Goal: Task Accomplishment & Management: Use online tool/utility

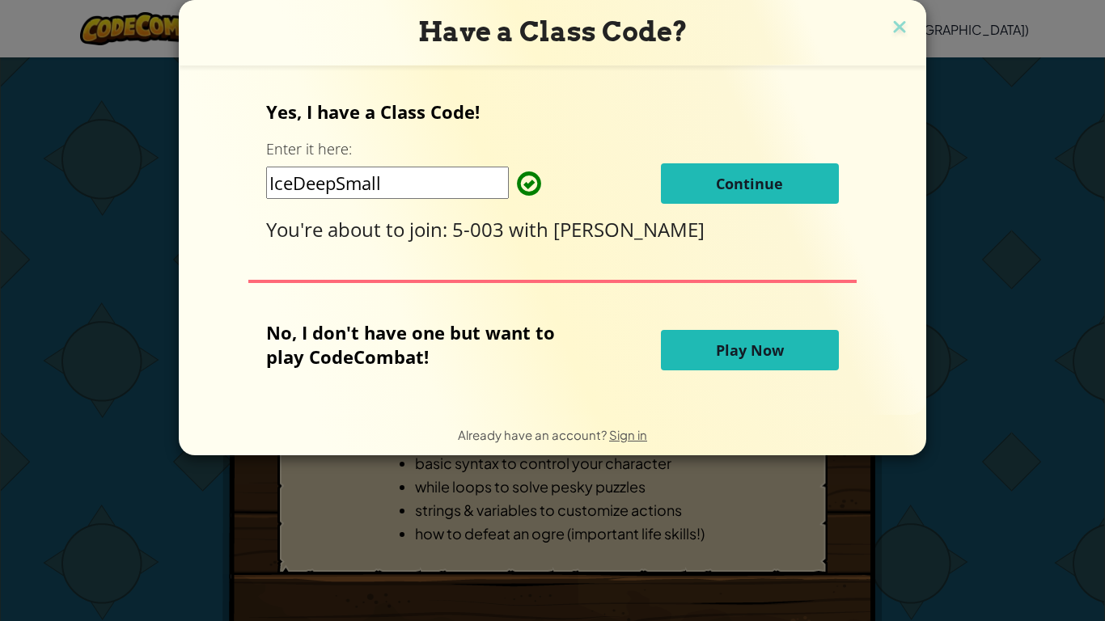
click at [725, 180] on span "Continue" at bounding box center [749, 183] width 67 height 19
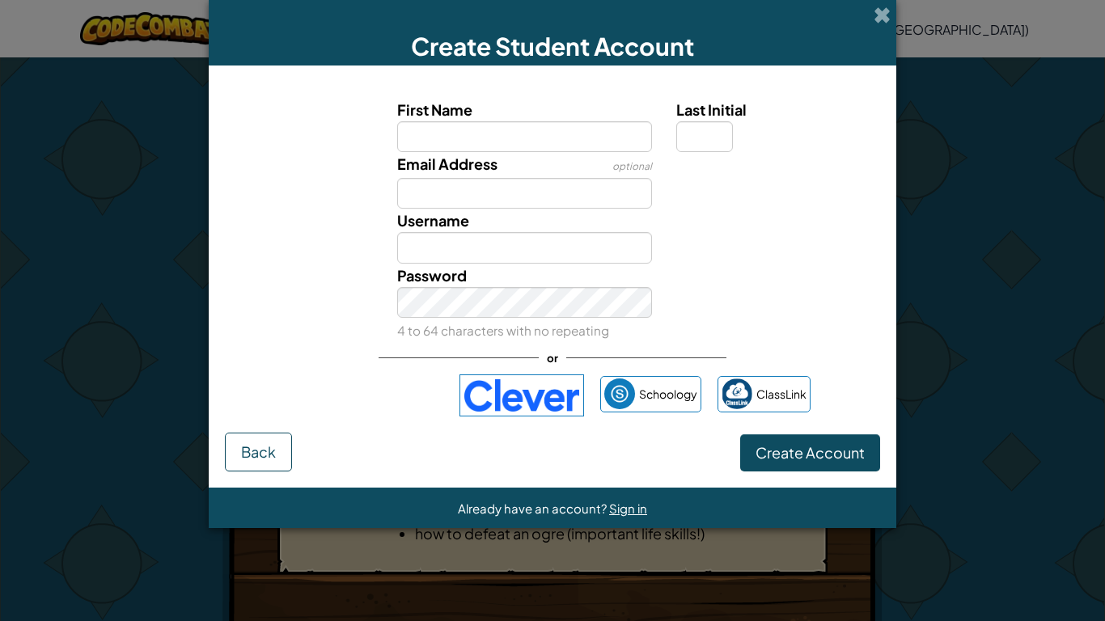
click at [933, 133] on div "Create Student Account First Name Last Initial Email Address optional Username …" at bounding box center [552, 310] width 1105 height 621
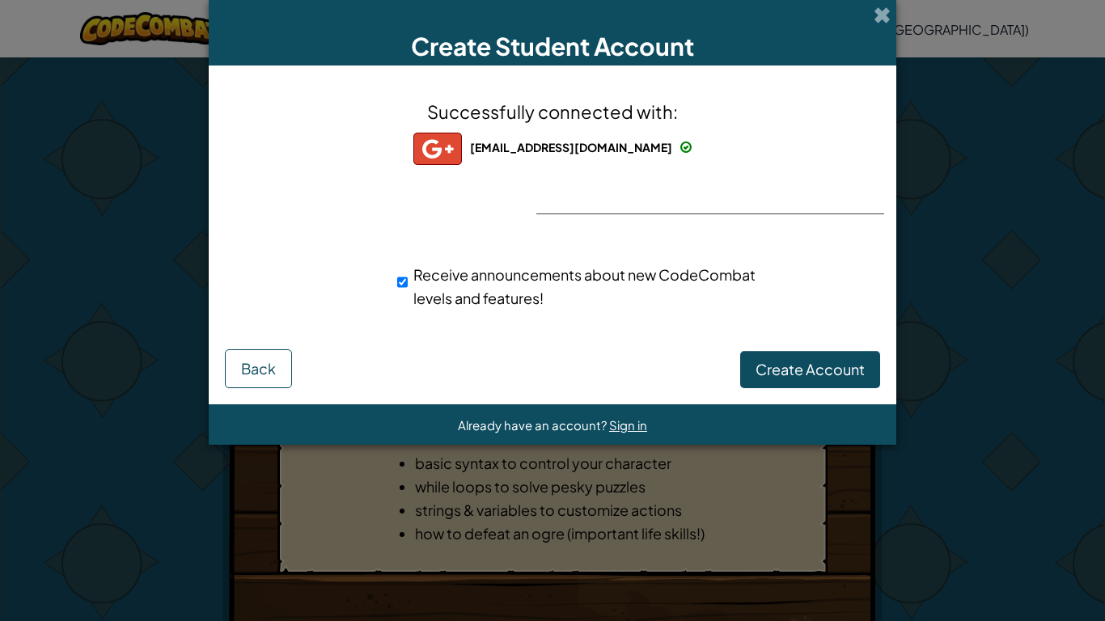
click at [408, 285] on div "Receive announcements about new CodeCombat levels and features!" at bounding box center [580, 286] width 367 height 47
click at [402, 285] on input "Receive announcements about new CodeCombat levels and features!" at bounding box center [402, 282] width 11 height 32
checkbox input "false"
click at [814, 373] on span "Create Account" at bounding box center [809, 369] width 109 height 19
click at [805, 383] on button "Create Account" at bounding box center [810, 369] width 140 height 37
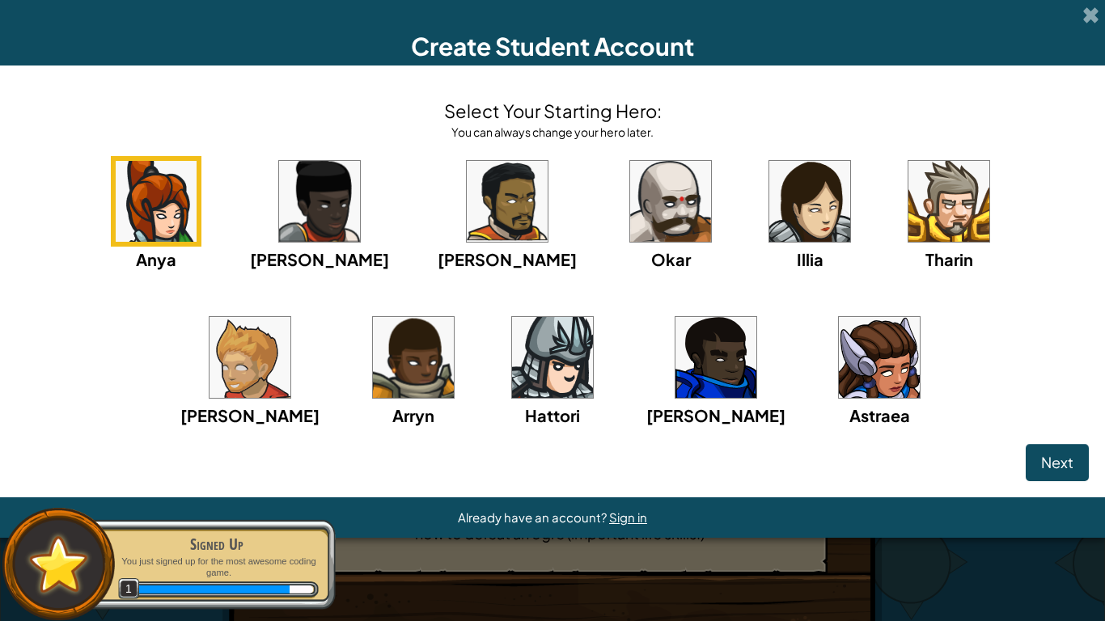
click at [908, 194] on img at bounding box center [948, 201] width 81 height 81
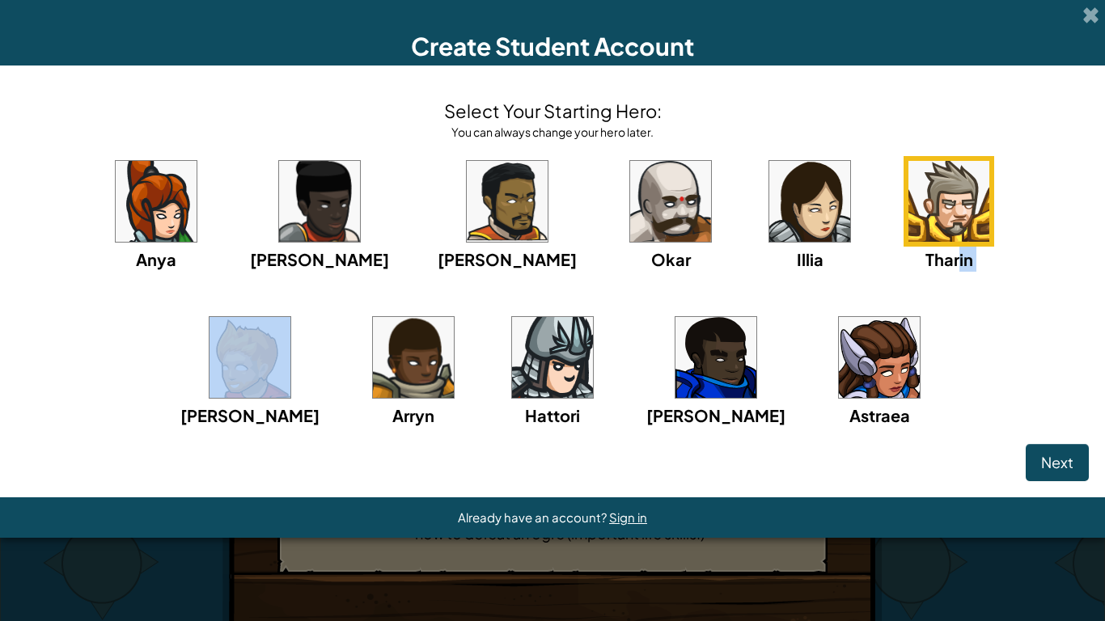
drag, startPoint x: 839, startPoint y: 300, endPoint x: 902, endPoint y: 311, distance: 64.1
click at [902, 311] on div "Anya Ida Alejandro Okar Illia Tharin Ned Arryn Hattori Gordon Astraea" at bounding box center [552, 312] width 1072 height 312
click at [862, 304] on div "Anya Ida Alejandro Okar Illia Tharin Ned Arryn Hattori Gordon Astraea" at bounding box center [552, 312] width 1072 height 312
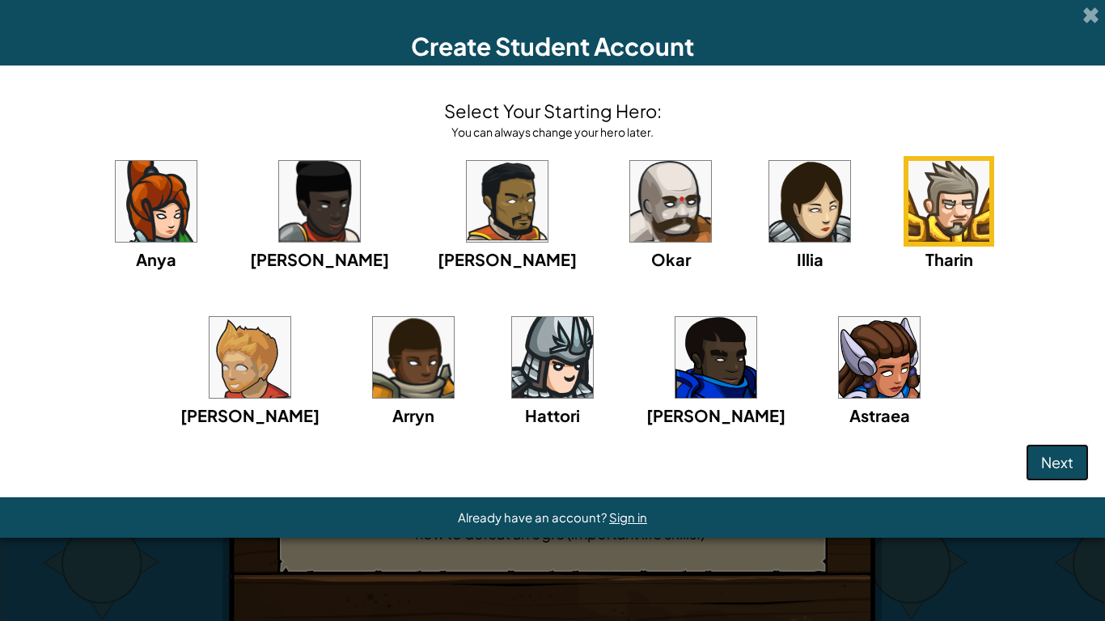
click at [1060, 470] on span "Next" at bounding box center [1057, 462] width 32 height 19
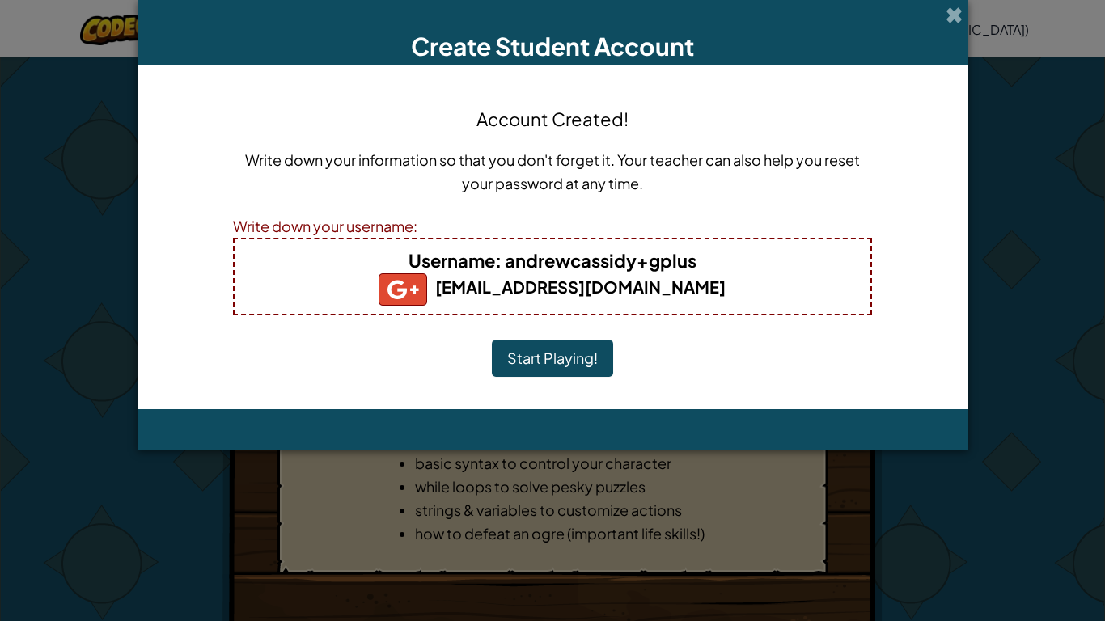
click at [561, 357] on button "Start Playing!" at bounding box center [552, 358] width 121 height 37
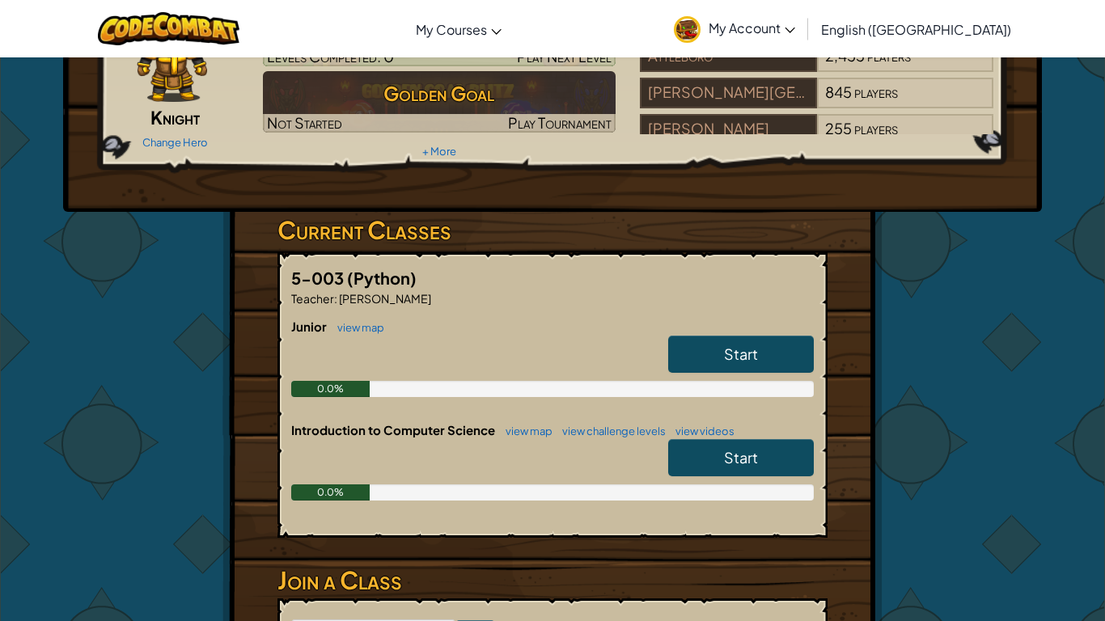
scroll to position [116, 0]
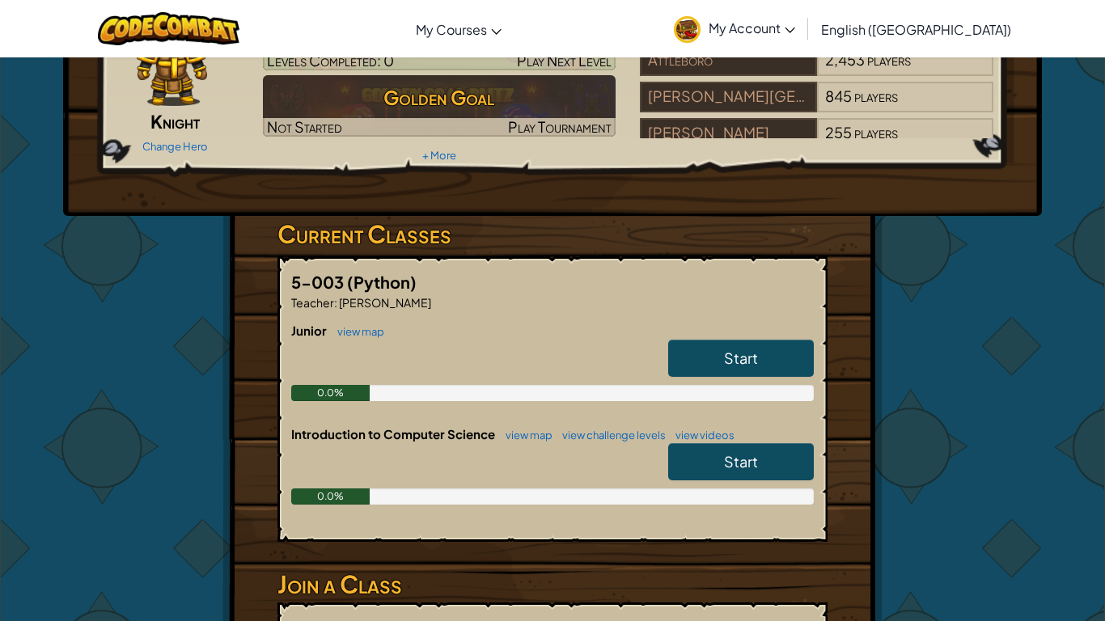
click at [720, 354] on link "Start" at bounding box center [741, 358] width 146 height 37
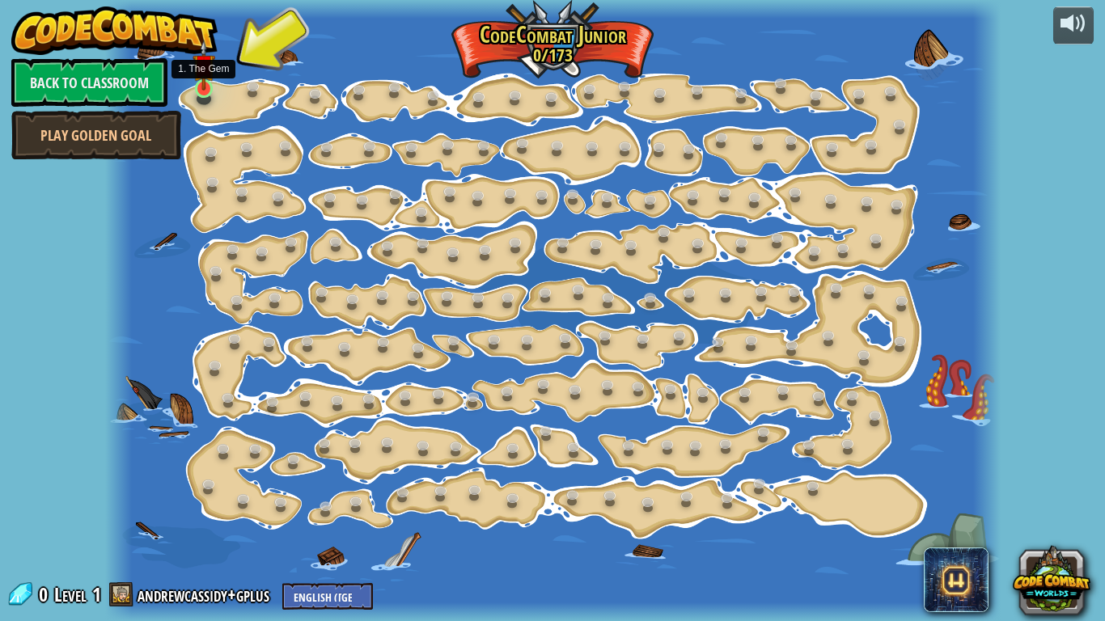
click at [205, 83] on img at bounding box center [203, 65] width 22 height 51
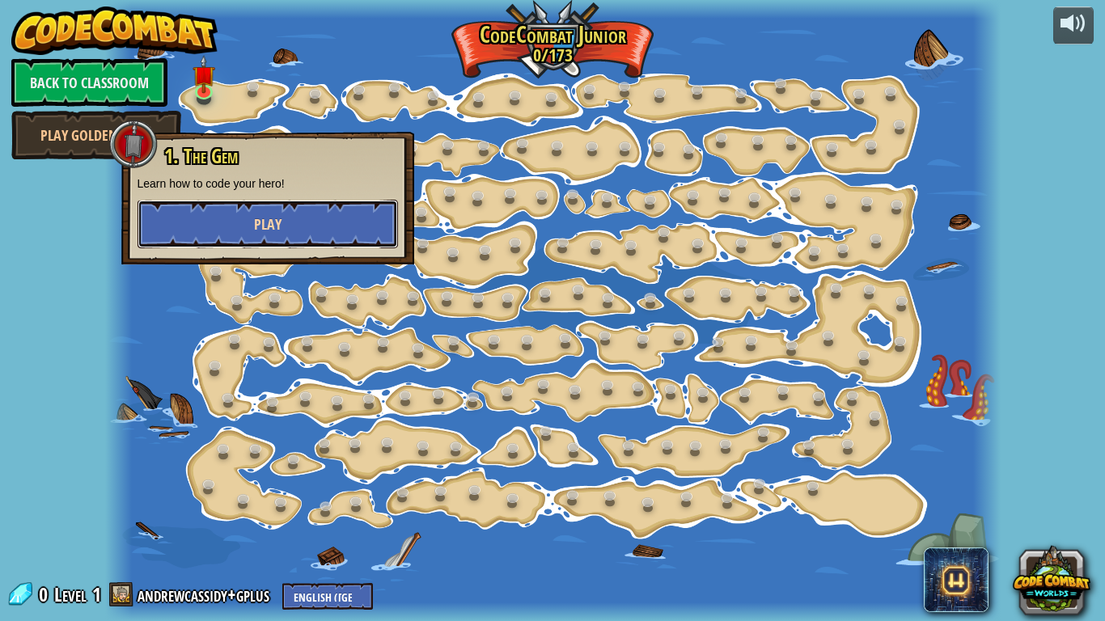
click at [327, 227] on button "Play" at bounding box center [267, 224] width 260 height 49
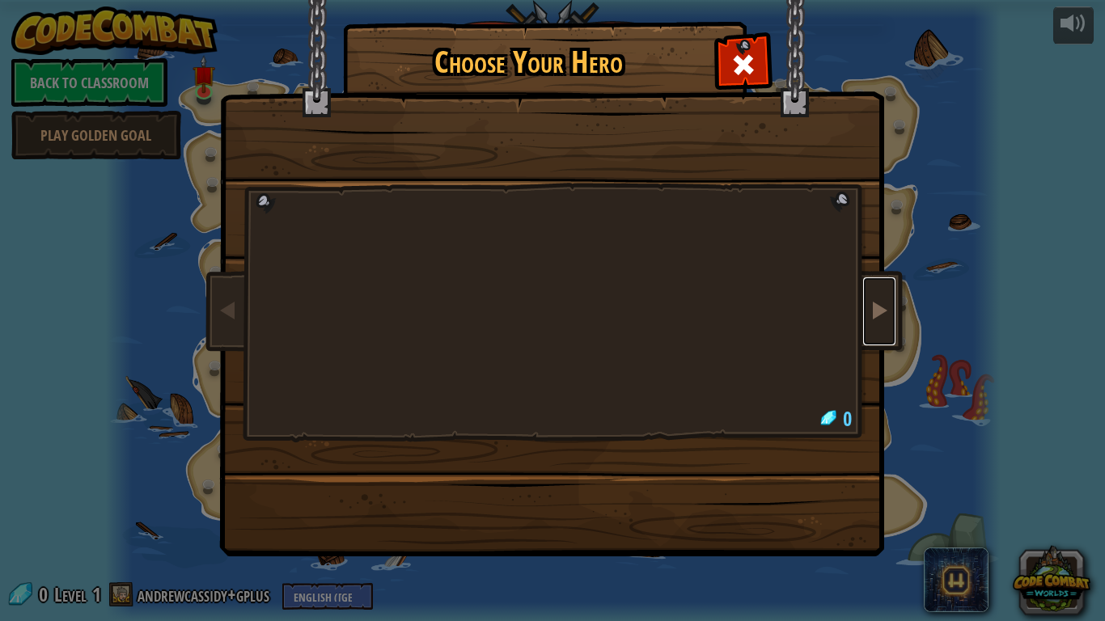
click at [885, 328] on link at bounding box center [879, 311] width 32 height 68
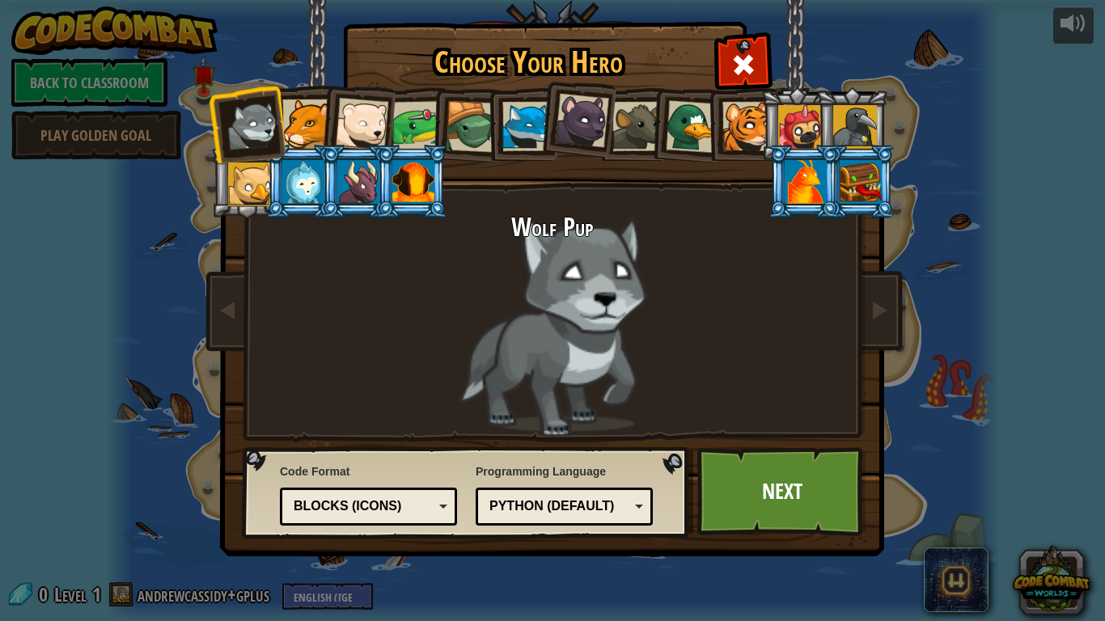
click at [881, 184] on div at bounding box center [860, 182] width 42 height 44
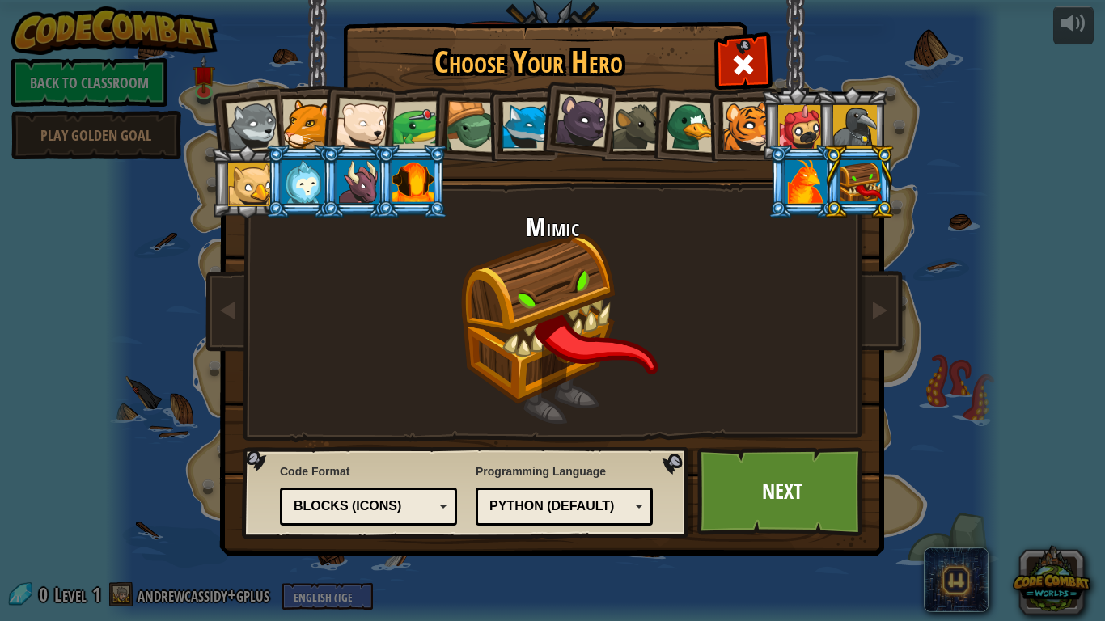
click at [421, 197] on div at bounding box center [413, 182] width 42 height 44
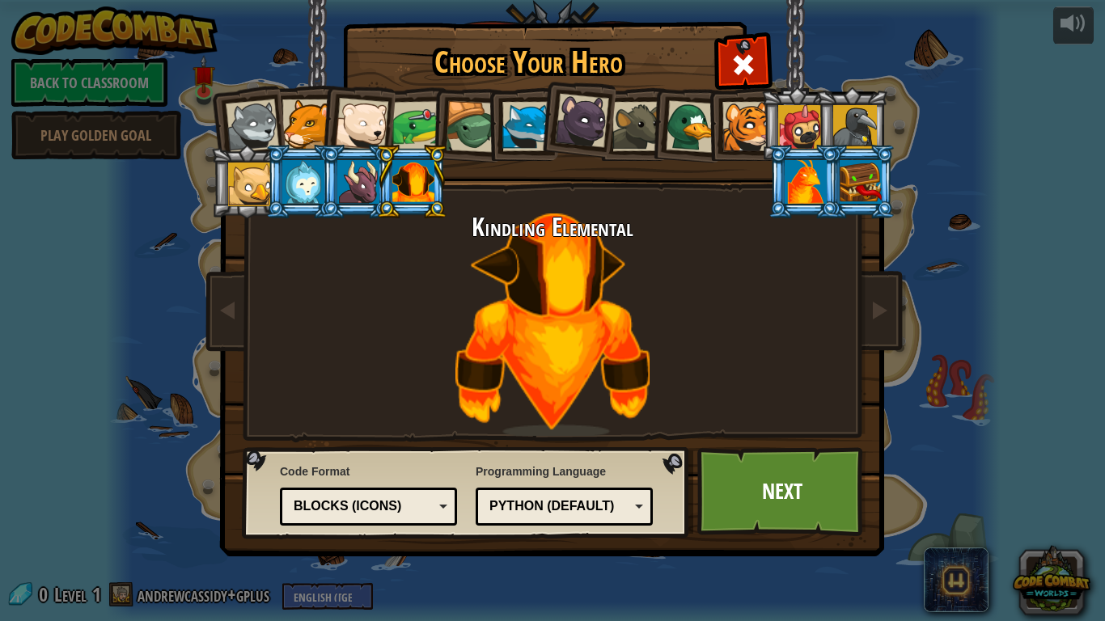
click at [870, 181] on div at bounding box center [860, 182] width 42 height 44
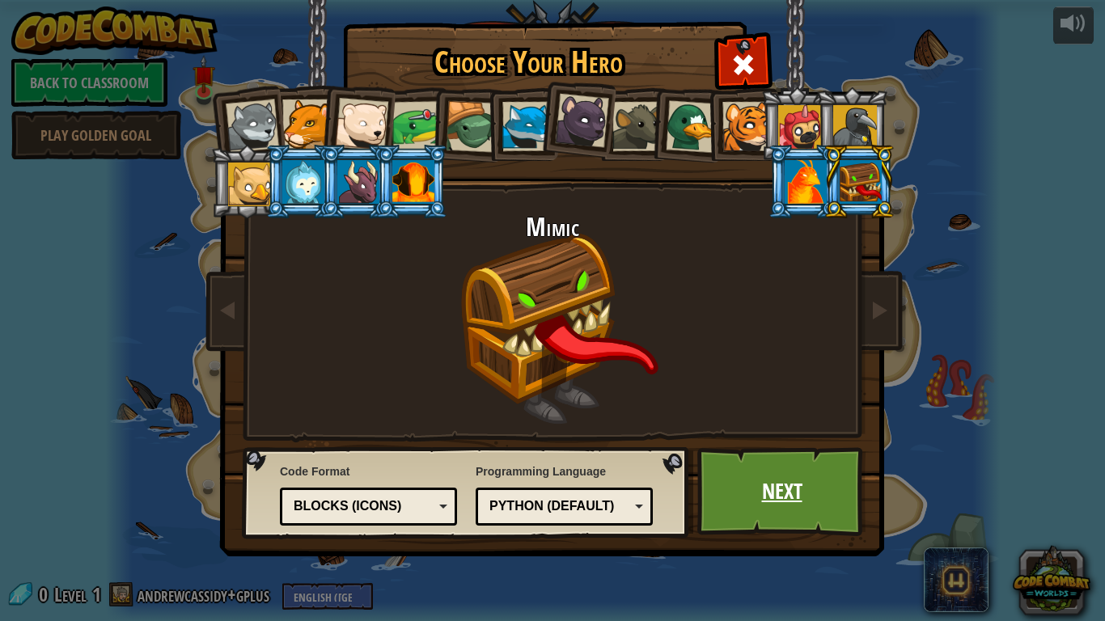
click at [824, 492] on link "Next" at bounding box center [781, 491] width 169 height 89
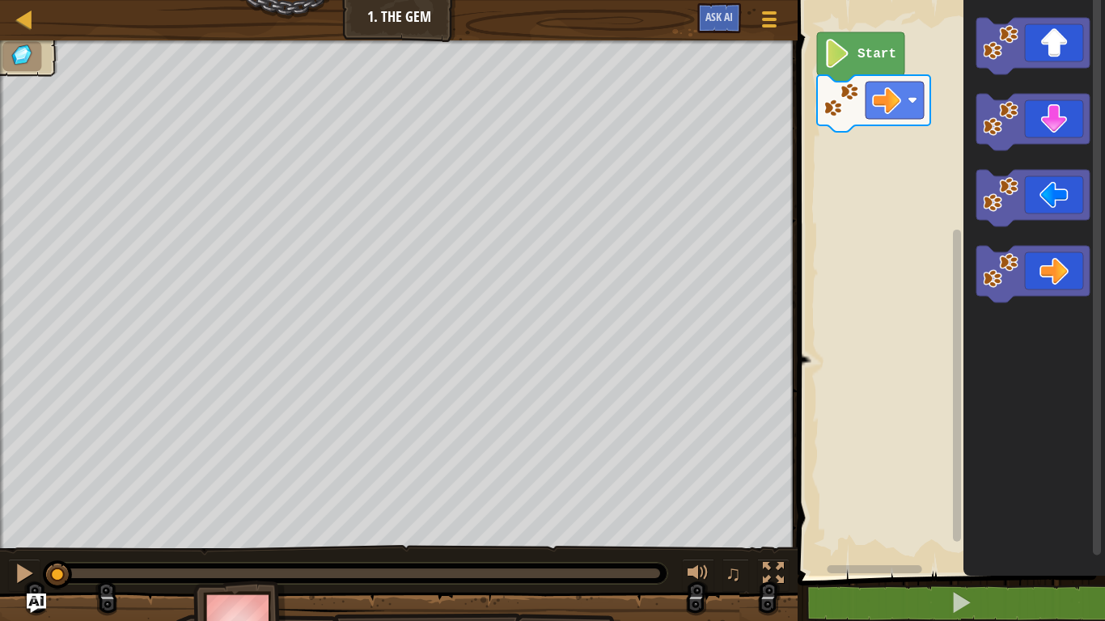
click at [840, 57] on image "Blockly Workspace" at bounding box center [836, 53] width 27 height 29
click at [882, 58] on text "Start" at bounding box center [876, 54] width 39 height 15
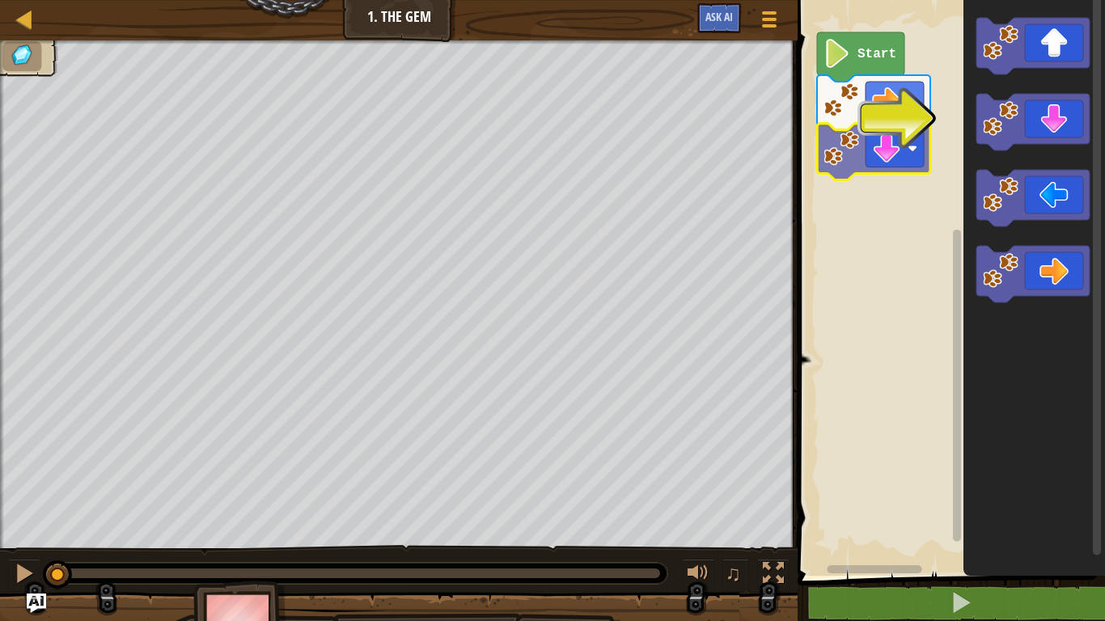
click at [883, 152] on div "Start" at bounding box center [949, 284] width 312 height 584
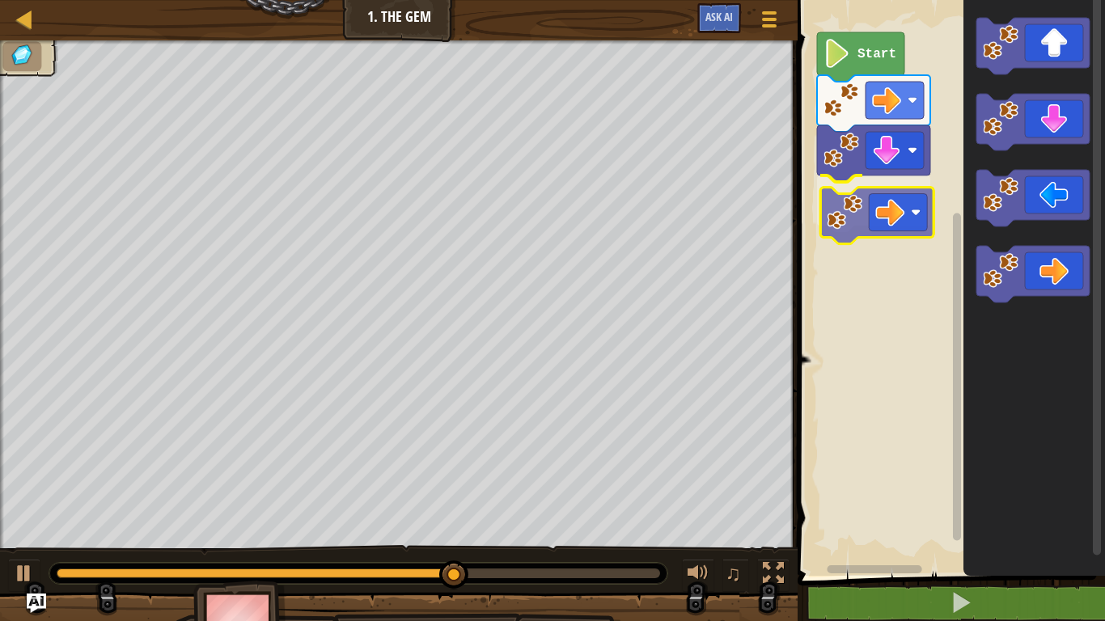
click at [857, 194] on div "Start" at bounding box center [949, 284] width 312 height 584
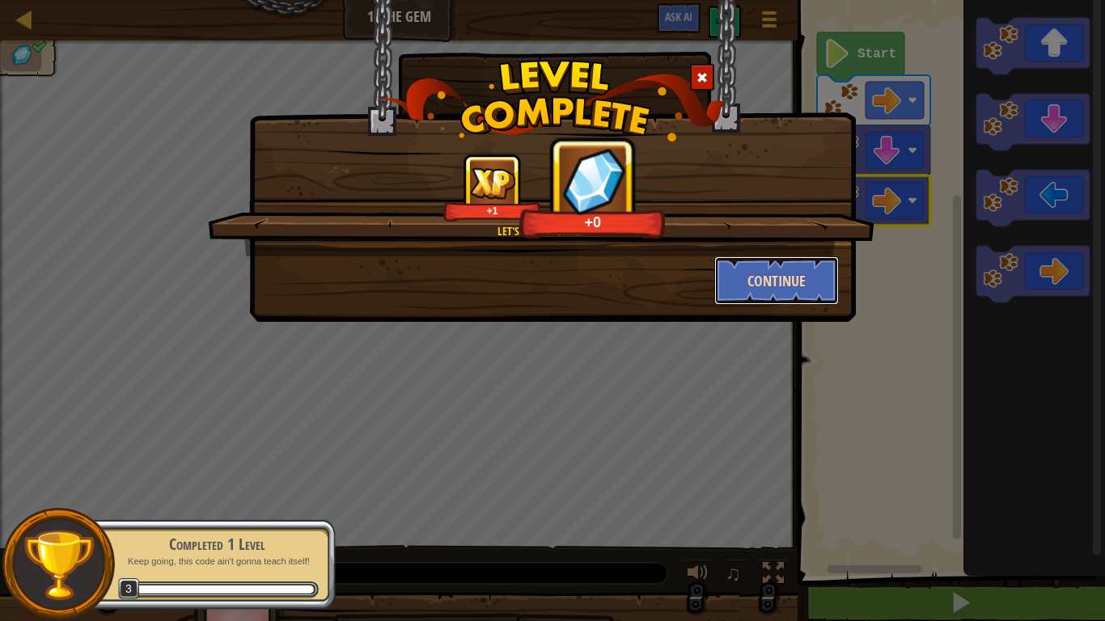
click at [784, 291] on button "Continue" at bounding box center [776, 280] width 125 height 49
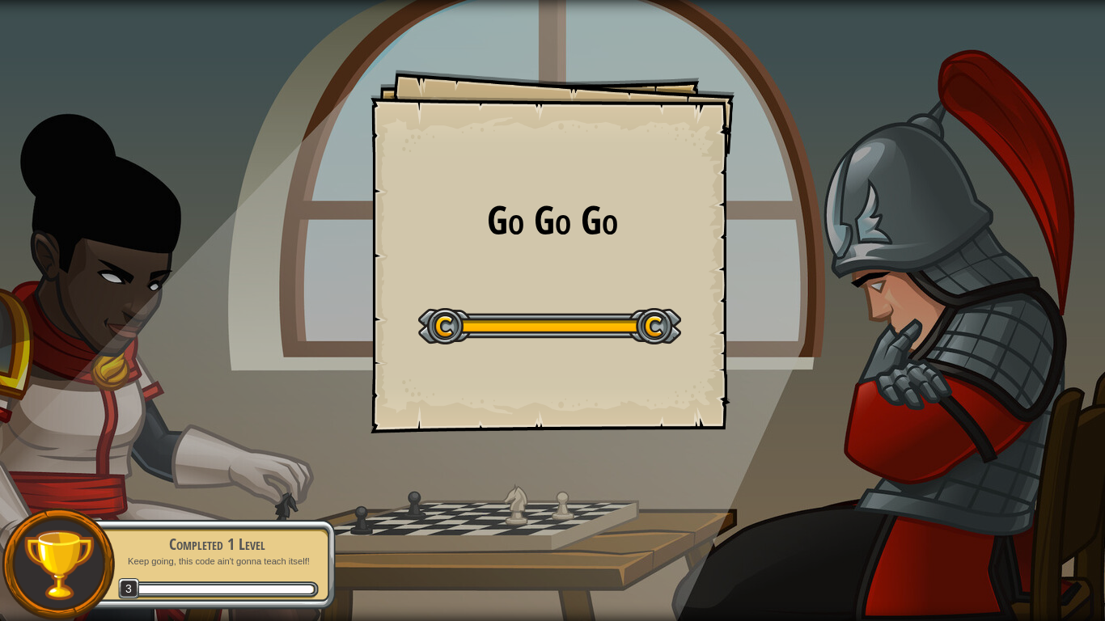
click at [633, 307] on div "Start Level" at bounding box center [549, 324] width 263 height 65
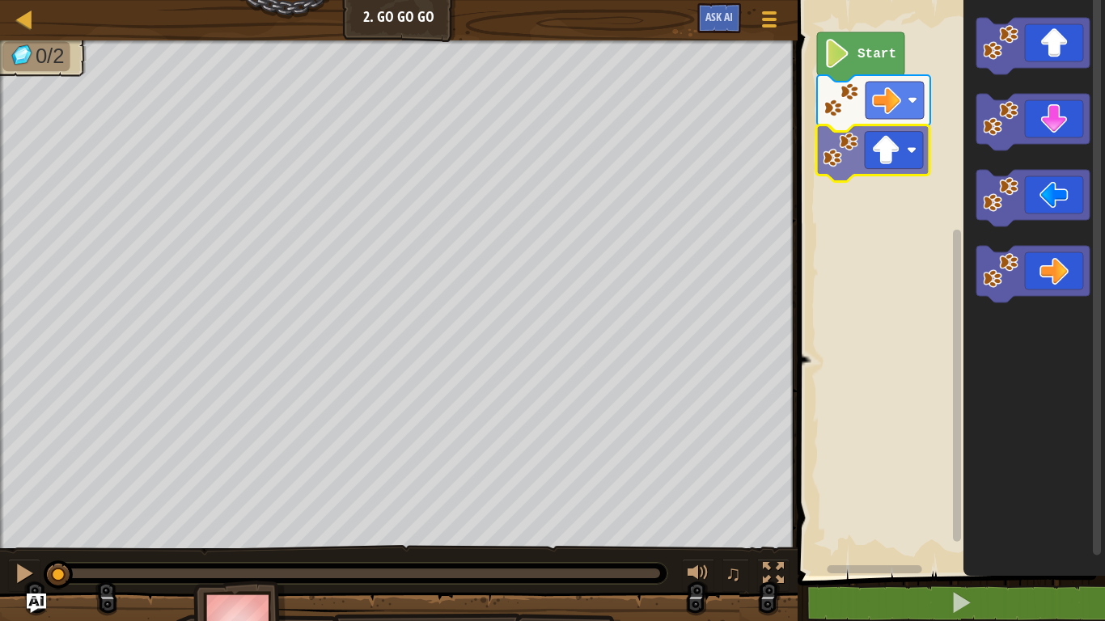
click at [857, 162] on div "Start" at bounding box center [949, 284] width 312 height 584
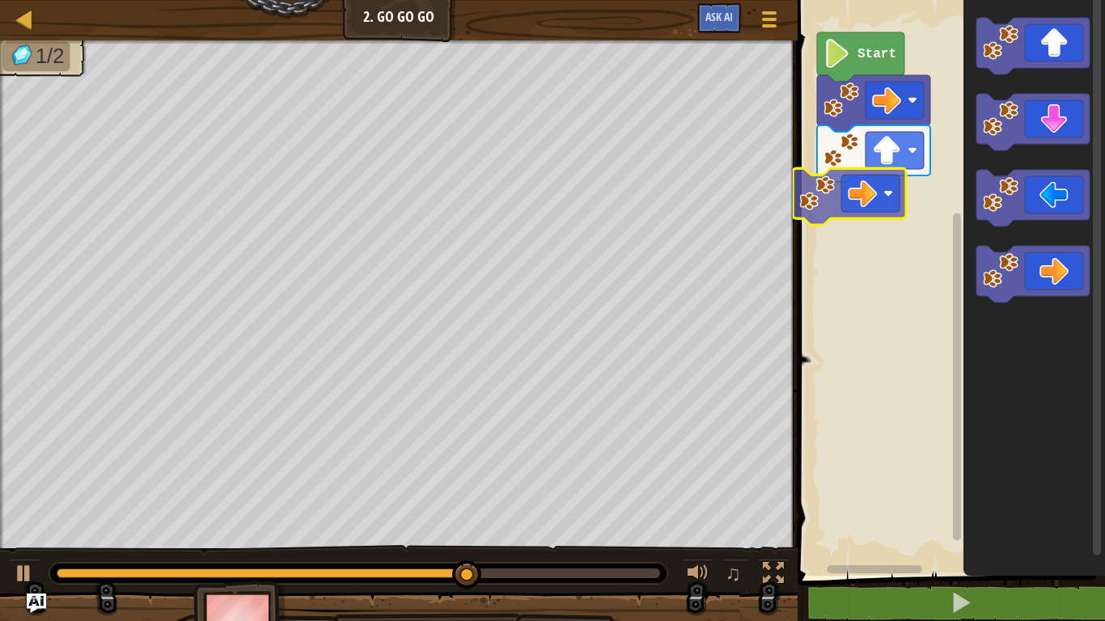
click at [827, 204] on div "Start" at bounding box center [949, 284] width 312 height 584
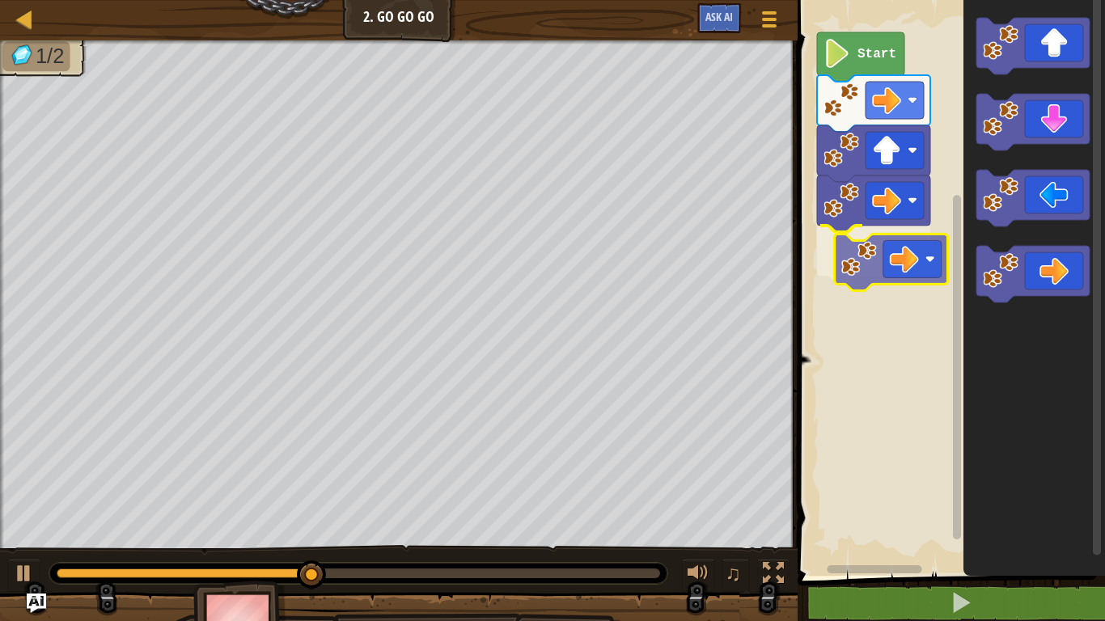
click at [876, 273] on div "Start" at bounding box center [949, 284] width 312 height 584
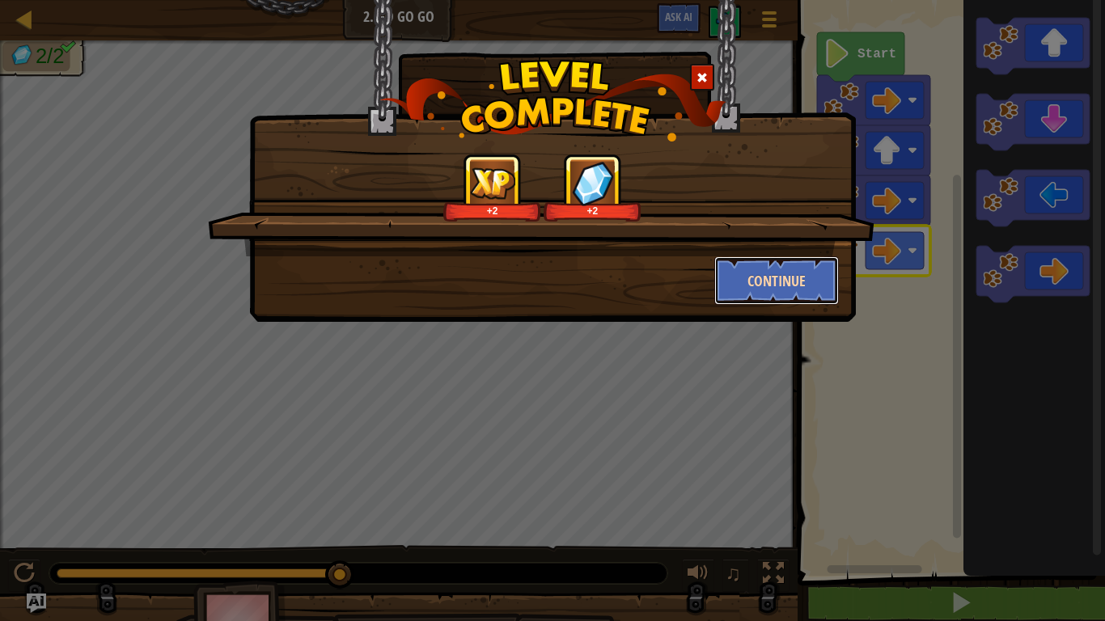
click at [741, 303] on button "Continue" at bounding box center [776, 280] width 125 height 49
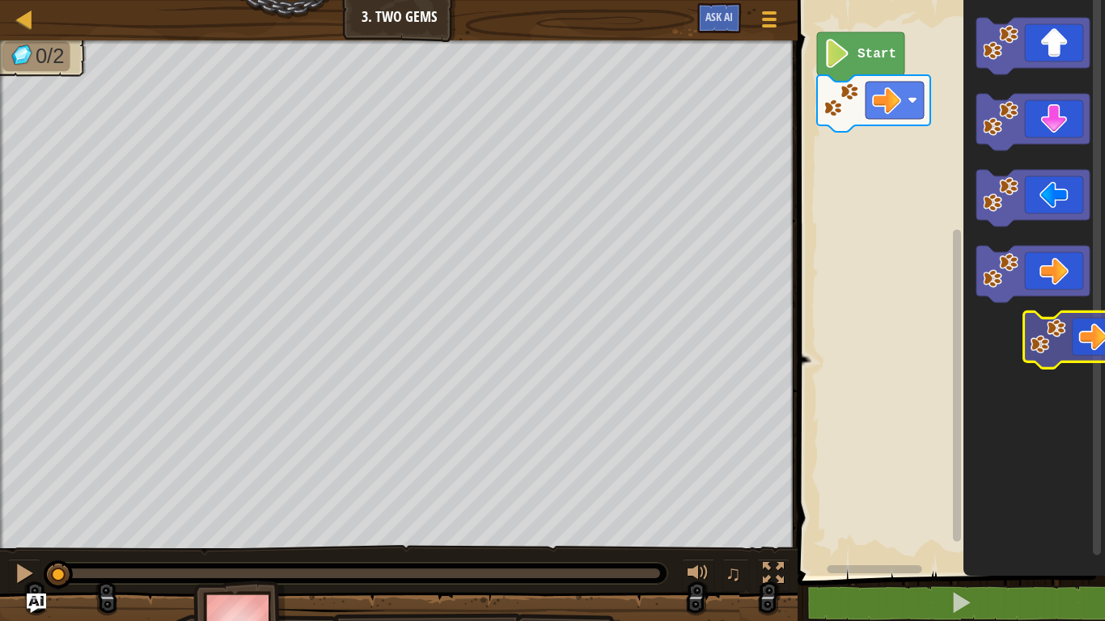
click at [1089, 361] on icon "Blockly Workspace" at bounding box center [1034, 284] width 142 height 584
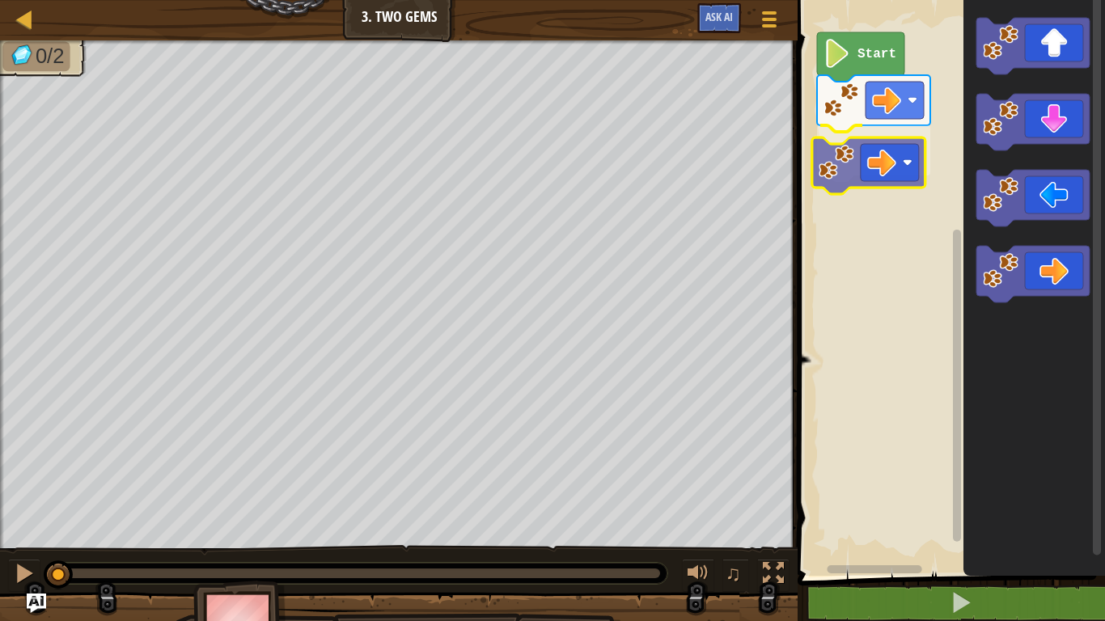
click at [865, 164] on div "Start" at bounding box center [949, 284] width 312 height 584
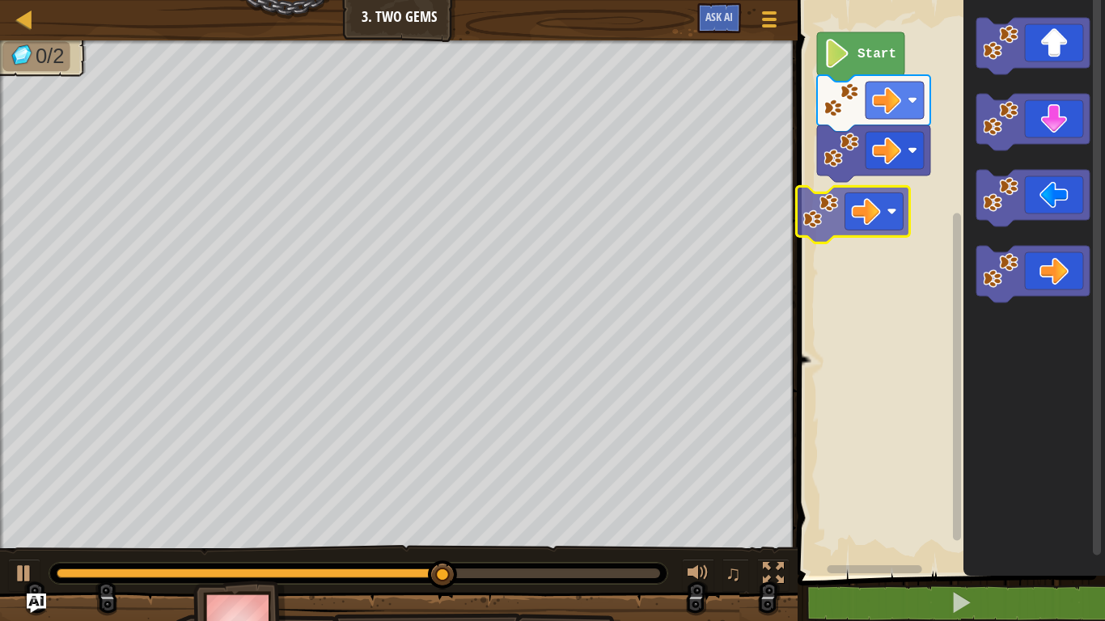
click at [864, 201] on div "Start" at bounding box center [949, 284] width 312 height 584
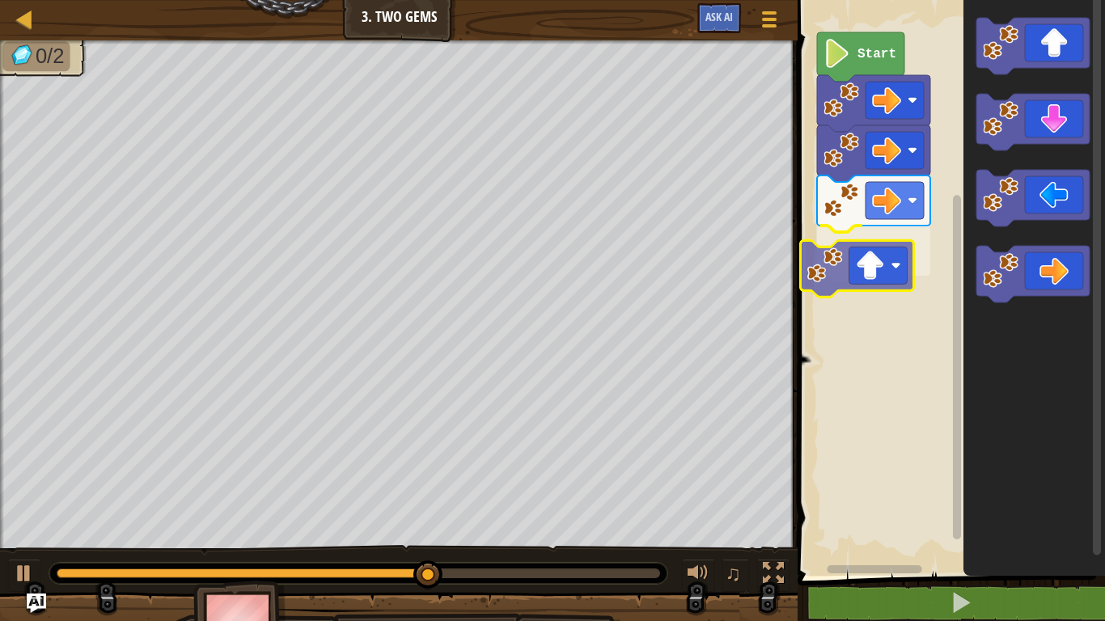
click at [890, 271] on div "Start" at bounding box center [949, 284] width 312 height 584
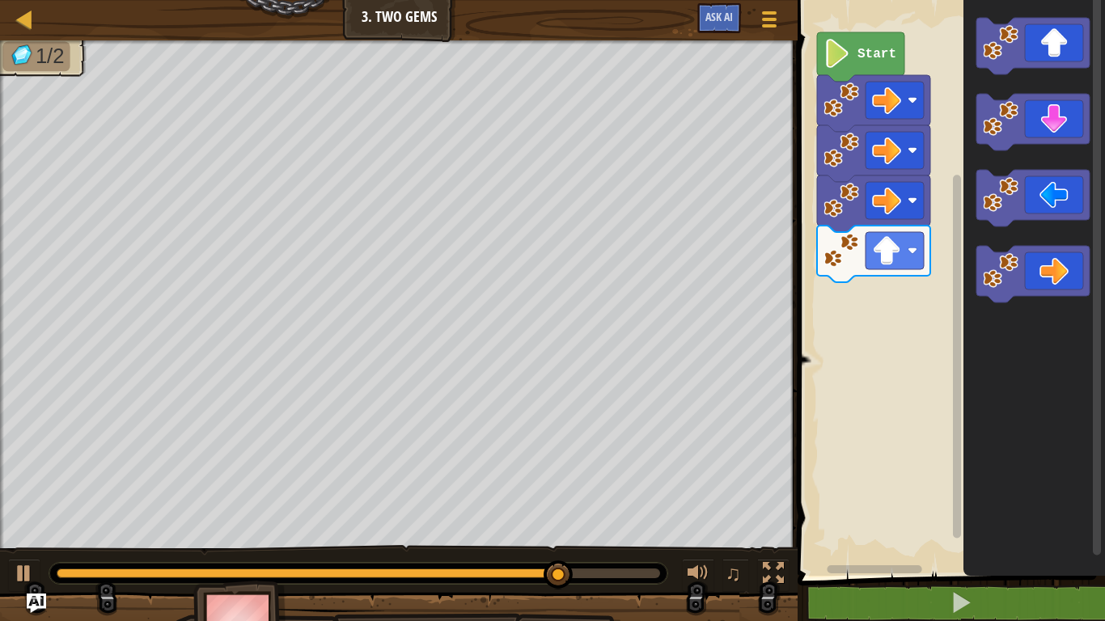
click at [920, 261] on div "Start" at bounding box center [949, 284] width 312 height 584
click at [839, 298] on div "Start" at bounding box center [949, 284] width 312 height 584
click at [1060, 119] on icon "Blockly Workspace" at bounding box center [1032, 122] width 113 height 57
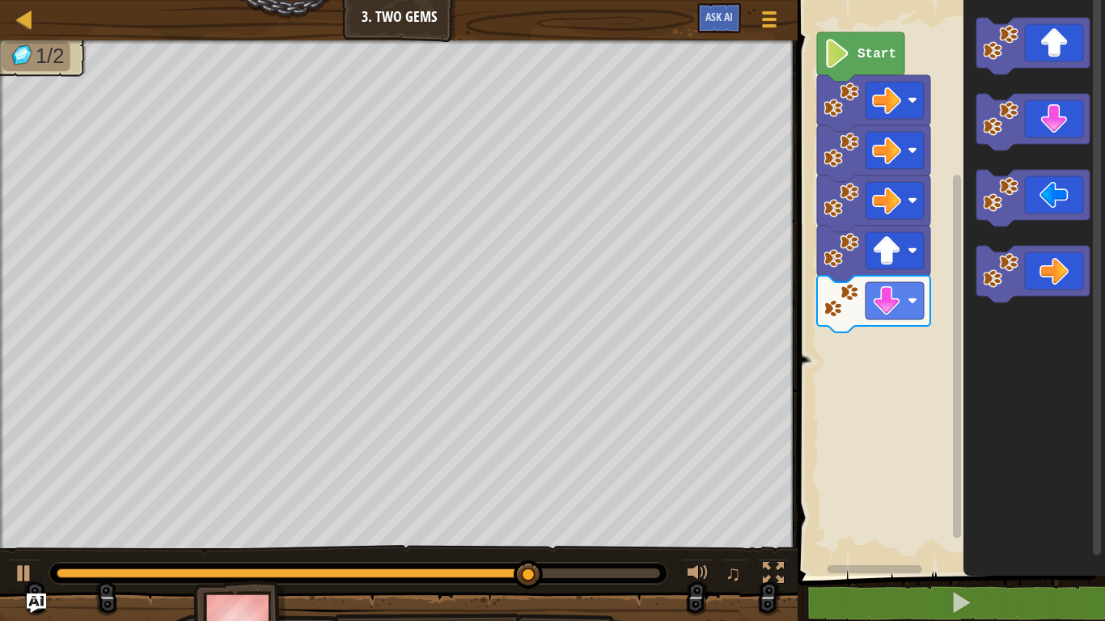
click at [1052, 133] on icon "Blockly Workspace" at bounding box center [1032, 122] width 113 height 57
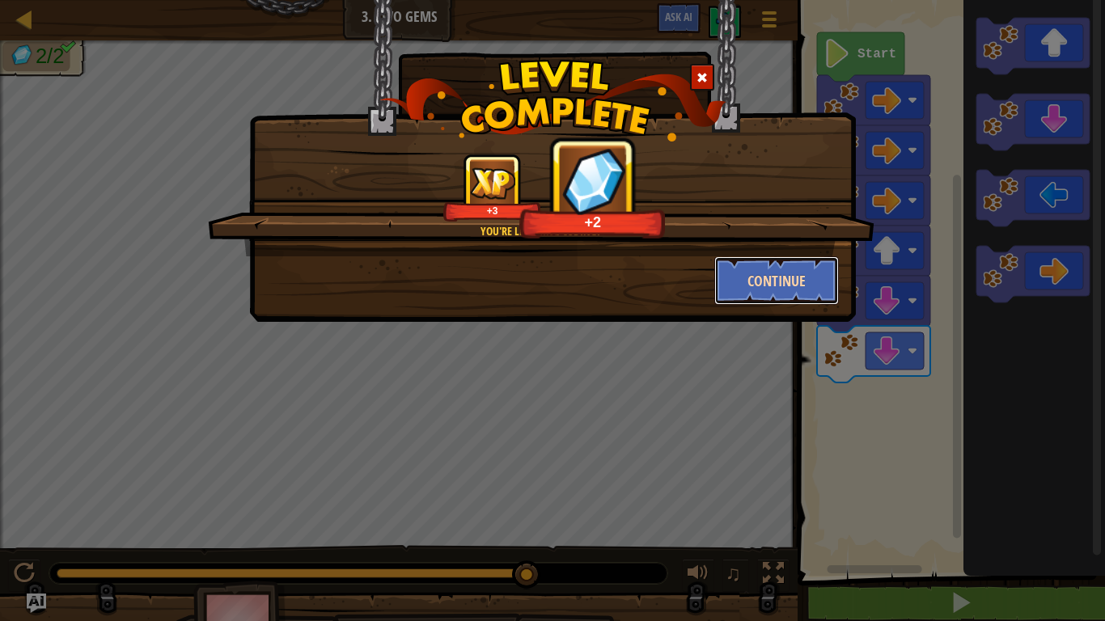
click at [813, 293] on button "Continue" at bounding box center [776, 280] width 125 height 49
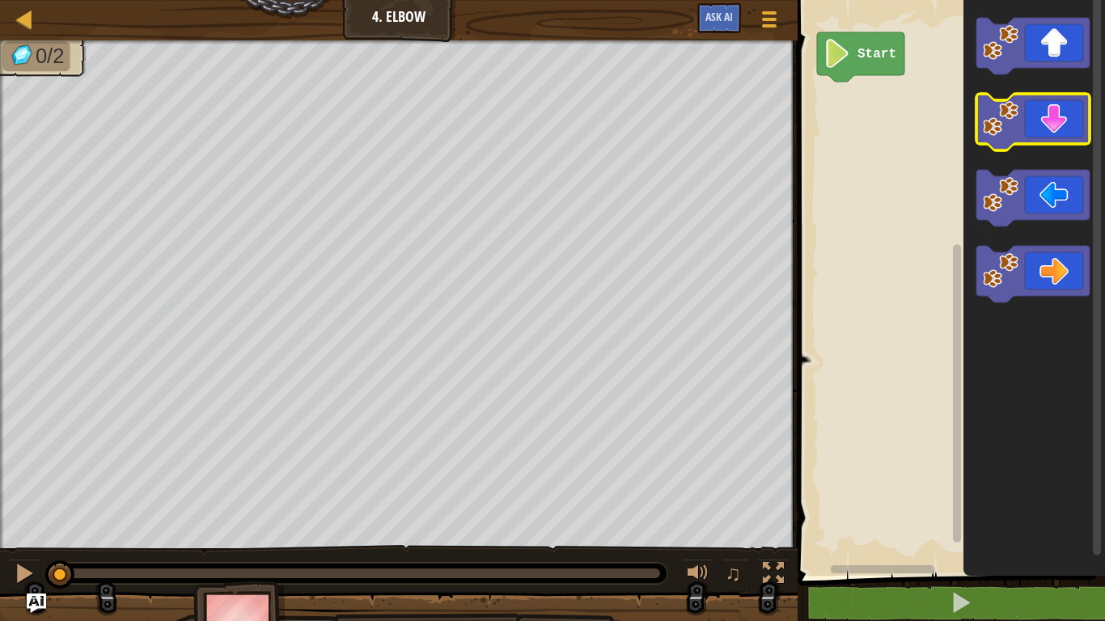
click at [1041, 118] on icon "Blockly Workspace" at bounding box center [1032, 122] width 113 height 57
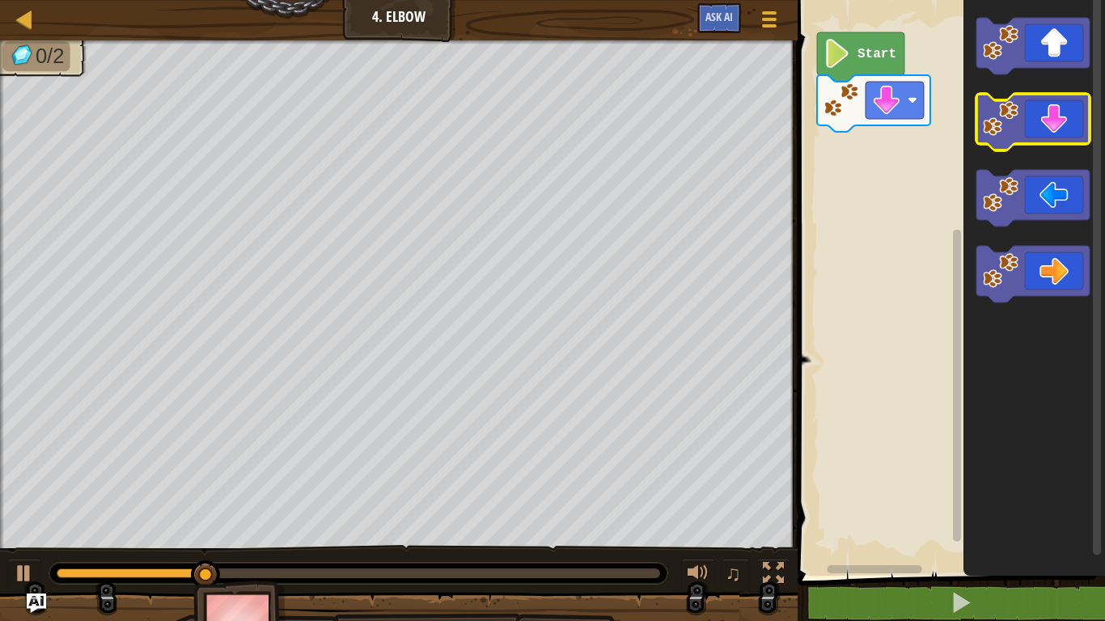
click at [1041, 118] on icon "Blockly Workspace" at bounding box center [1032, 122] width 113 height 57
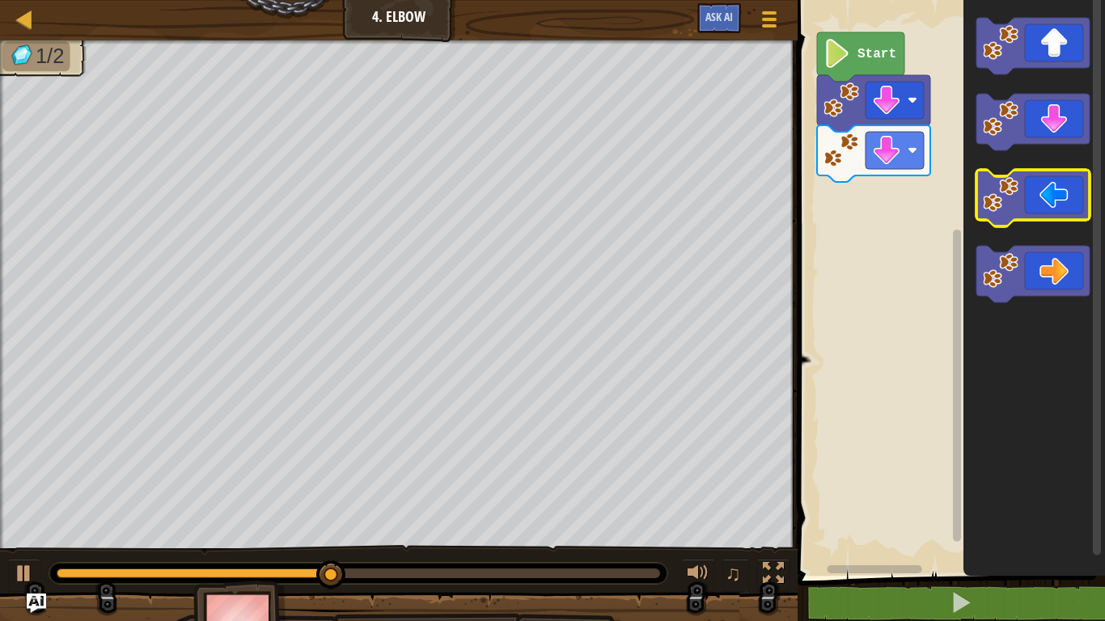
click at [1032, 184] on icon "Blockly Workspace" at bounding box center [1032, 198] width 113 height 57
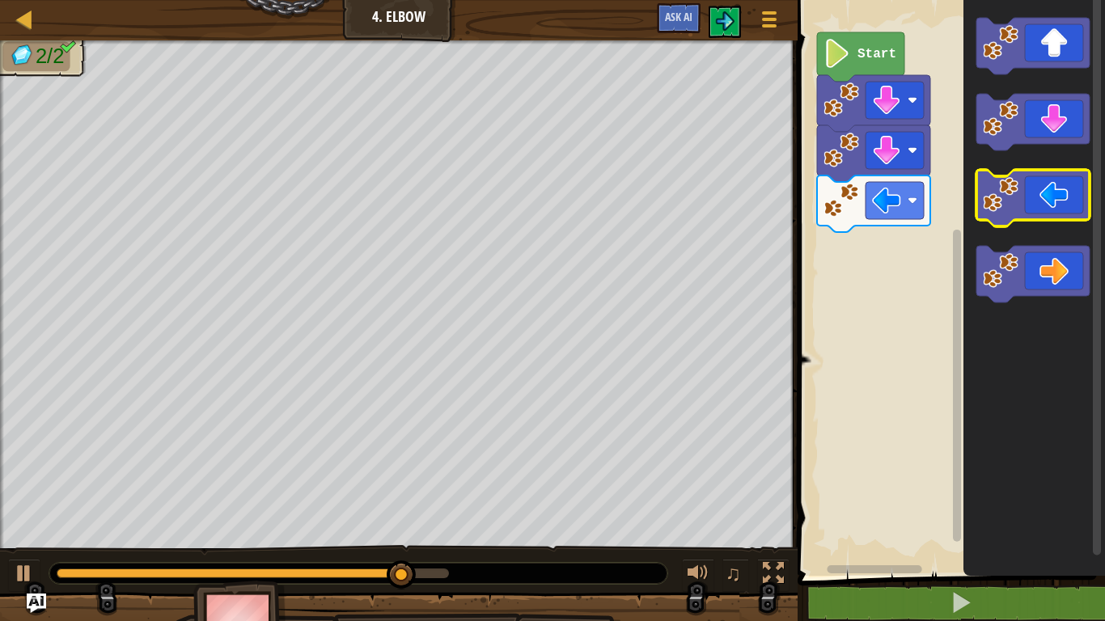
click at [1034, 186] on icon "Blockly Workspace" at bounding box center [1032, 198] width 113 height 57
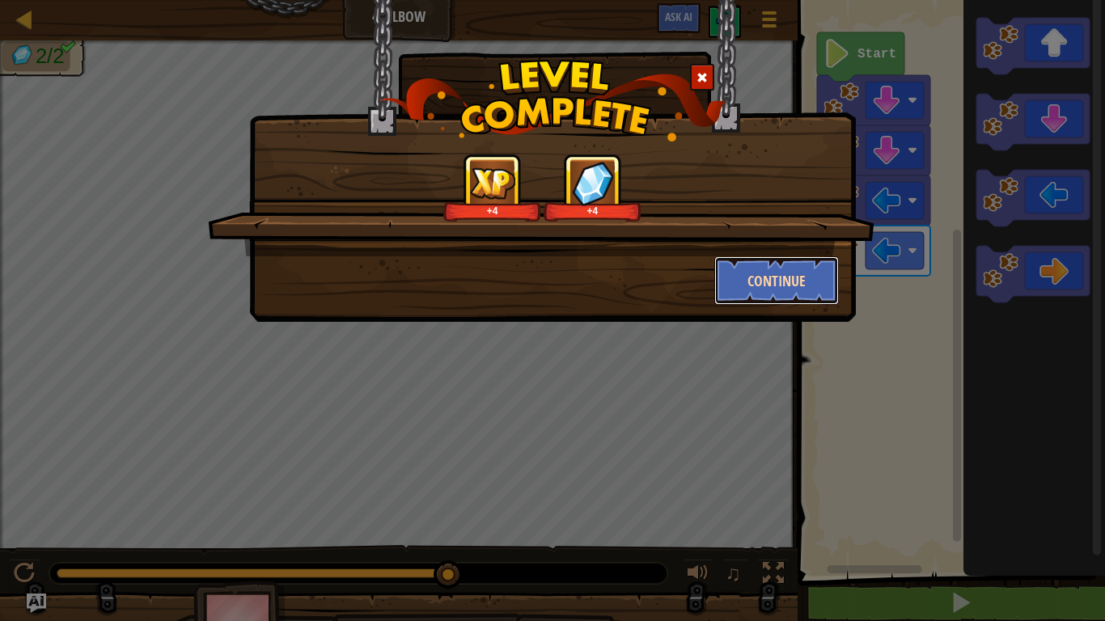
click at [765, 276] on button "Continue" at bounding box center [776, 280] width 125 height 49
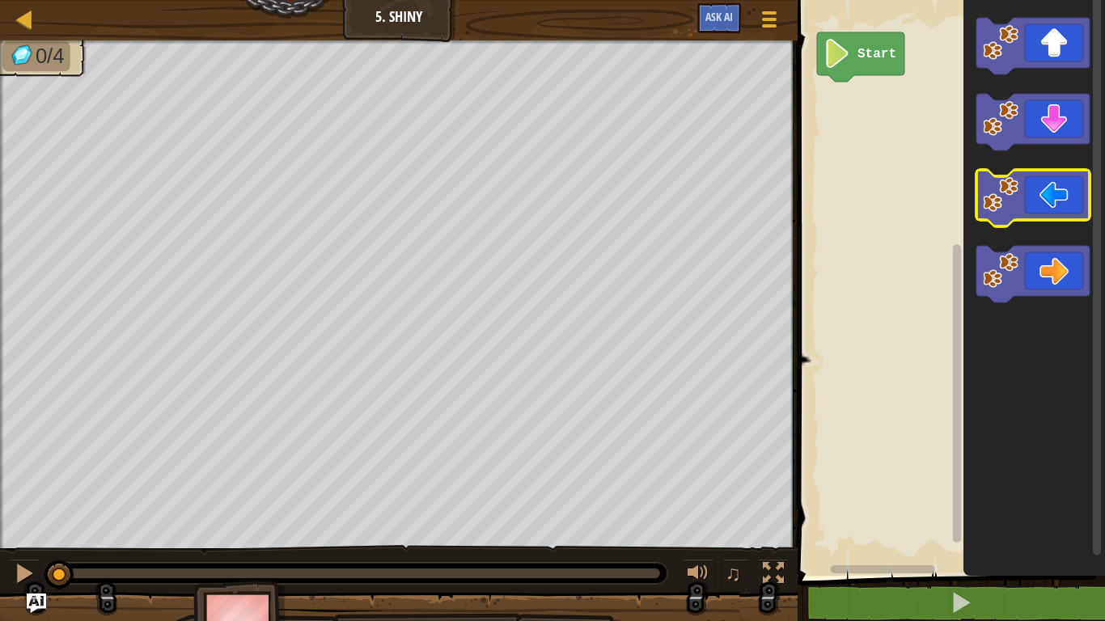
click at [1051, 192] on icon "Blockly Workspace" at bounding box center [1032, 198] width 113 height 57
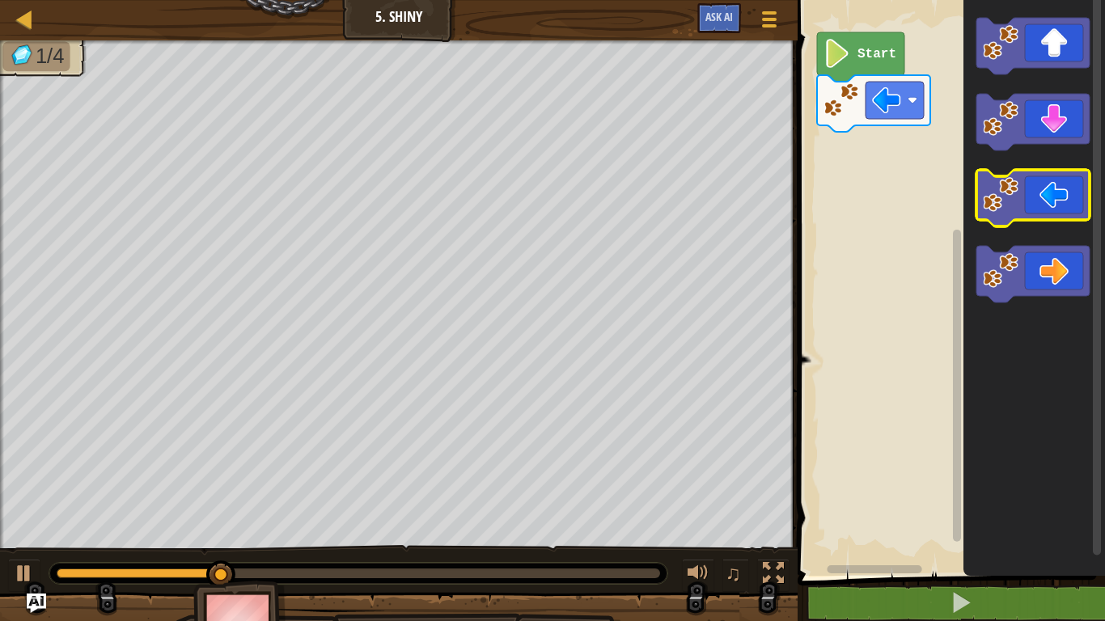
click at [1047, 191] on icon "Blockly Workspace" at bounding box center [1032, 198] width 113 height 57
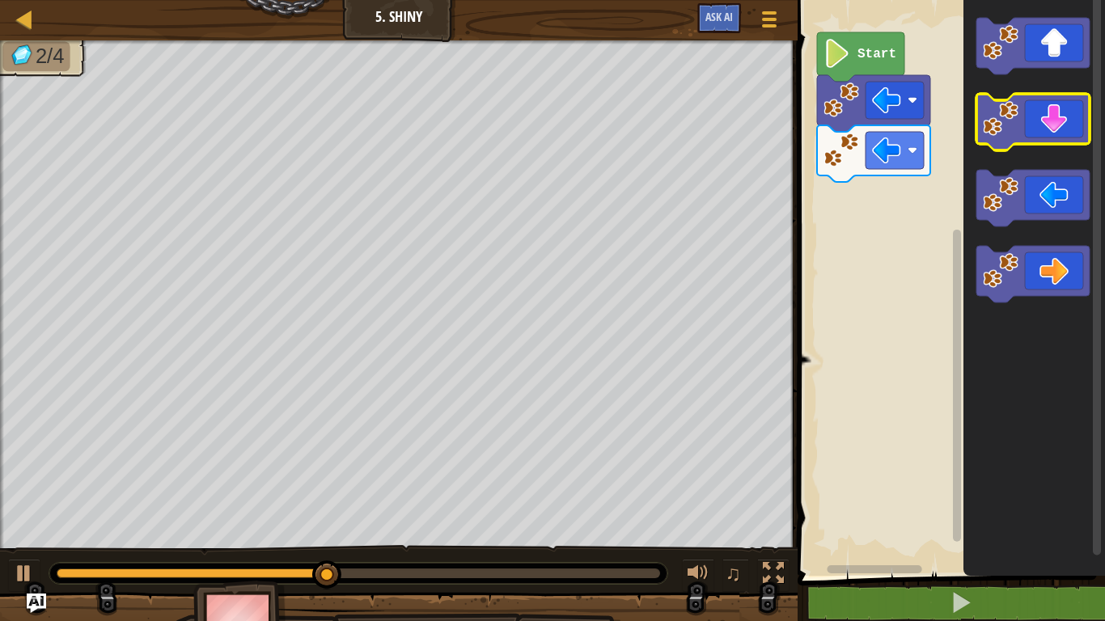
click at [1038, 136] on icon "Blockly Workspace" at bounding box center [1032, 122] width 113 height 57
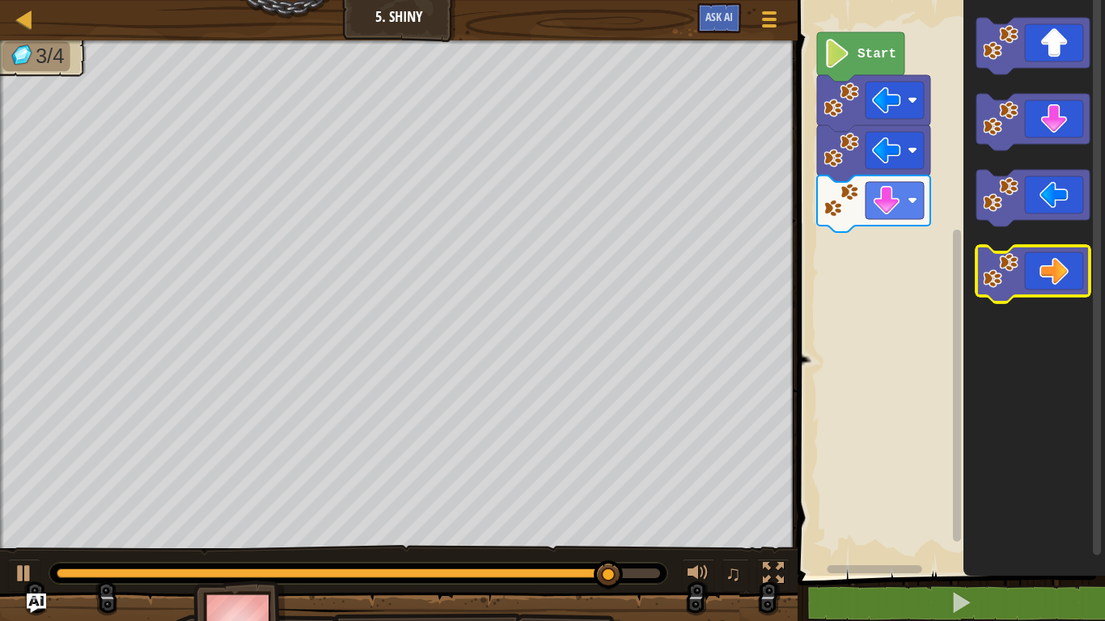
click at [1044, 273] on icon "Blockly Workspace" at bounding box center [1032, 274] width 113 height 57
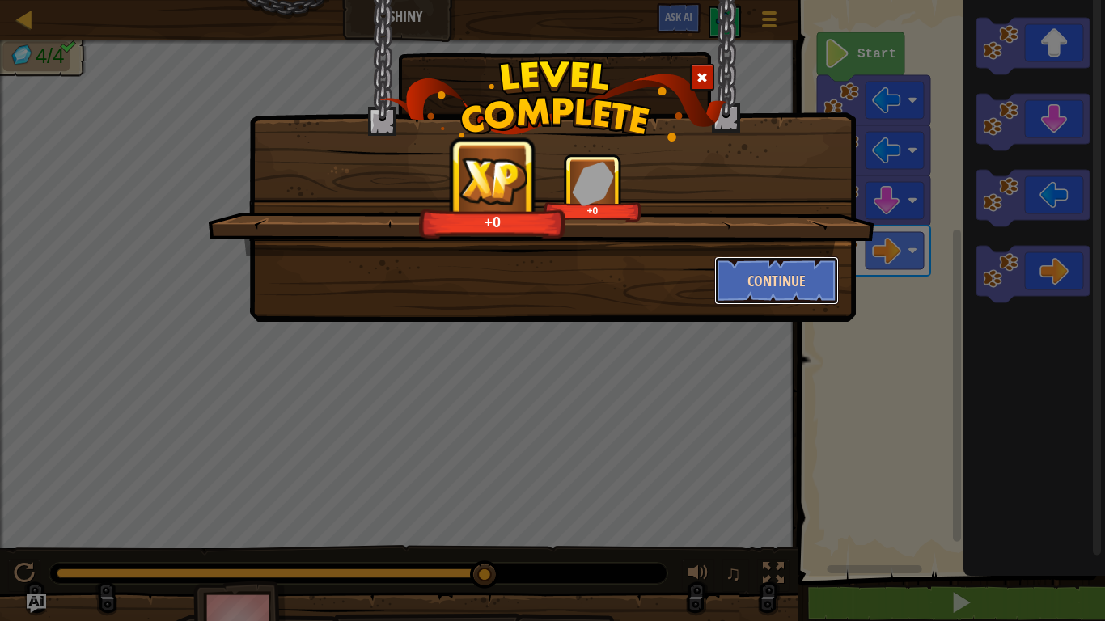
click at [815, 269] on button "Continue" at bounding box center [776, 280] width 125 height 49
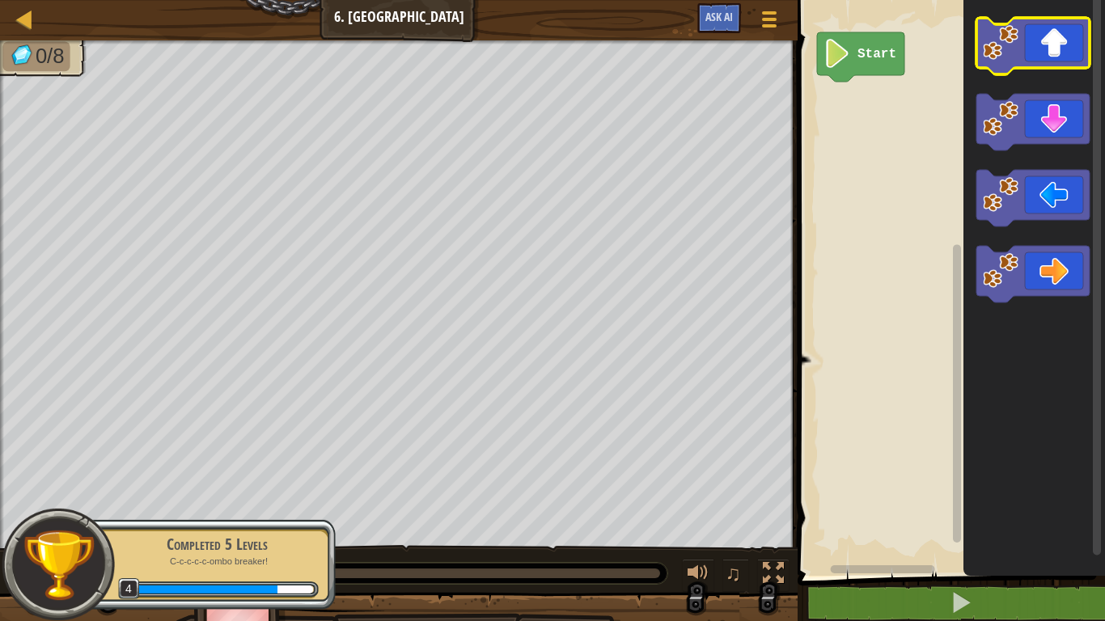
click at [1057, 58] on icon "Blockly Workspace" at bounding box center [1032, 46] width 113 height 57
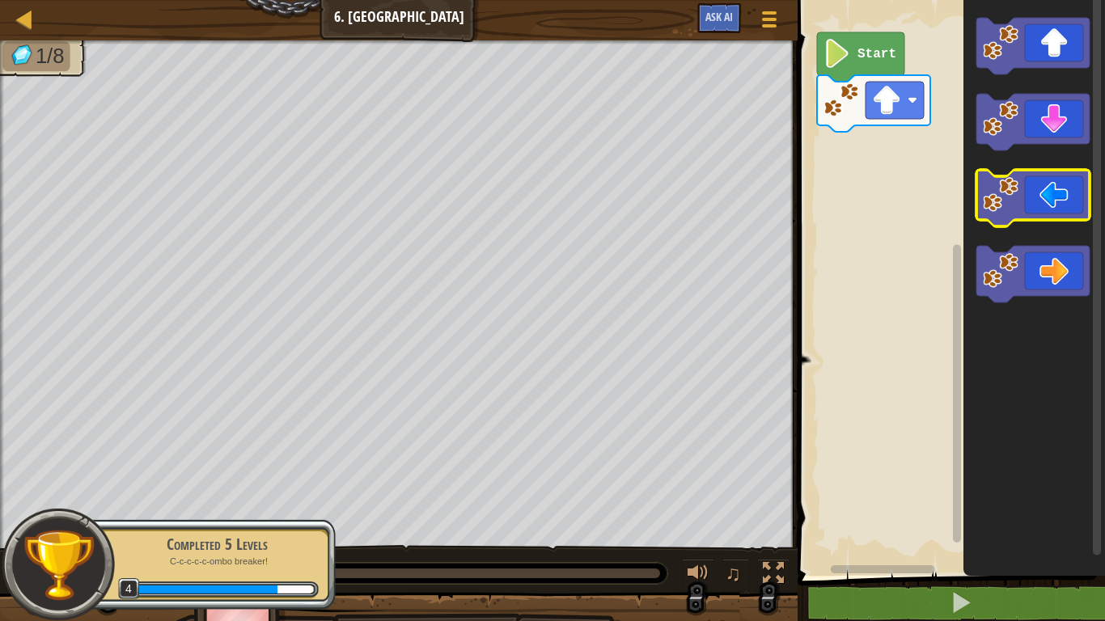
click at [1043, 196] on icon "Blockly Workspace" at bounding box center [1032, 198] width 113 height 57
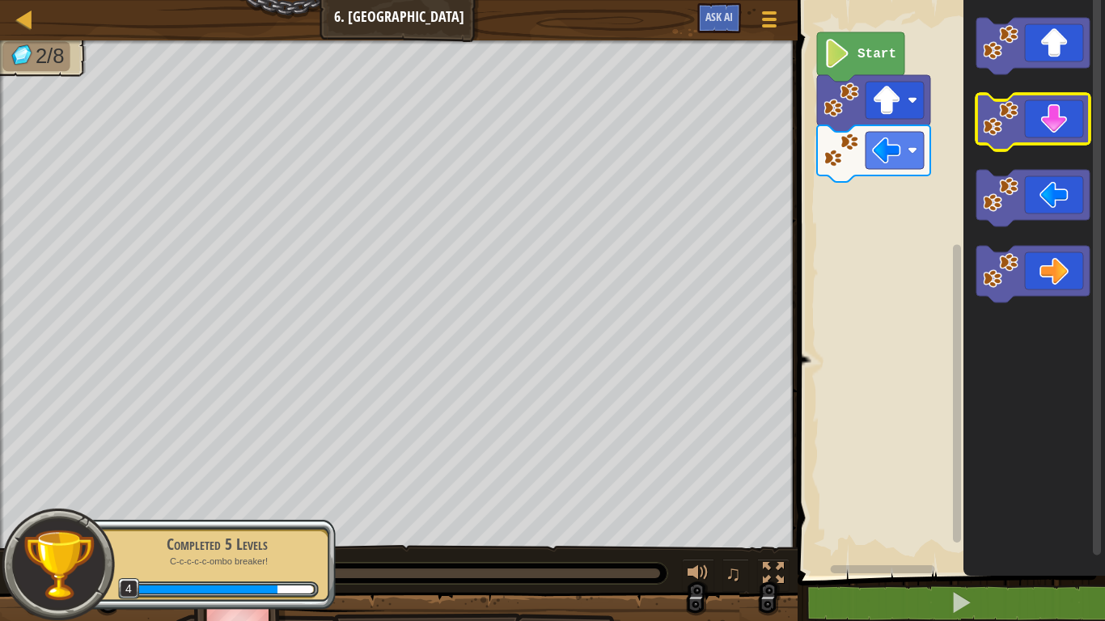
click at [1037, 135] on icon "Blockly Workspace" at bounding box center [1032, 122] width 113 height 57
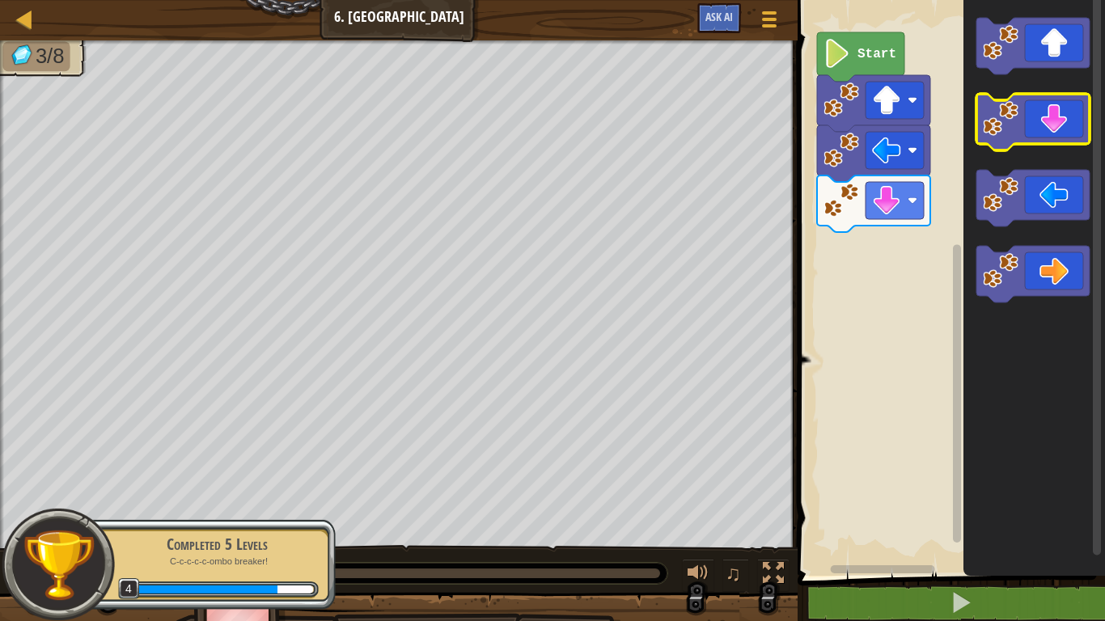
click at [1038, 139] on icon "Blockly Workspace" at bounding box center [1032, 122] width 113 height 57
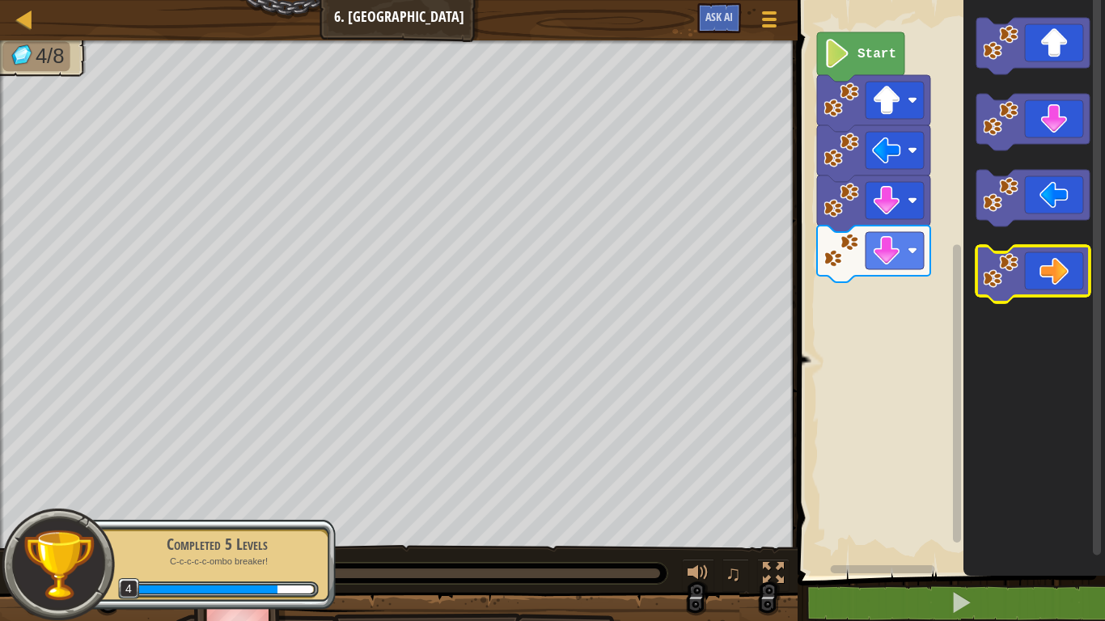
click at [1054, 256] on icon "Blockly Workspace" at bounding box center [1032, 274] width 113 height 57
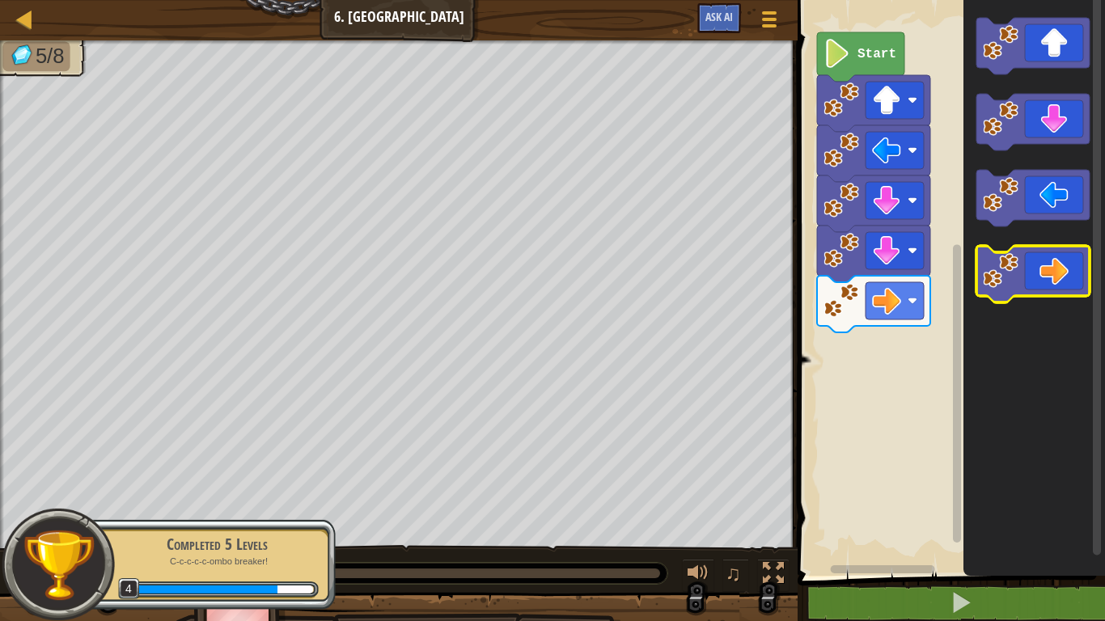
click at [1061, 279] on icon "Blockly Workspace" at bounding box center [1032, 274] width 113 height 57
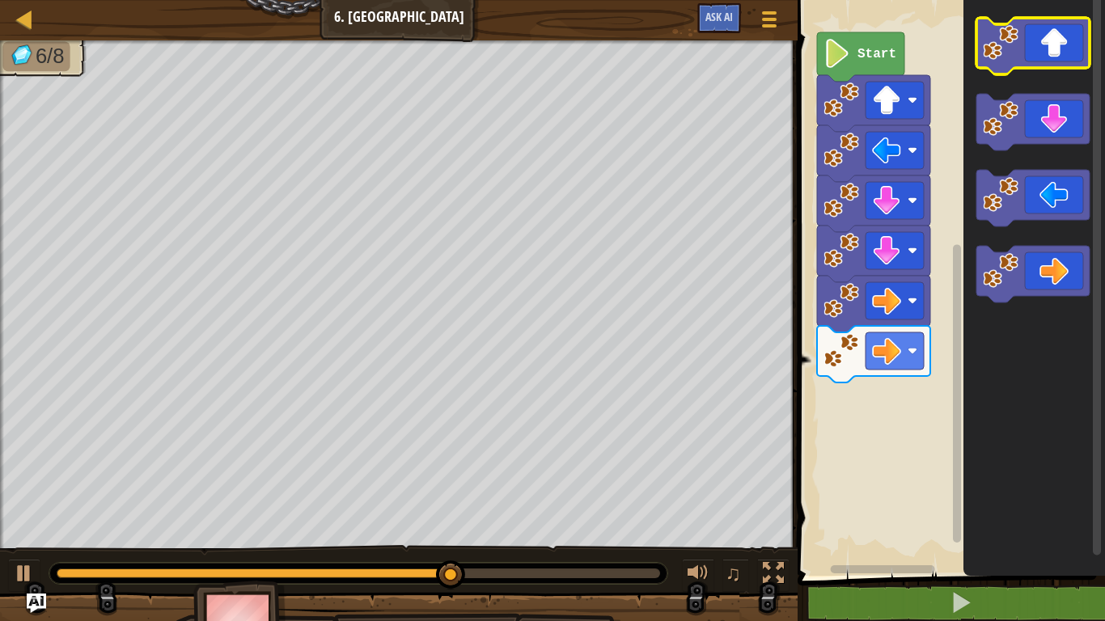
click at [1031, 63] on icon "Blockly Workspace" at bounding box center [1032, 46] width 113 height 57
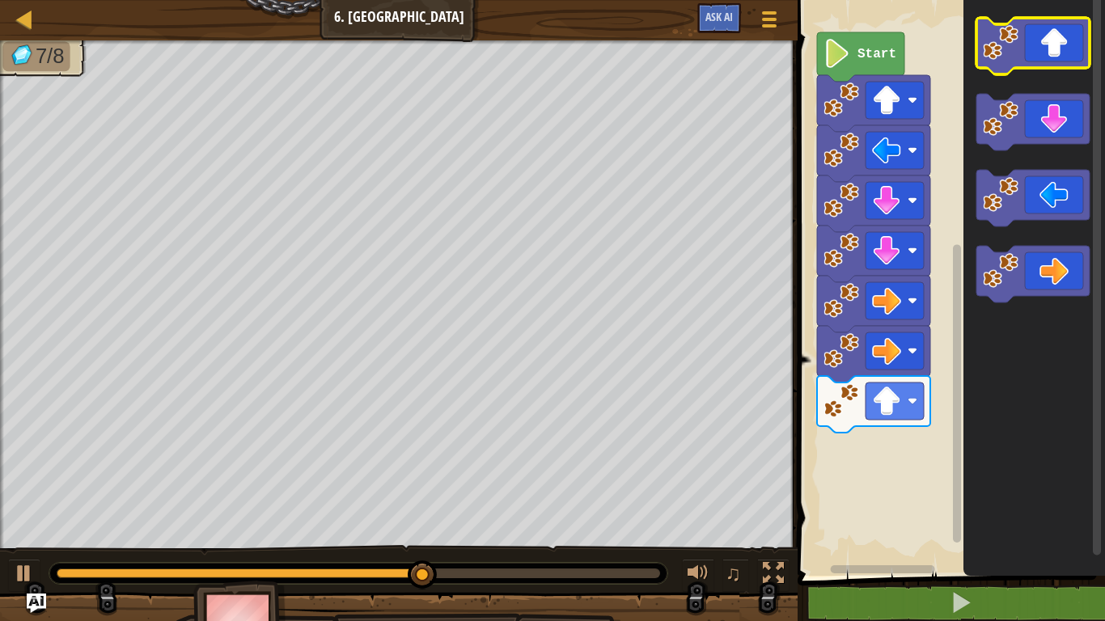
click at [1030, 52] on icon "Blockly Workspace" at bounding box center [1032, 46] width 113 height 57
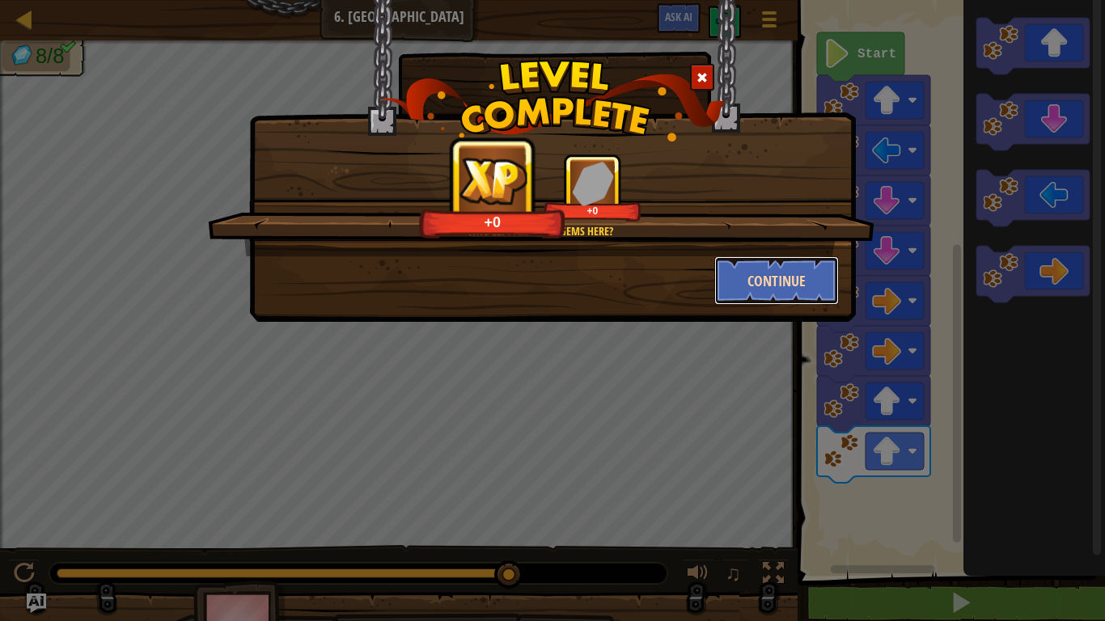
click at [769, 288] on button "Continue" at bounding box center [776, 280] width 125 height 49
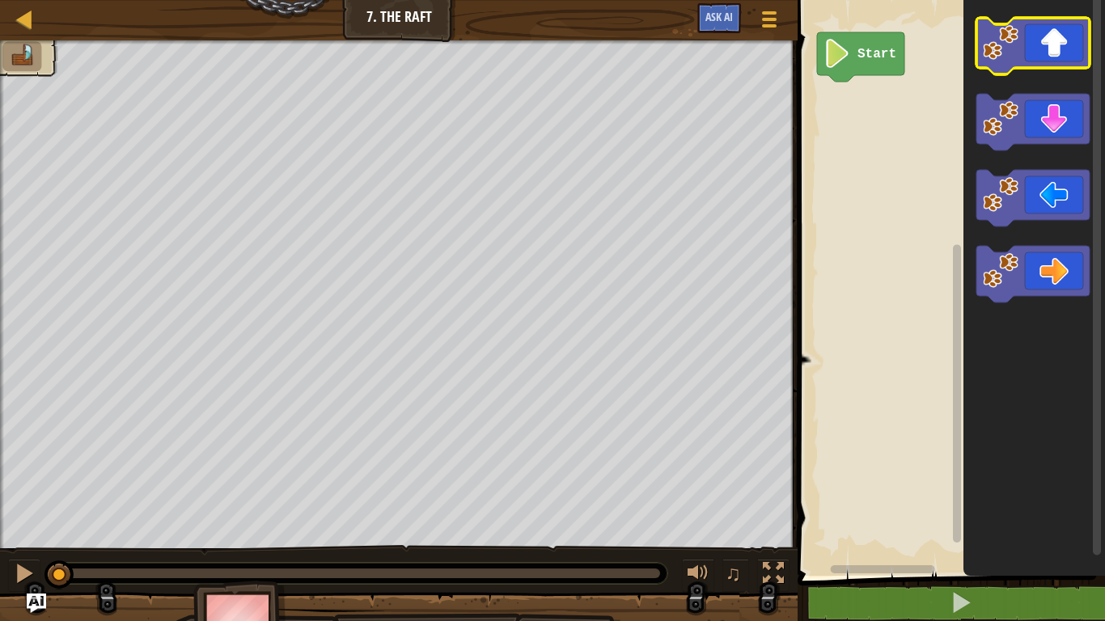
click at [1057, 37] on icon "Blockly Workspace" at bounding box center [1032, 46] width 113 height 57
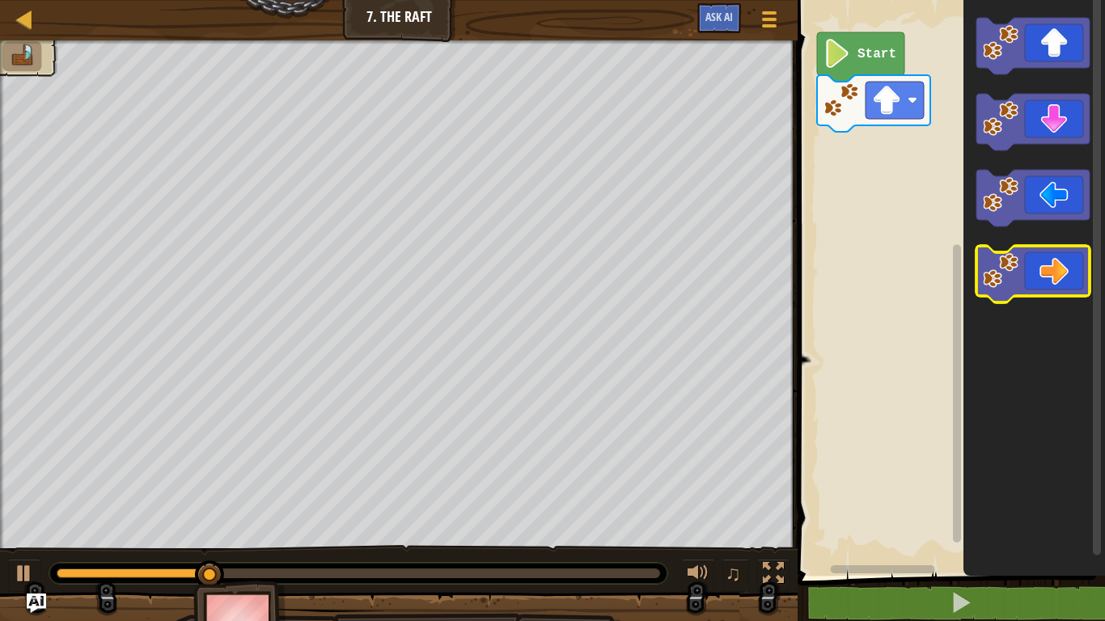
click at [1038, 285] on icon "Blockly Workspace" at bounding box center [1032, 274] width 113 height 57
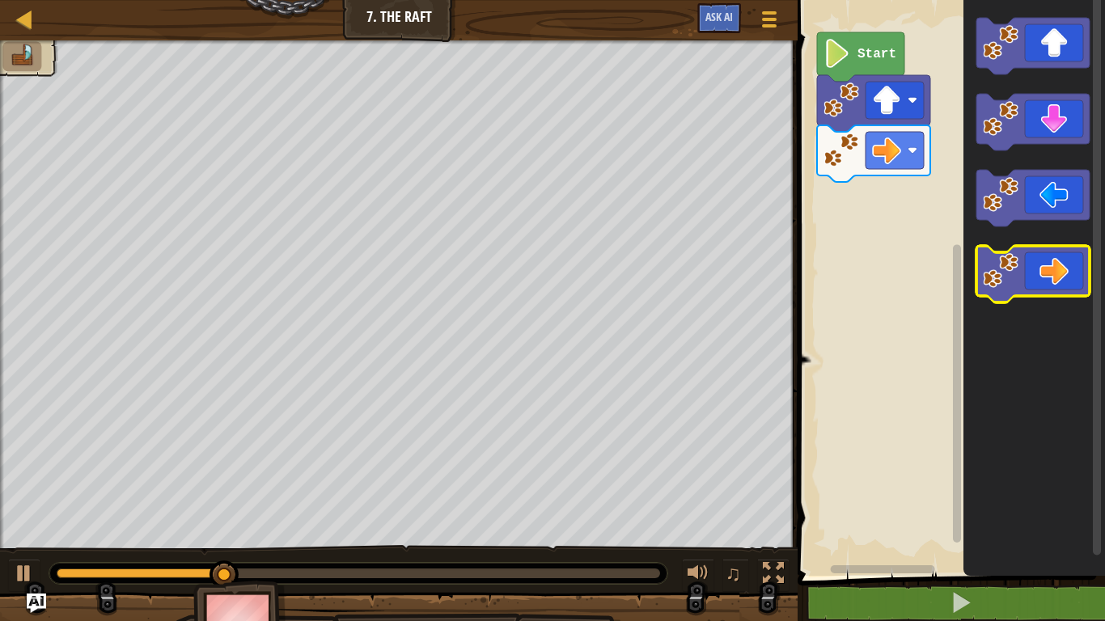
click at [1038, 280] on icon "Blockly Workspace" at bounding box center [1032, 274] width 113 height 57
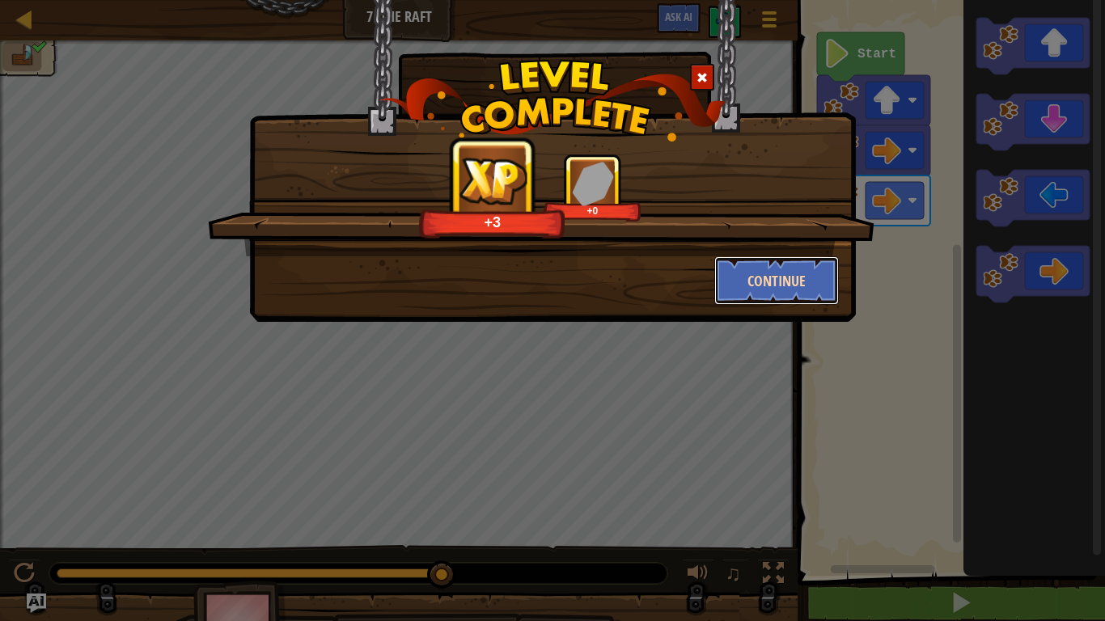
click at [758, 301] on button "Continue" at bounding box center [776, 280] width 125 height 49
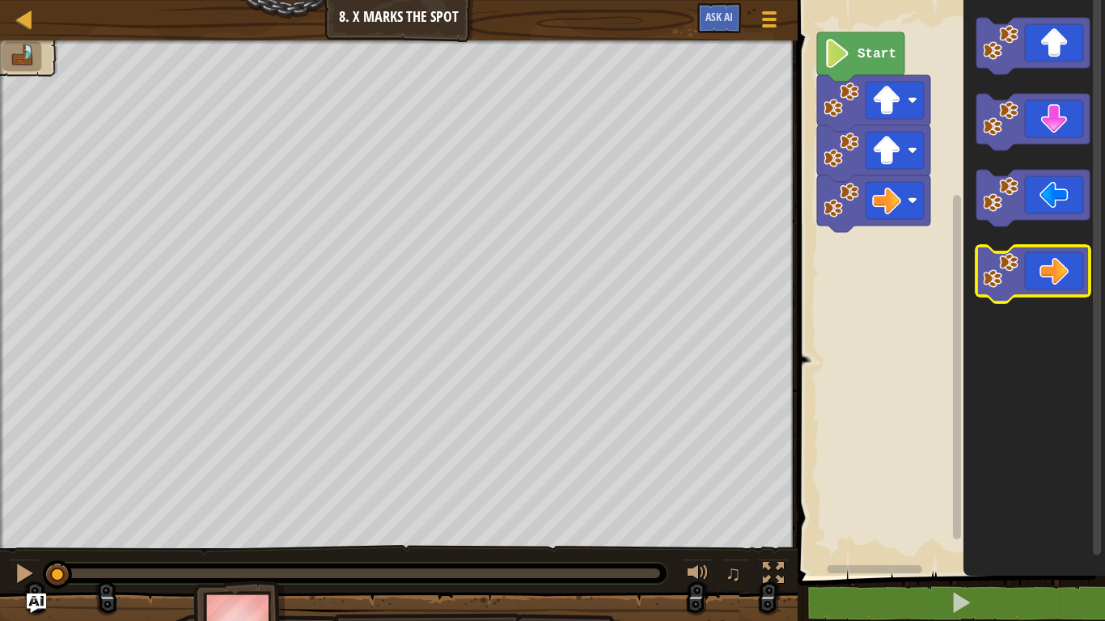
click at [1041, 274] on icon "Blockly Workspace" at bounding box center [1032, 274] width 113 height 57
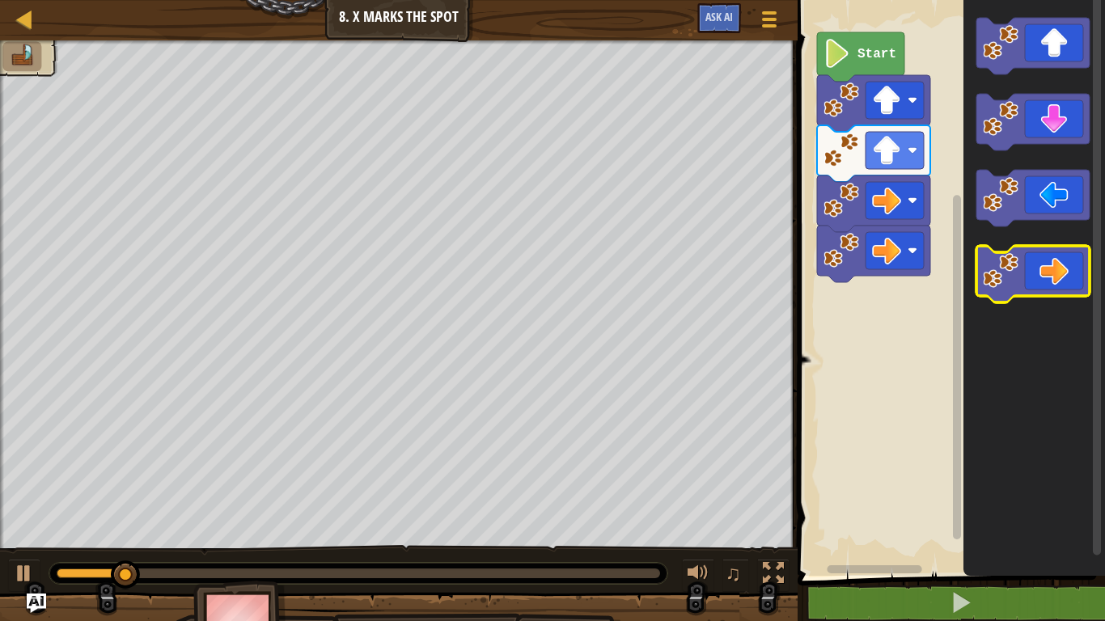
click at [1040, 284] on icon "Blockly Workspace" at bounding box center [1032, 274] width 113 height 57
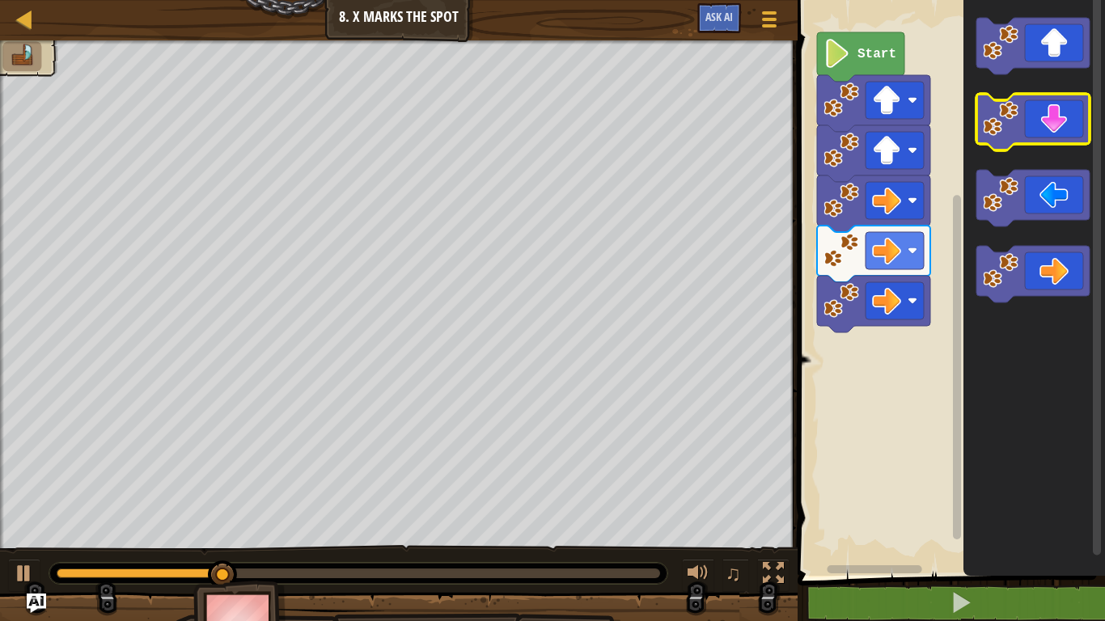
click at [1033, 123] on icon "Blockly Workspace" at bounding box center [1032, 122] width 113 height 57
click at [1037, 135] on icon "Blockly Workspace" at bounding box center [1032, 122] width 113 height 57
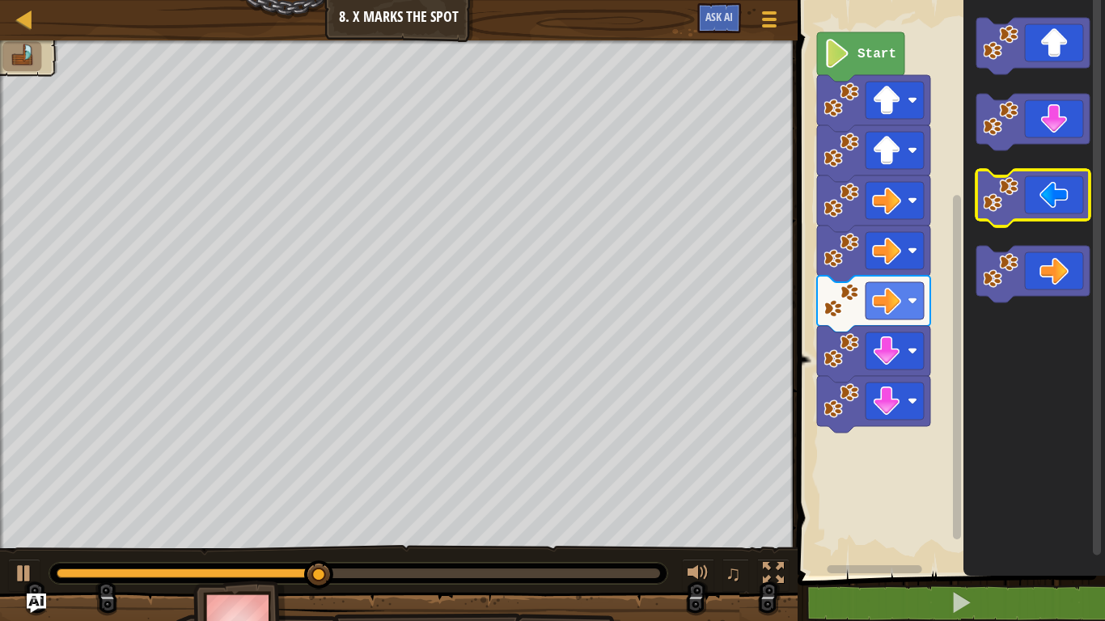
click at [1035, 188] on icon "Blockly Workspace" at bounding box center [1032, 198] width 113 height 57
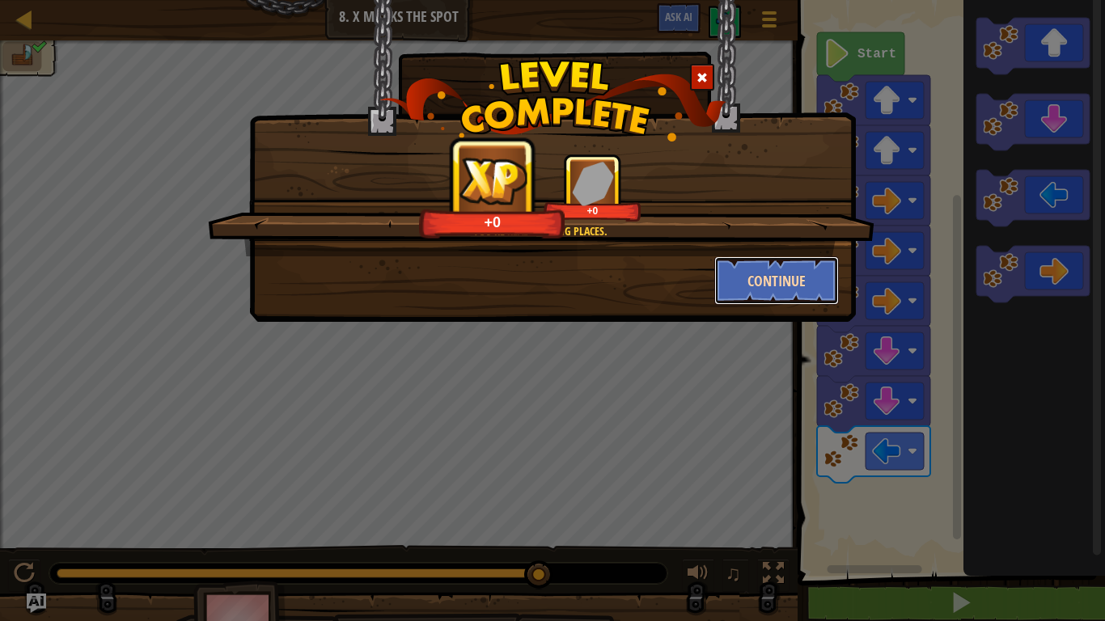
click at [813, 278] on button "Continue" at bounding box center [776, 280] width 125 height 49
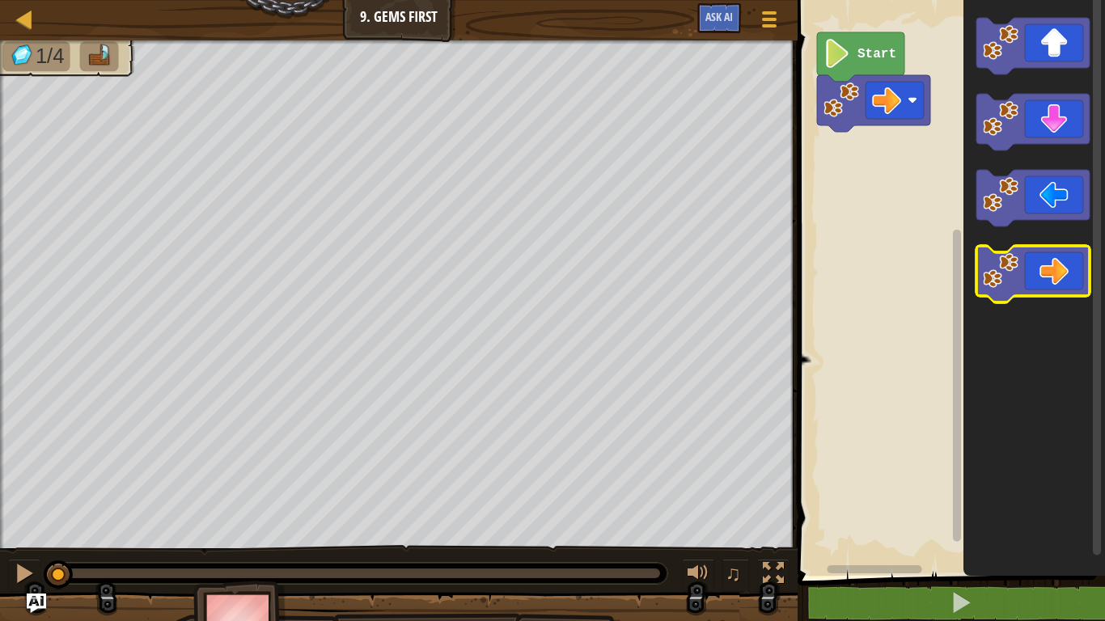
click at [1021, 270] on icon "Blockly Workspace" at bounding box center [1032, 274] width 113 height 57
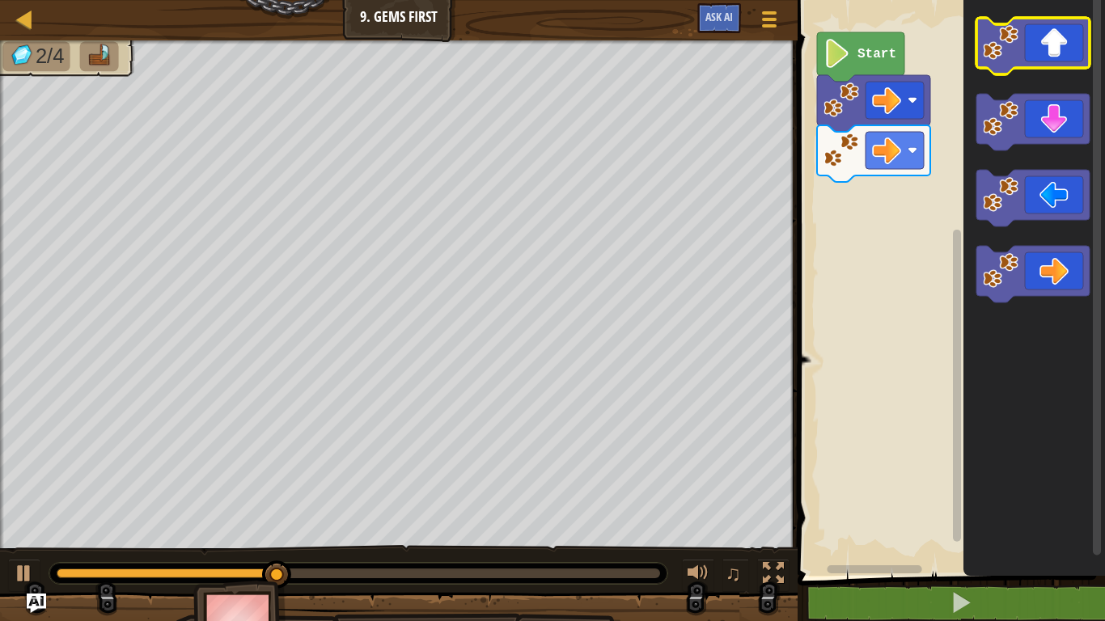
click at [1013, 70] on rect "Blockly Workspace" at bounding box center [1032, 46] width 113 height 57
click at [1012, 53] on image "Blockly Workspace" at bounding box center [1001, 43] width 36 height 36
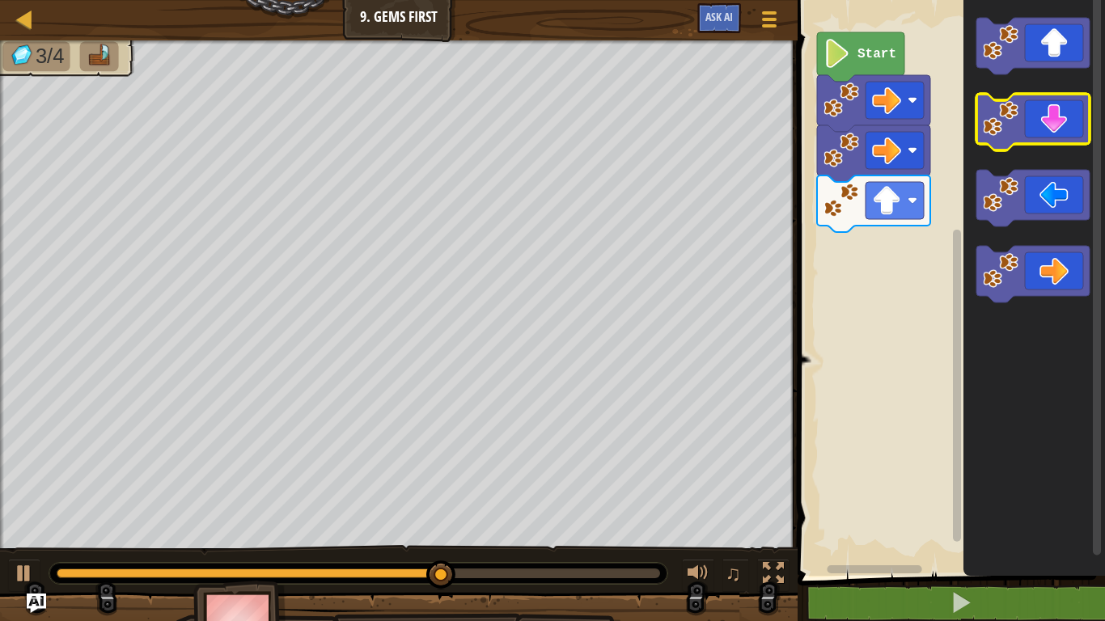
click at [1027, 137] on icon "Blockly Workspace" at bounding box center [1032, 122] width 113 height 57
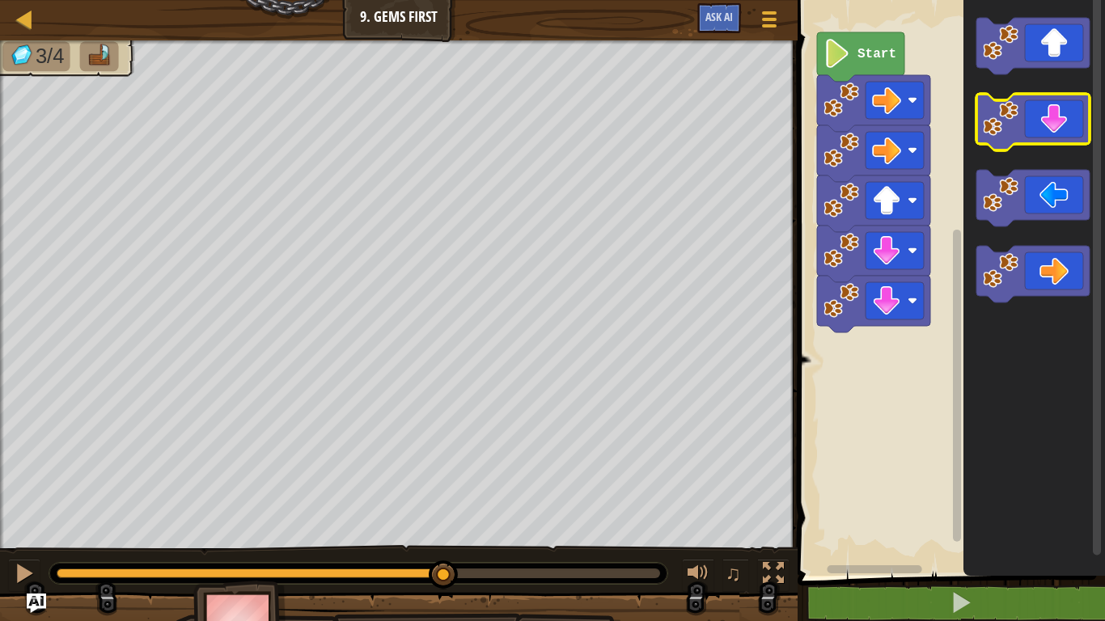
click at [1027, 137] on icon "Blockly Workspace" at bounding box center [1032, 122] width 113 height 57
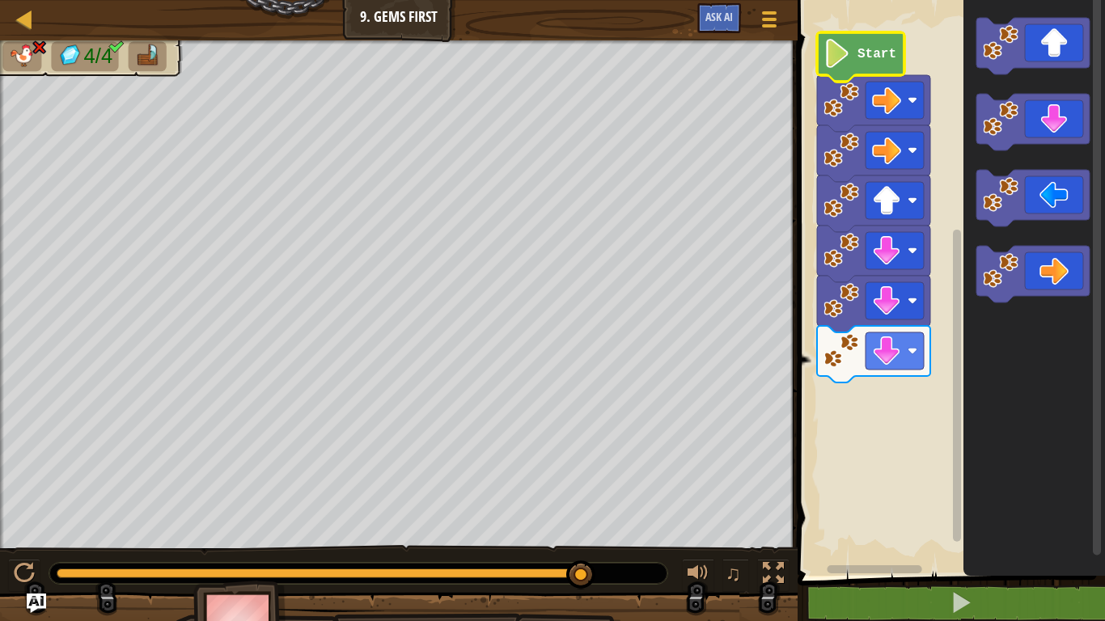
click at [860, 43] on icon "Blockly Workspace" at bounding box center [860, 56] width 87 height 49
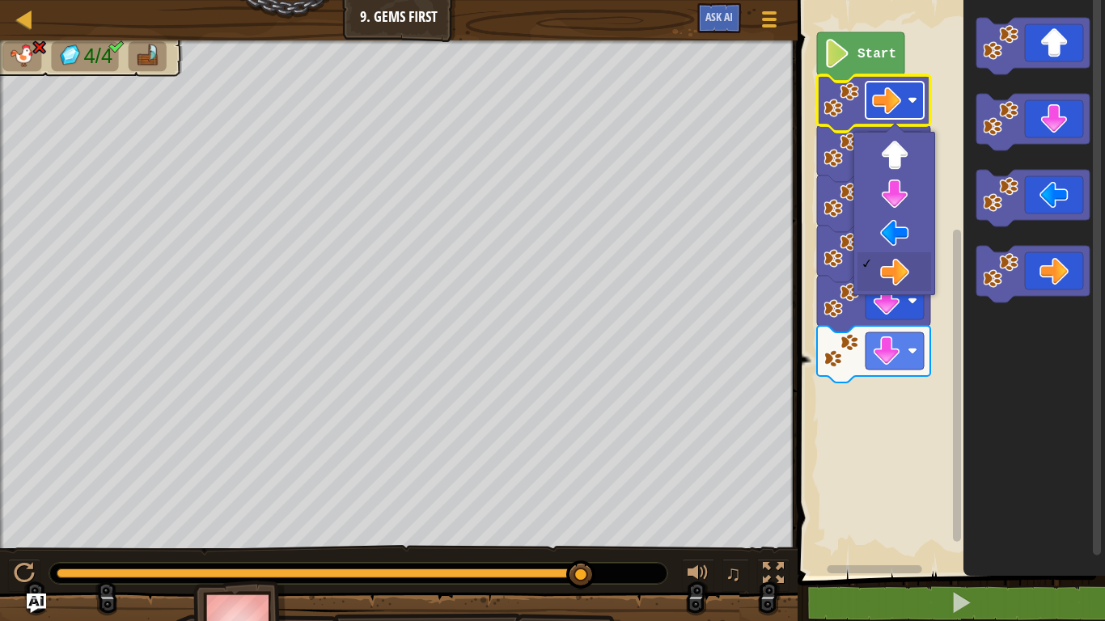
click at [878, 102] on image "Blockly Workspace" at bounding box center [886, 100] width 29 height 29
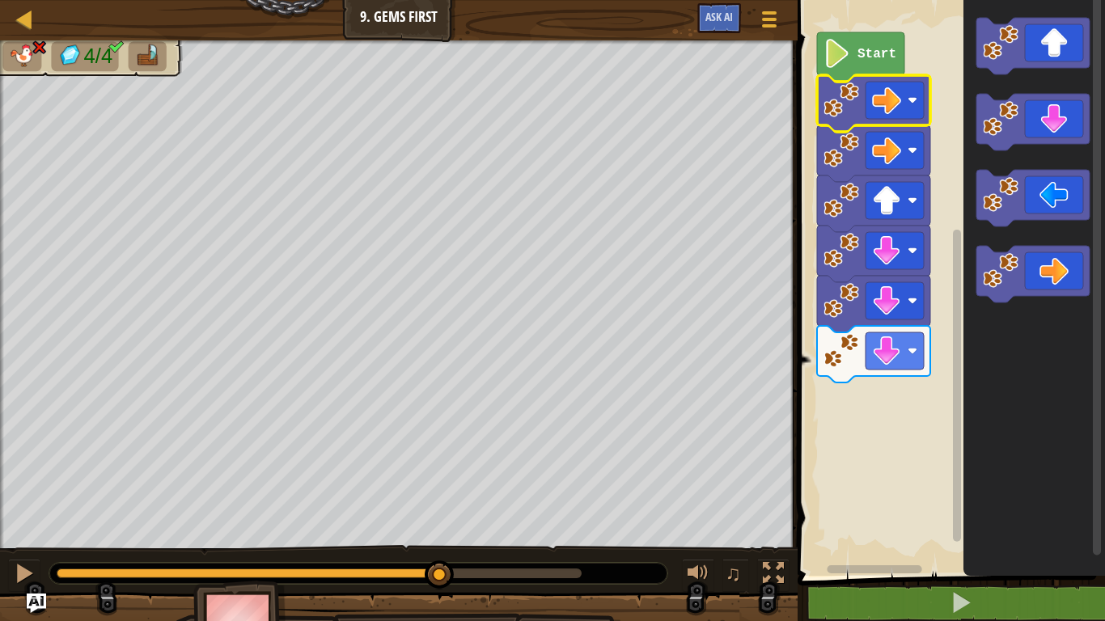
drag, startPoint x: 579, startPoint y: 573, endPoint x: 440, endPoint y: 566, distance: 139.3
click at [440, 566] on div at bounding box center [439, 574] width 29 height 29
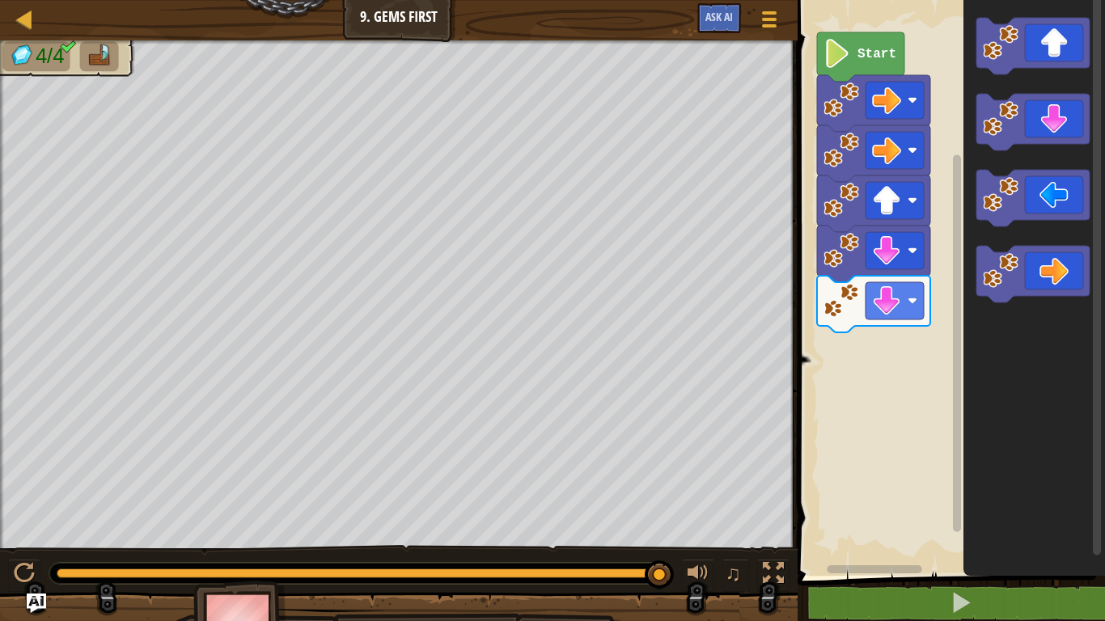
click at [976, 234] on icon "Blockly Workspace" at bounding box center [1034, 284] width 142 height 584
click at [1002, 124] on image "Blockly Workspace" at bounding box center [1001, 119] width 36 height 36
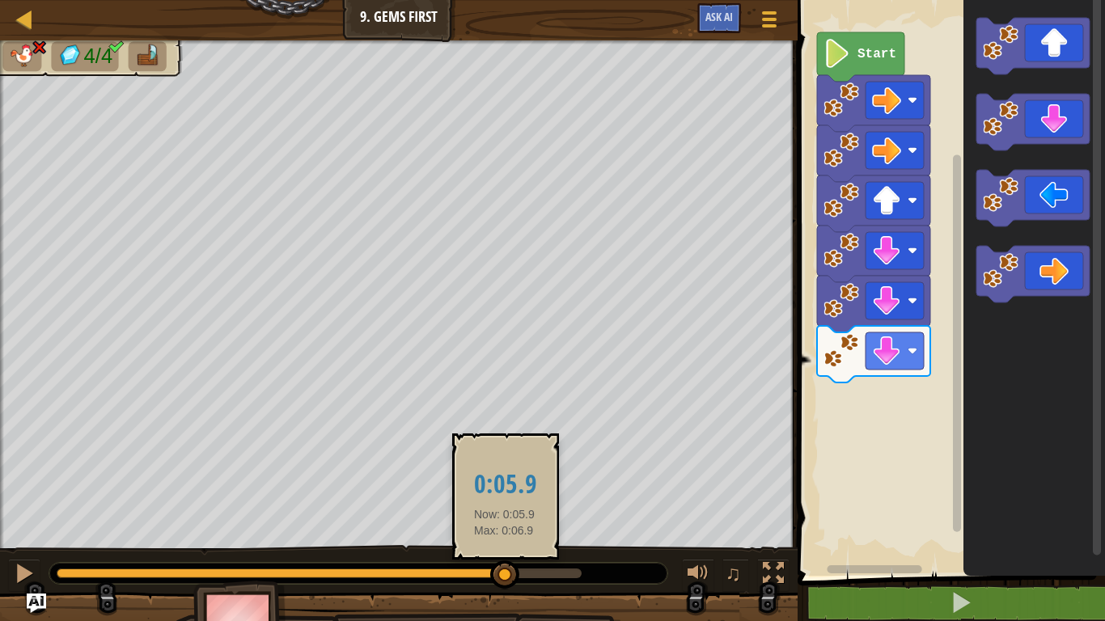
drag, startPoint x: 580, startPoint y: 576, endPoint x: 505, endPoint y: 567, distance: 74.9
click at [505, 567] on div at bounding box center [504, 574] width 29 height 29
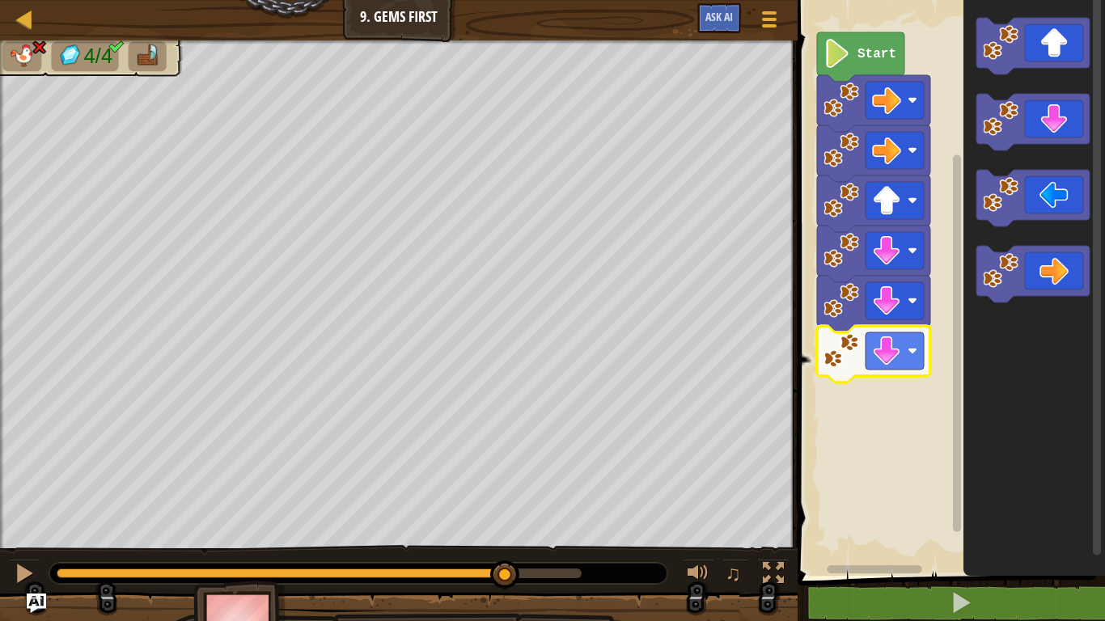
click at [828, 370] on icon "Blockly Workspace" at bounding box center [873, 354] width 113 height 57
click at [1045, 330] on icon "Blockly Workspace" at bounding box center [1034, 284] width 142 height 584
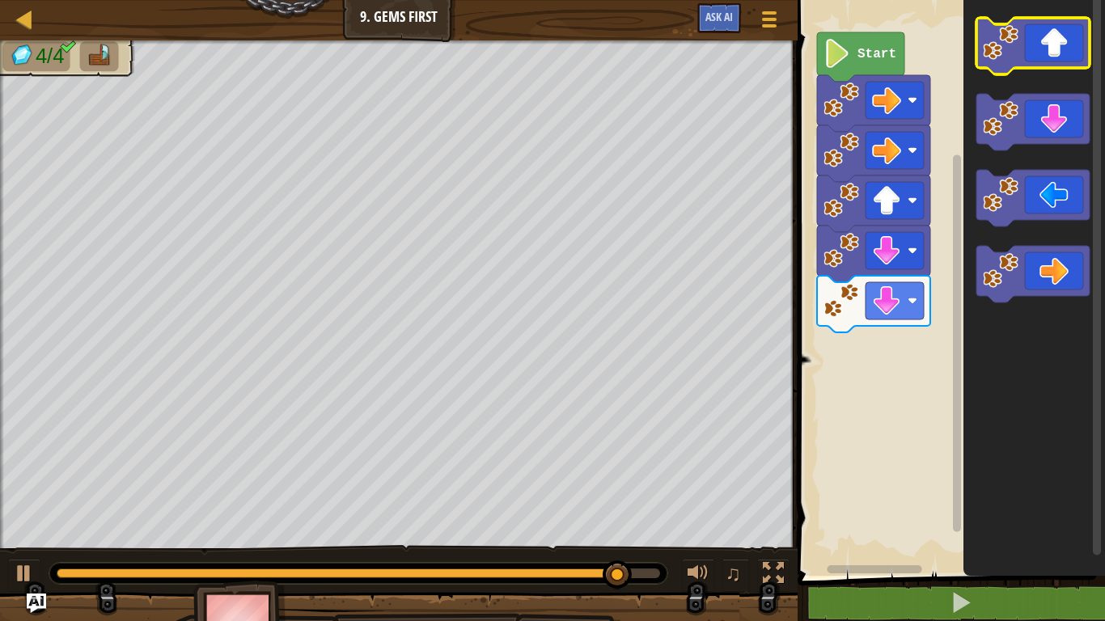
click at [1030, 60] on icon "Blockly Workspace" at bounding box center [1032, 46] width 113 height 57
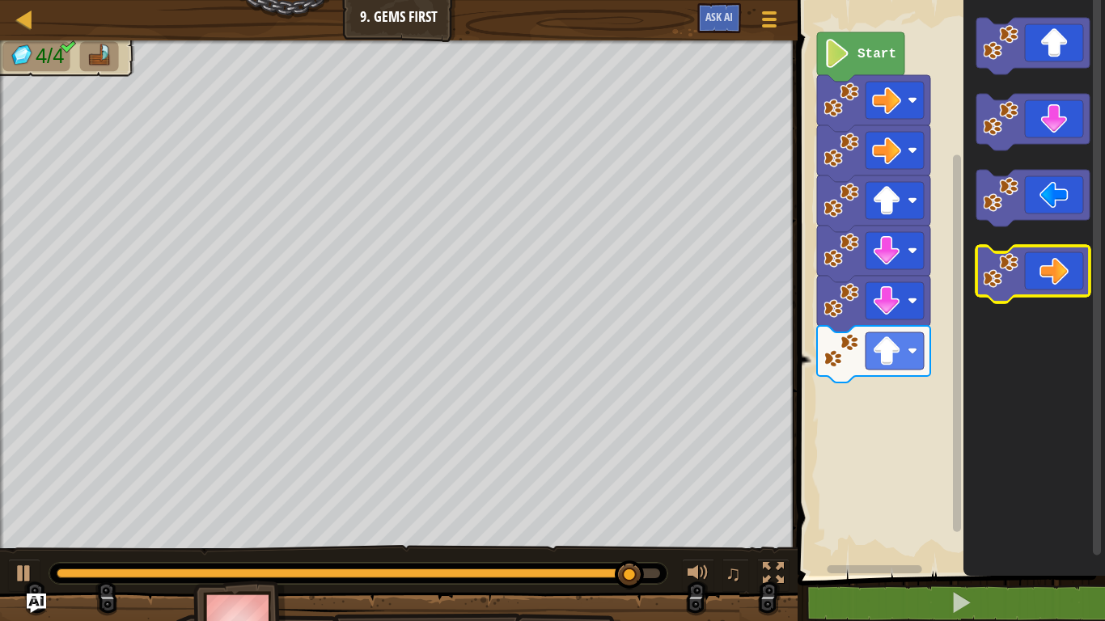
click at [1055, 284] on icon "Blockly Workspace" at bounding box center [1032, 274] width 113 height 57
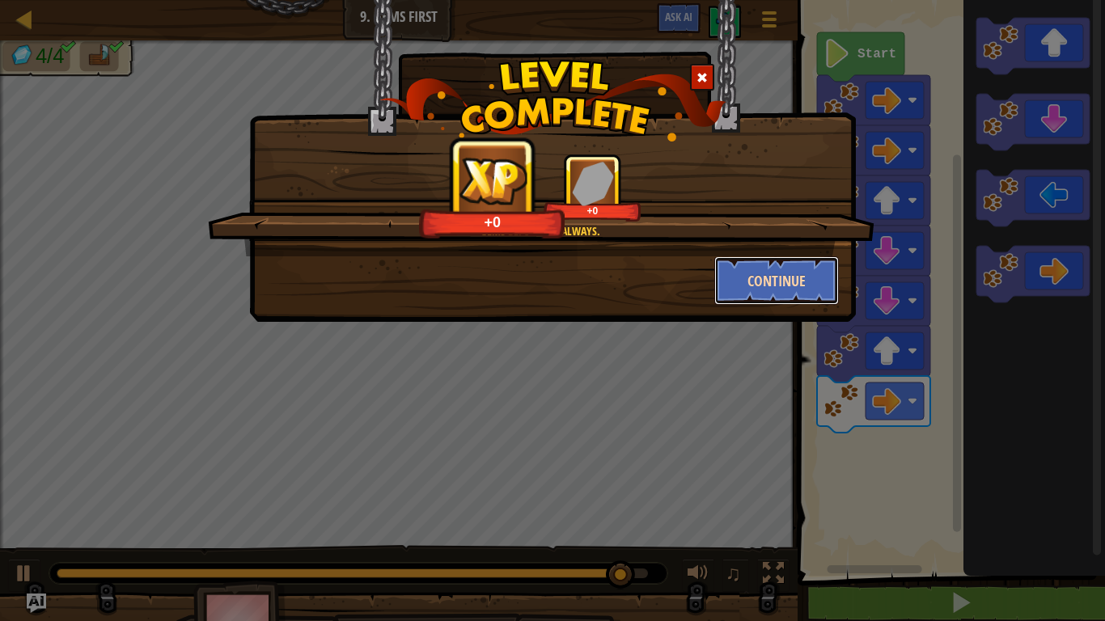
click at [780, 291] on button "Continue" at bounding box center [776, 280] width 125 height 49
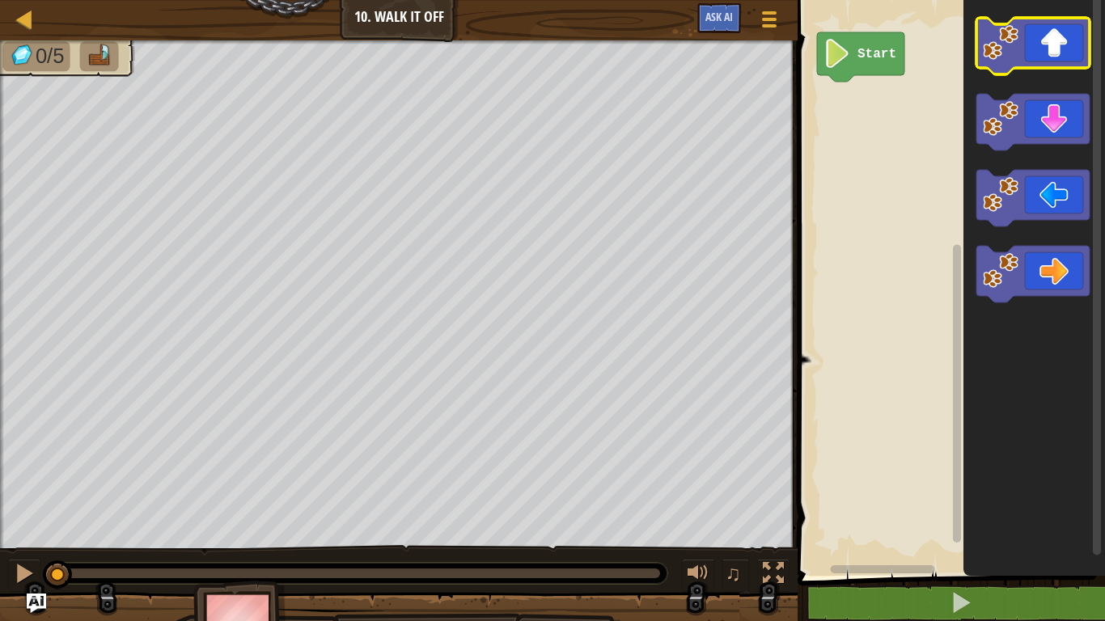
click at [1038, 51] on icon "Blockly Workspace" at bounding box center [1032, 46] width 113 height 57
click at [1038, 49] on icon "Blockly Workspace" at bounding box center [1032, 46] width 113 height 57
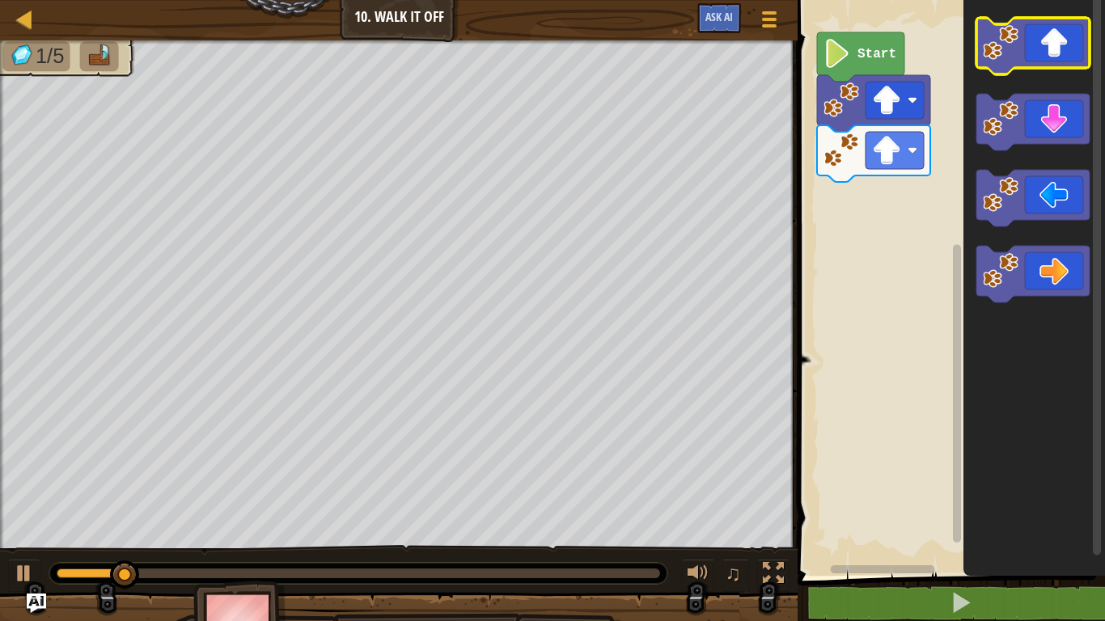
click at [1039, 50] on icon "Blockly Workspace" at bounding box center [1032, 46] width 113 height 57
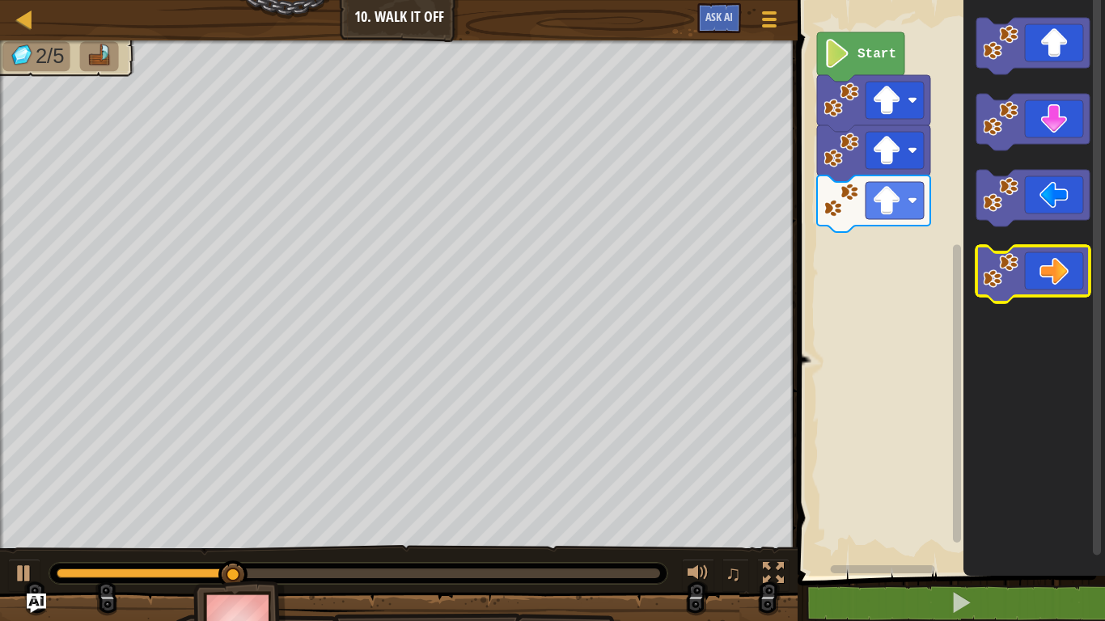
click at [1047, 256] on icon "Blockly Workspace" at bounding box center [1032, 274] width 113 height 57
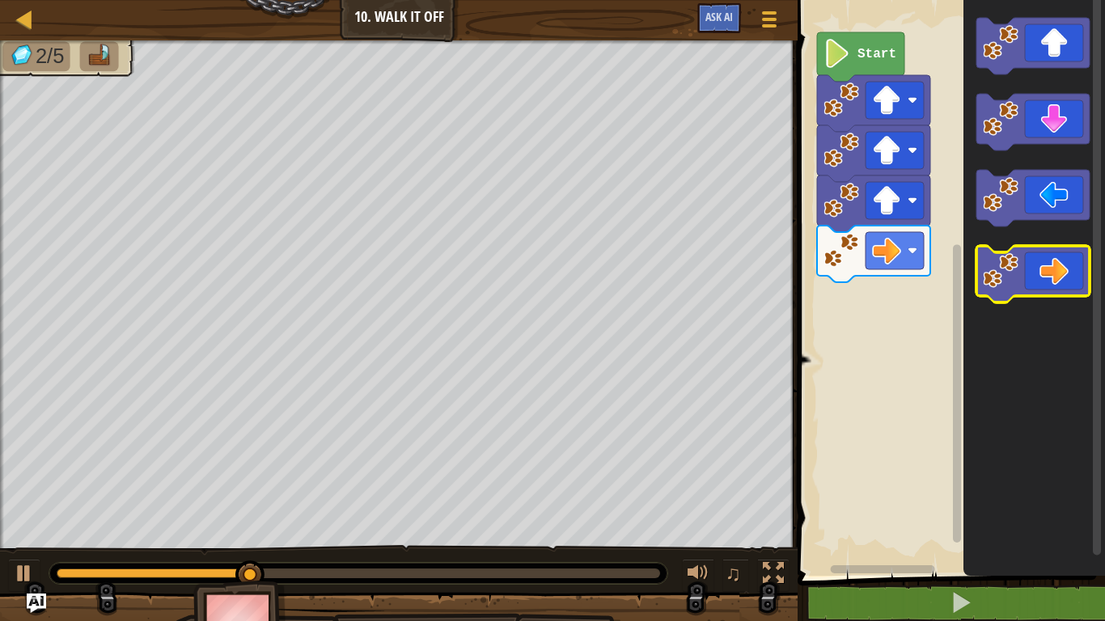
click at [1046, 269] on icon "Blockly Workspace" at bounding box center [1032, 274] width 113 height 57
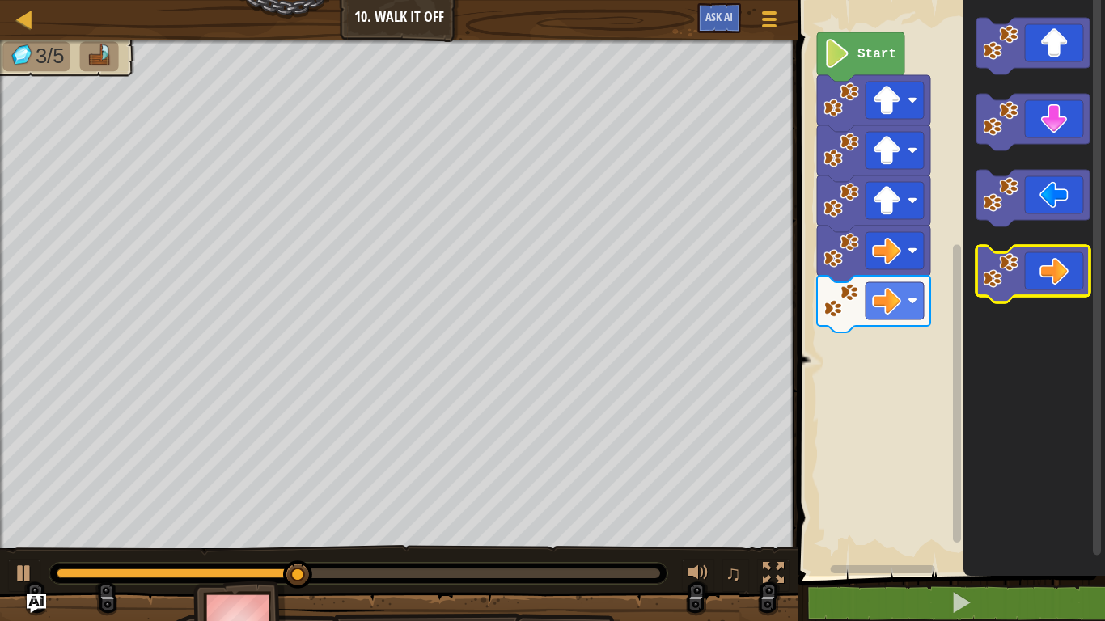
click at [1046, 269] on icon "Blockly Workspace" at bounding box center [1032, 274] width 113 height 57
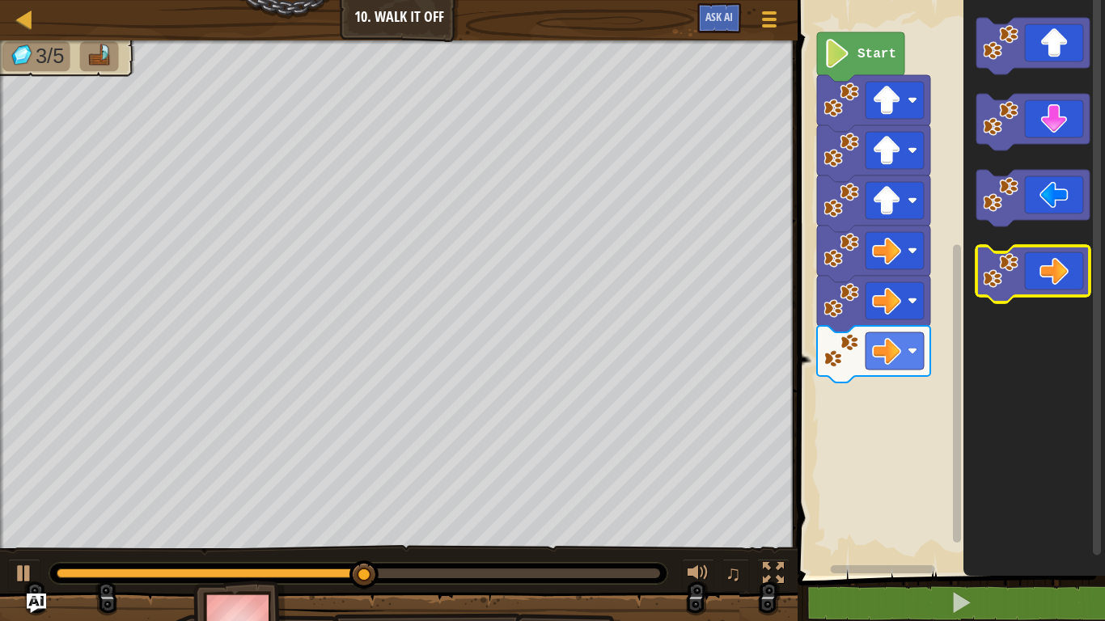
click at [1055, 269] on icon "Blockly Workspace" at bounding box center [1032, 274] width 113 height 57
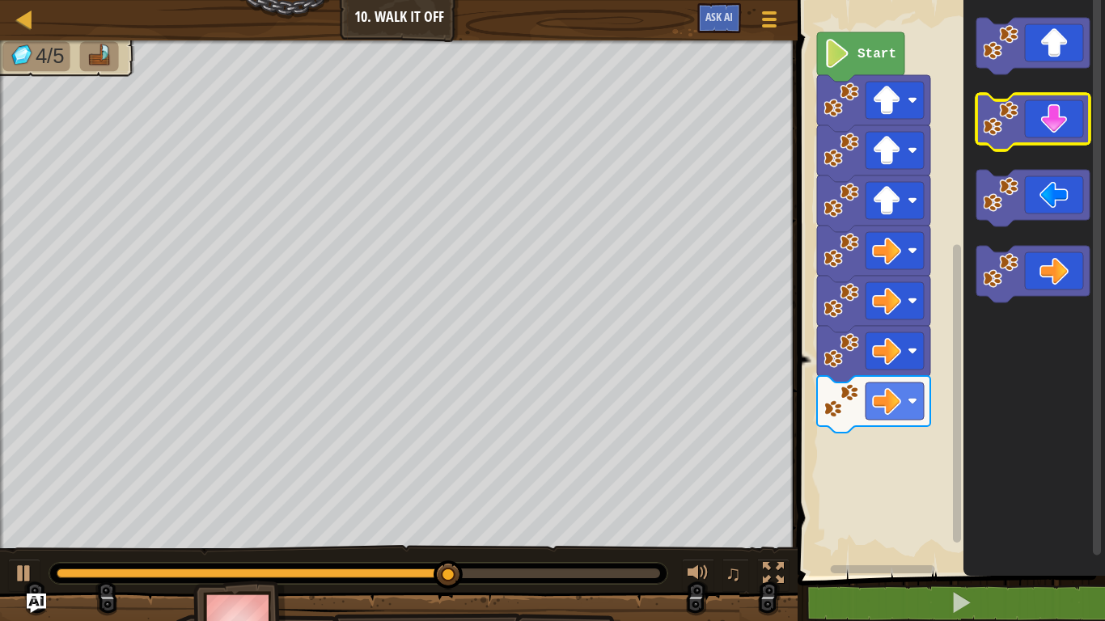
click at [1053, 137] on icon "Blockly Workspace" at bounding box center [1032, 122] width 113 height 57
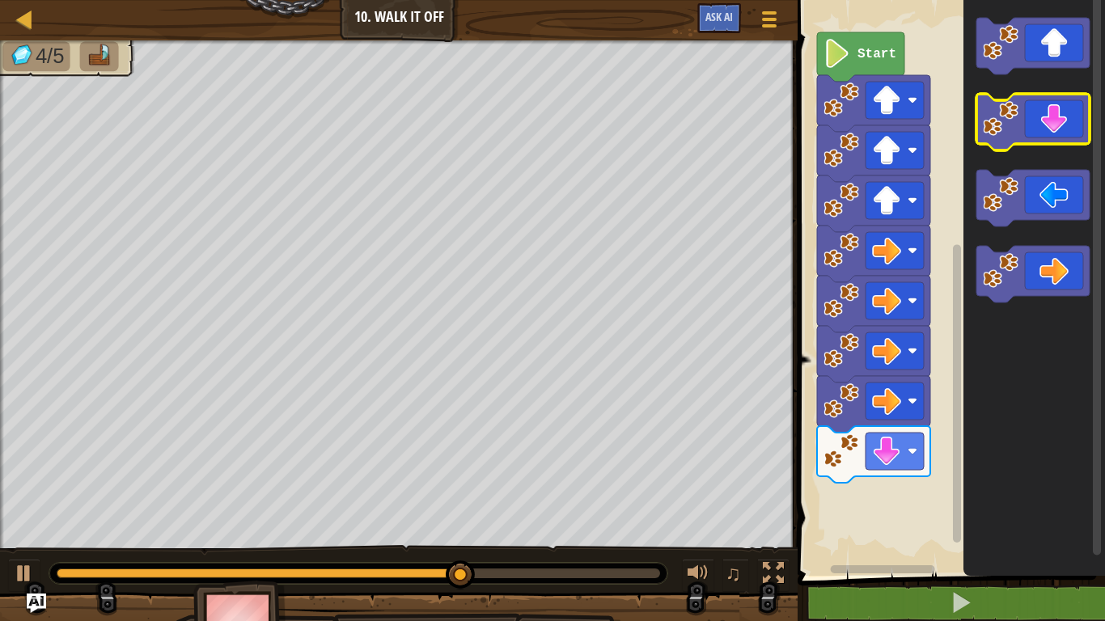
click at [1053, 137] on icon "Blockly Workspace" at bounding box center [1032, 122] width 113 height 57
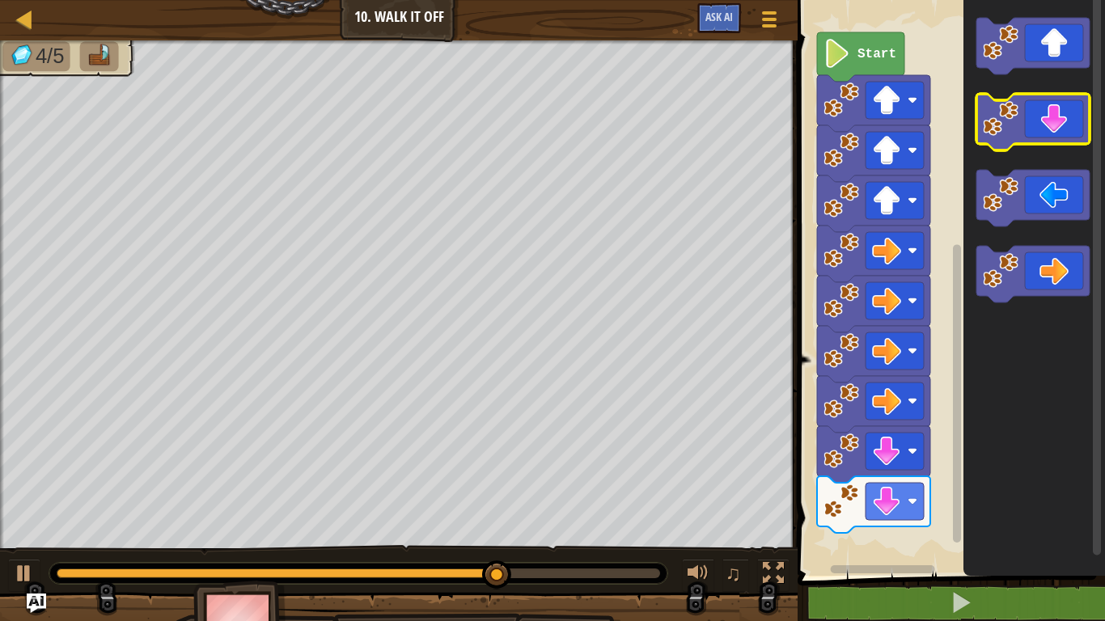
click at [1053, 137] on icon "Blockly Workspace" at bounding box center [1032, 122] width 113 height 57
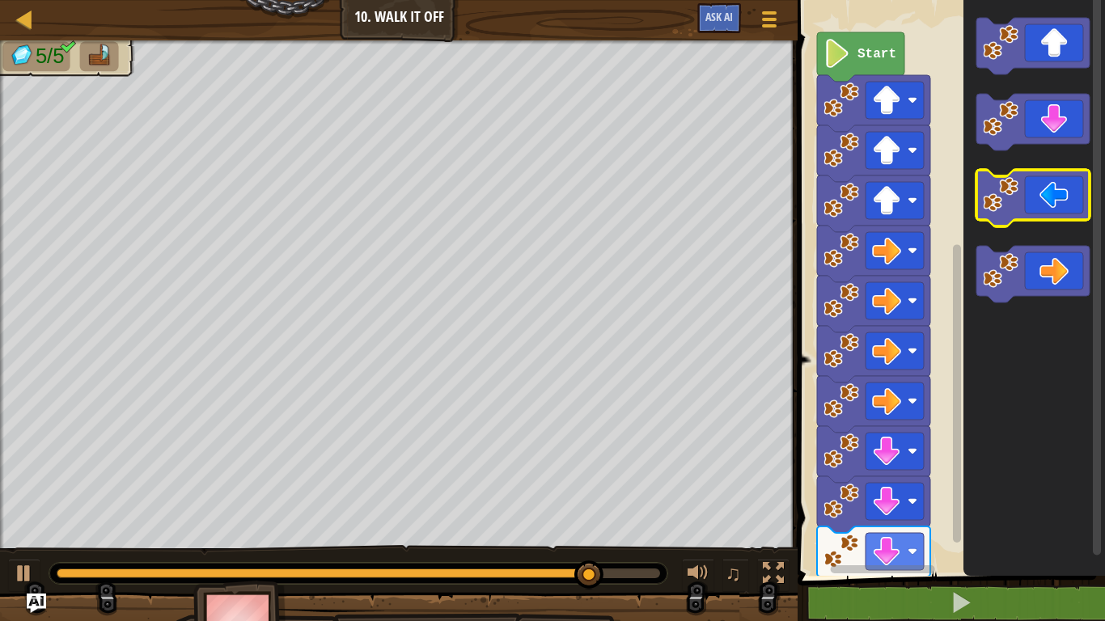
click at [1021, 201] on icon "Blockly Workspace" at bounding box center [1032, 198] width 113 height 57
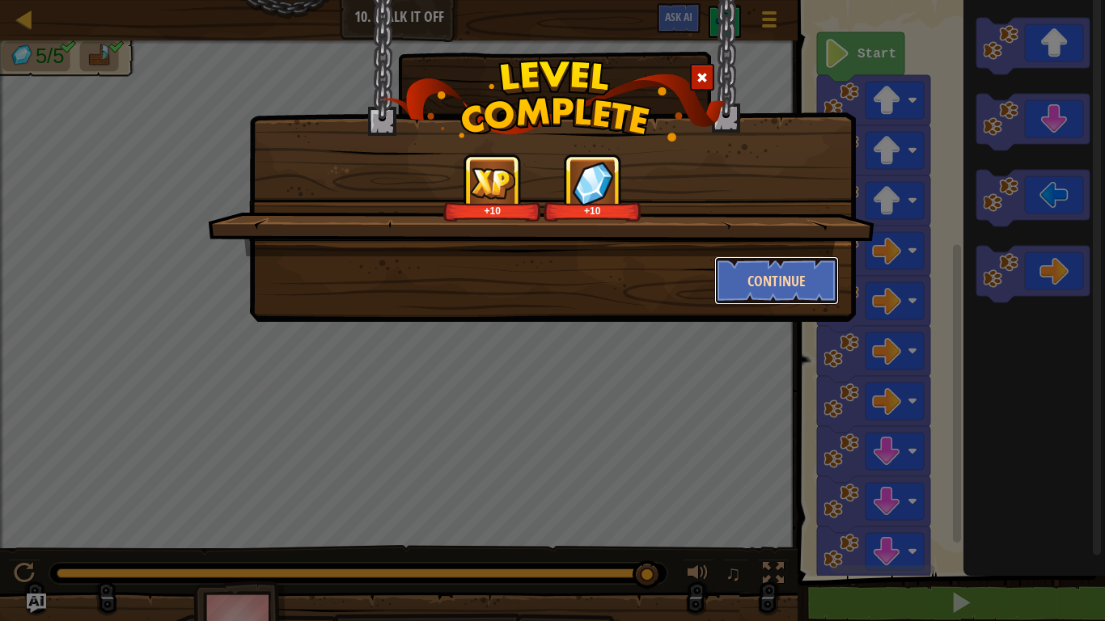
click at [802, 290] on button "Continue" at bounding box center [776, 280] width 125 height 49
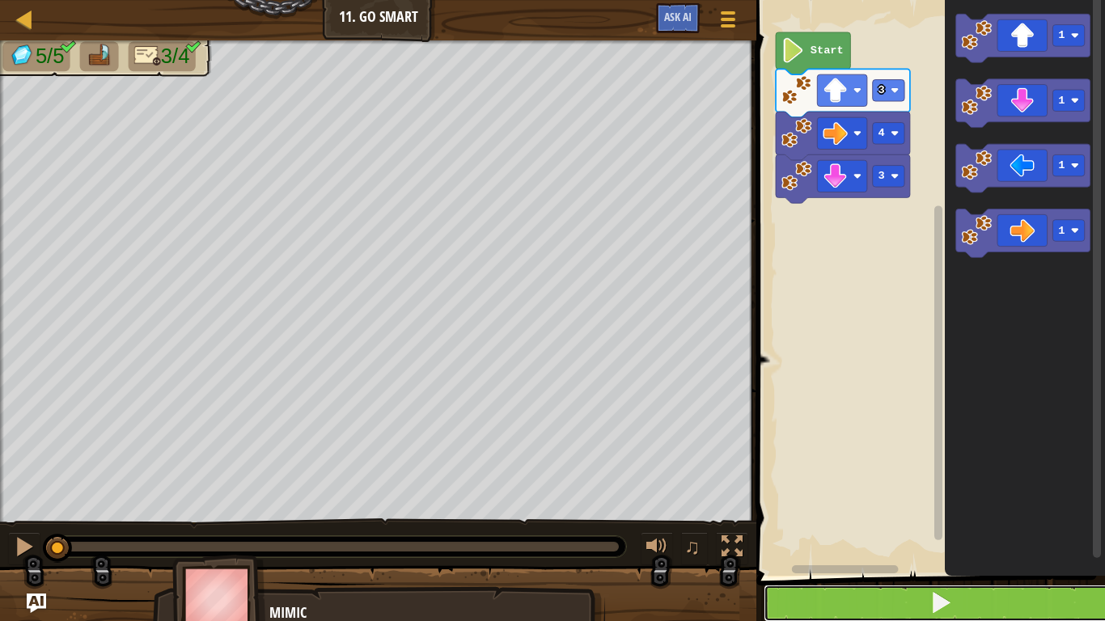
click at [930, 607] on span at bounding box center [940, 602] width 23 height 23
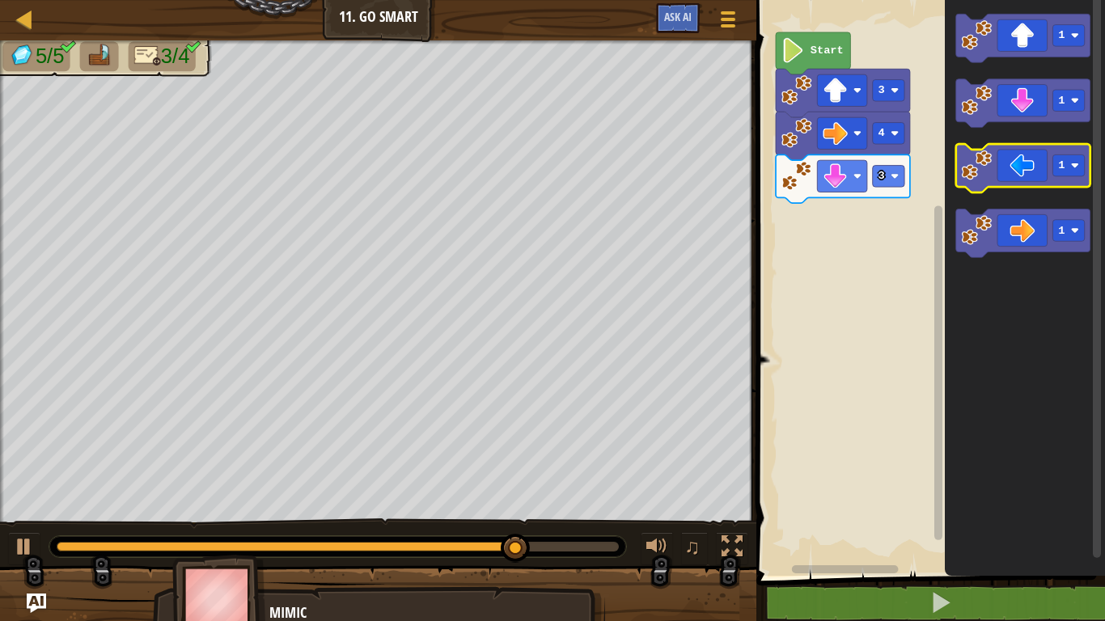
click at [1021, 172] on icon "Blockly Workspace" at bounding box center [1023, 168] width 134 height 49
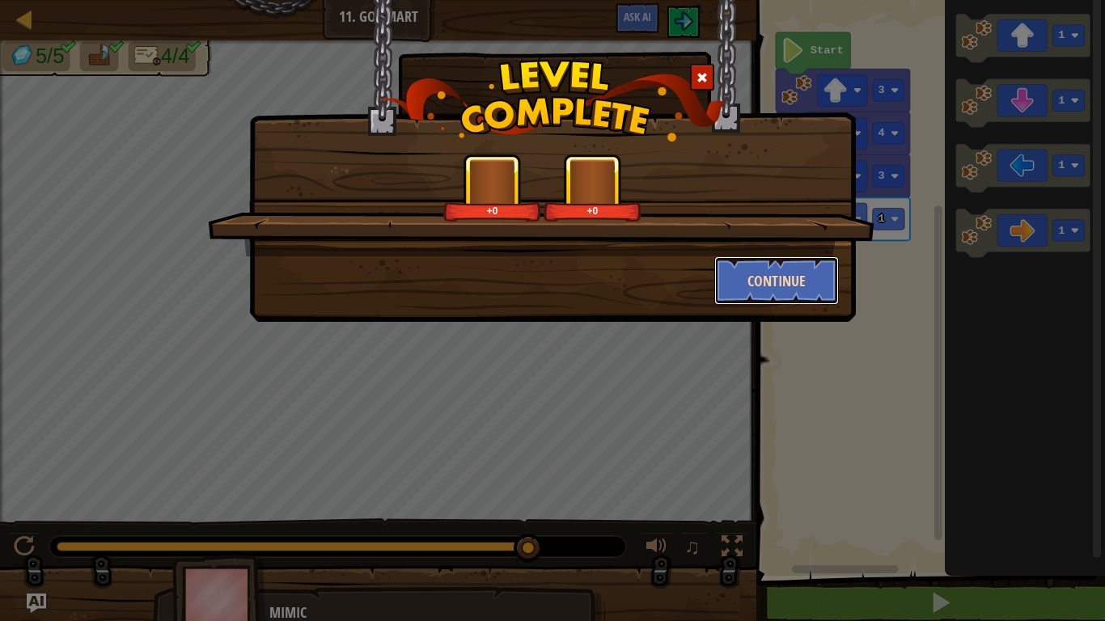
click at [790, 289] on button "Continue" at bounding box center [776, 280] width 125 height 49
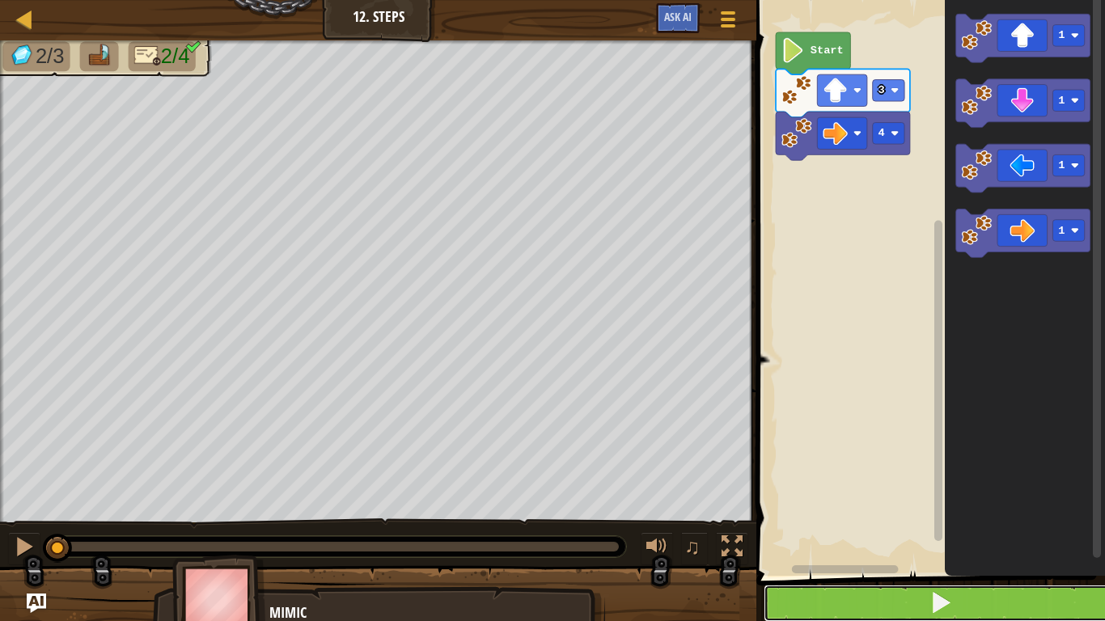
click at [829, 607] on button at bounding box center [939, 603] width 353 height 37
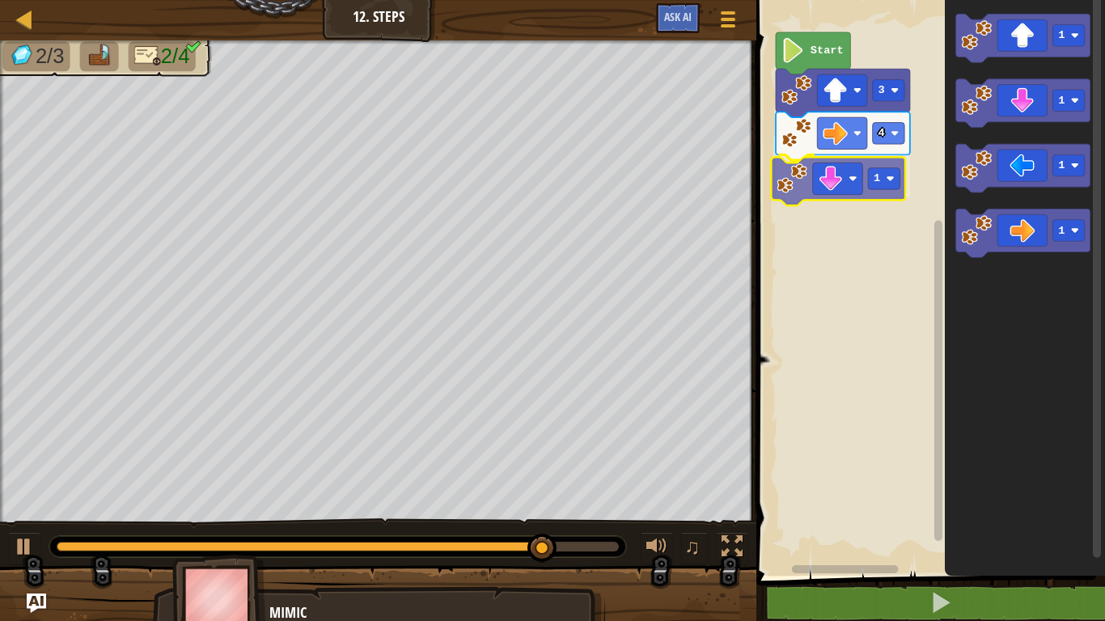
click at [849, 197] on div "4 1 3 Start 1 1 1 1 1" at bounding box center [927, 284] width 353 height 584
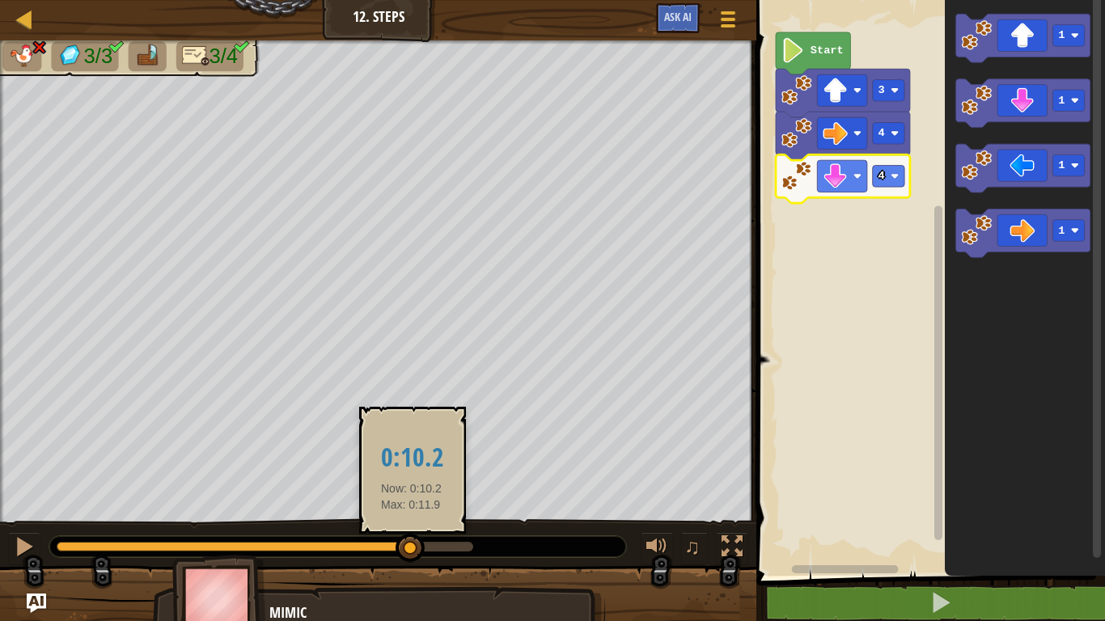
drag, startPoint x: 469, startPoint y: 540, endPoint x: 410, endPoint y: 537, distance: 59.1
click at [410, 537] on div at bounding box center [409, 548] width 29 height 29
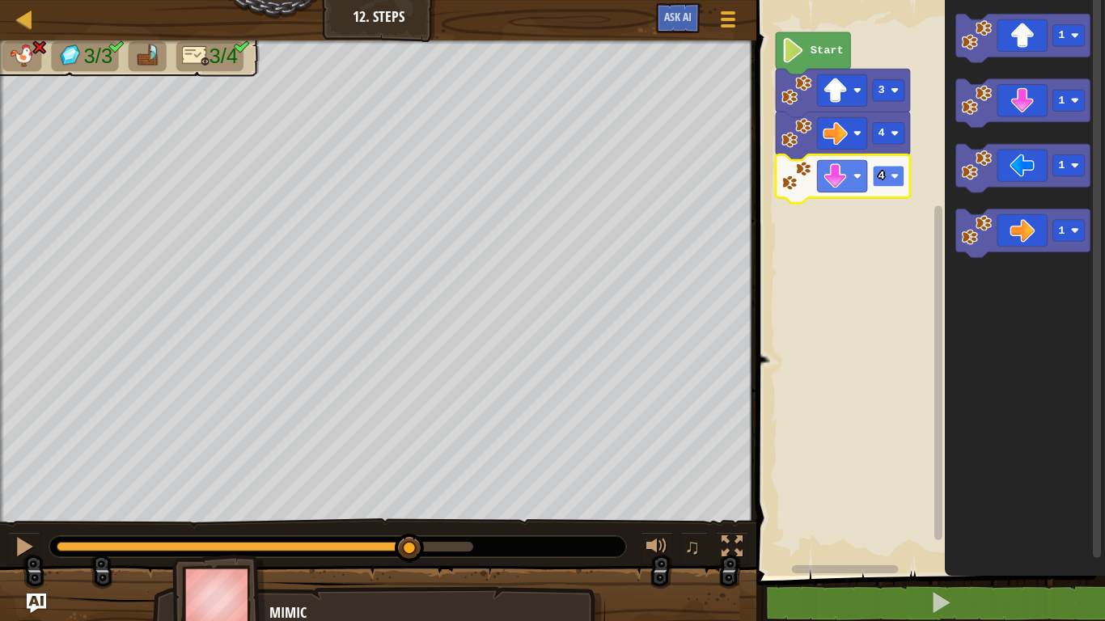
click at [876, 184] on rect "Blockly Workspace" at bounding box center [889, 177] width 32 height 22
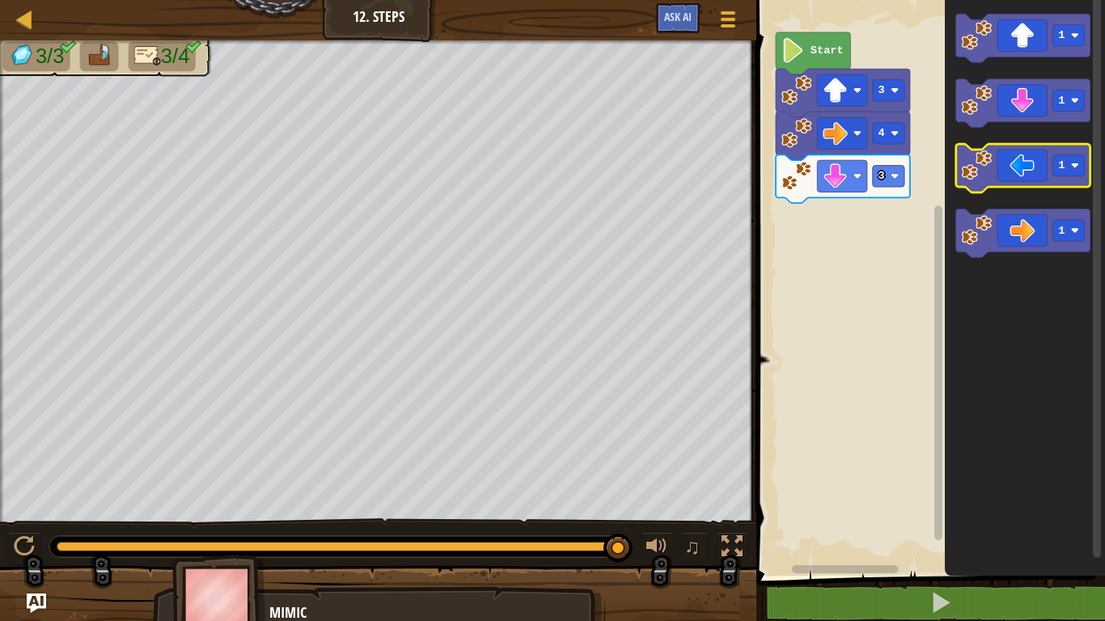
click at [995, 178] on icon "Blockly Workspace" at bounding box center [1023, 168] width 134 height 49
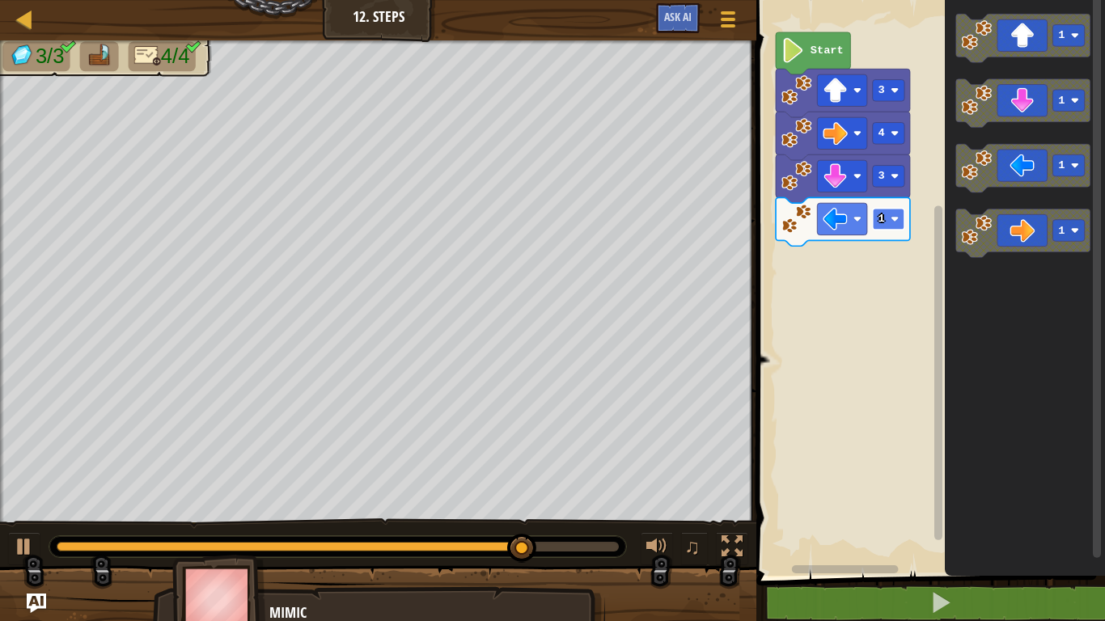
click at [893, 220] on image "Blockly Workspace" at bounding box center [894, 219] width 8 height 8
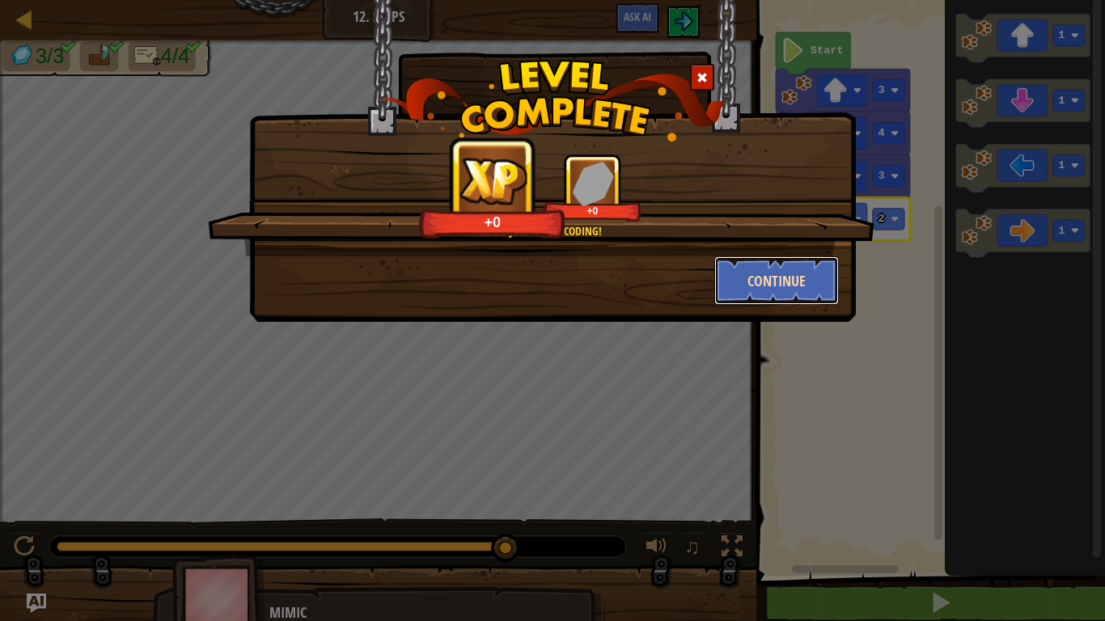
click at [793, 296] on button "Continue" at bounding box center [776, 280] width 125 height 49
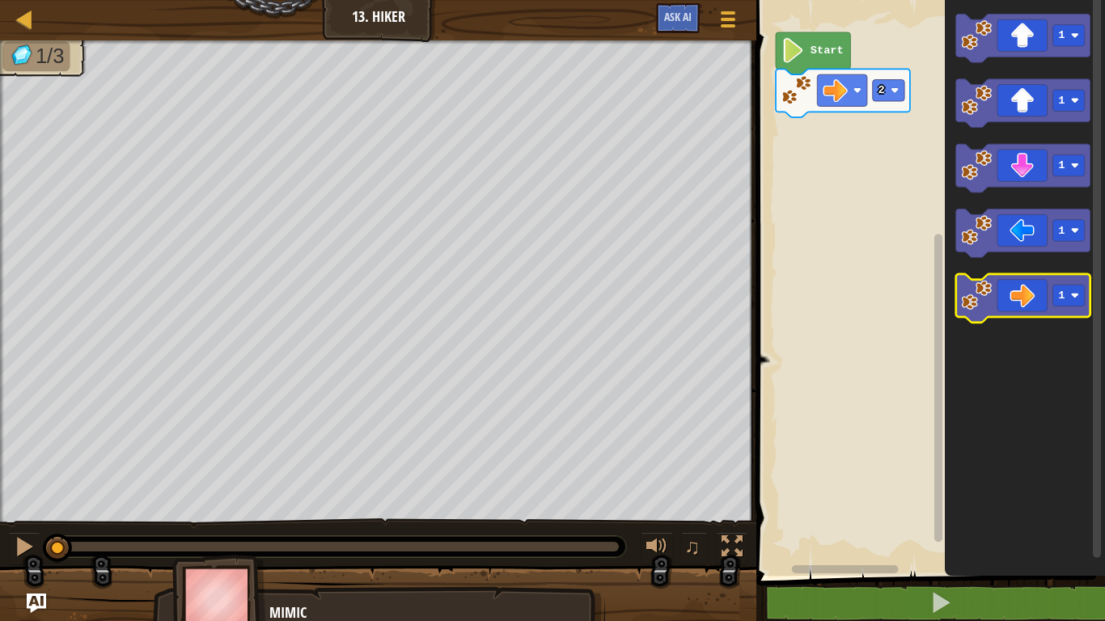
click at [981, 306] on image "Blockly Workspace" at bounding box center [977, 295] width 31 height 31
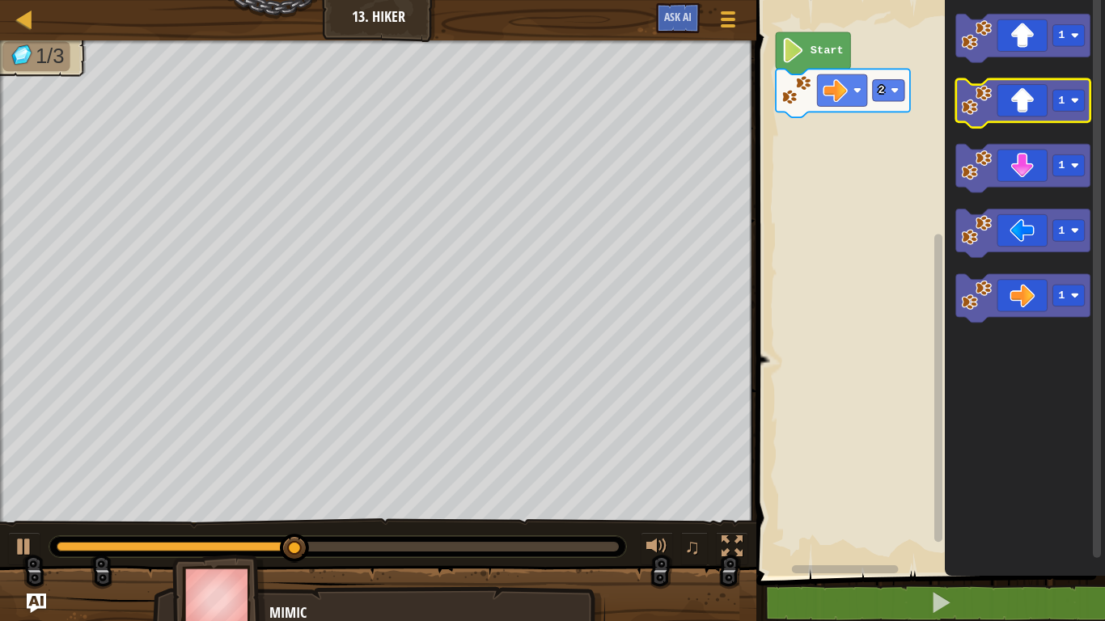
click at [1038, 104] on icon "Blockly Workspace" at bounding box center [1023, 103] width 134 height 49
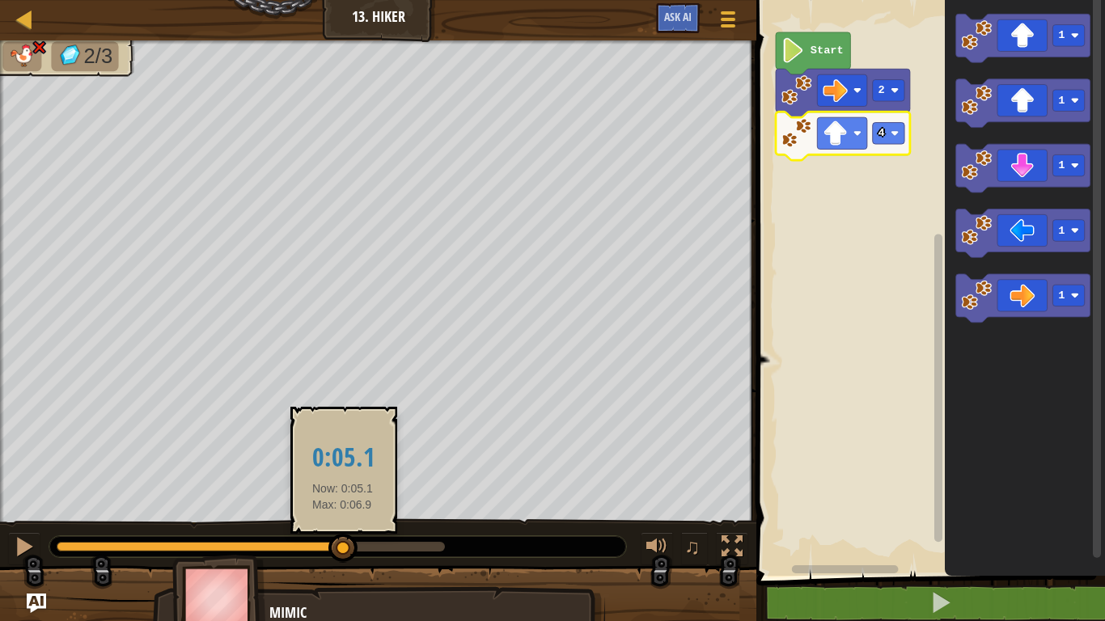
drag, startPoint x: 416, startPoint y: 543, endPoint x: 342, endPoint y: 535, distance: 74.0
click at [342, 542] on div at bounding box center [200, 547] width 287 height 10
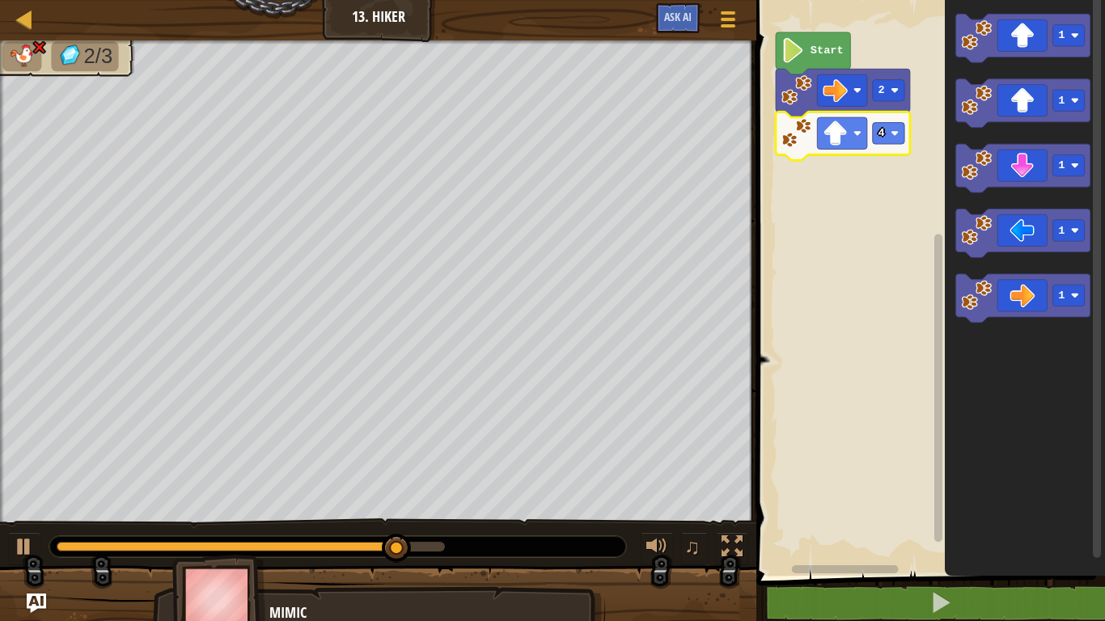
drag, startPoint x: 342, startPoint y: 538, endPoint x: 326, endPoint y: 532, distance: 17.1
click at [326, 532] on div "♫" at bounding box center [378, 542] width 756 height 49
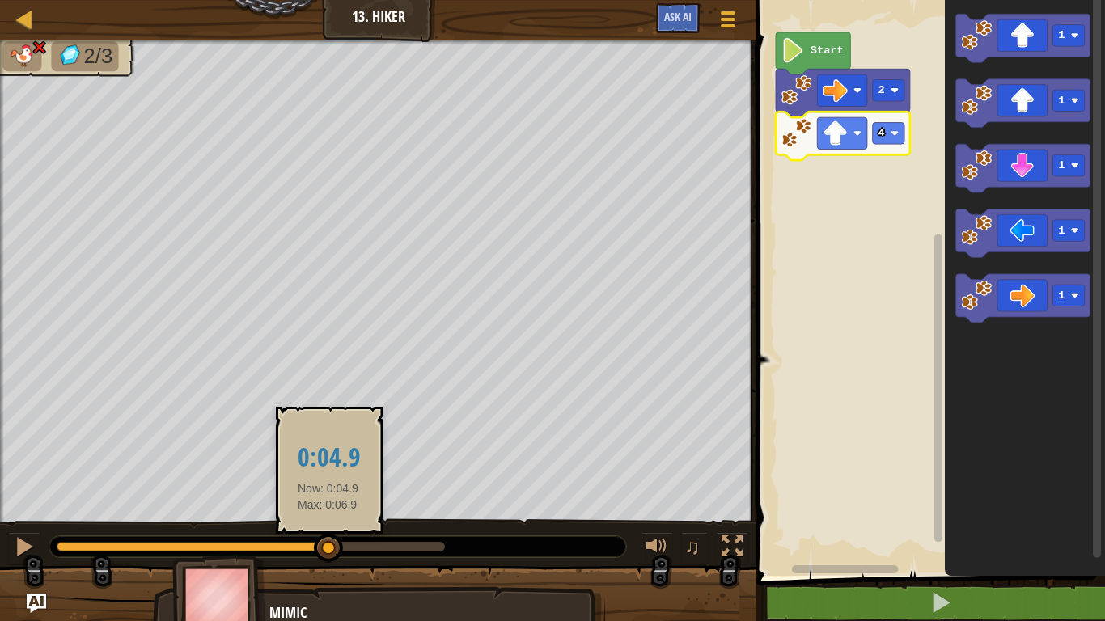
drag, startPoint x: 438, startPoint y: 551, endPoint x: 328, endPoint y: 552, distance: 110.8
click at [328, 552] on div at bounding box center [328, 548] width 29 height 29
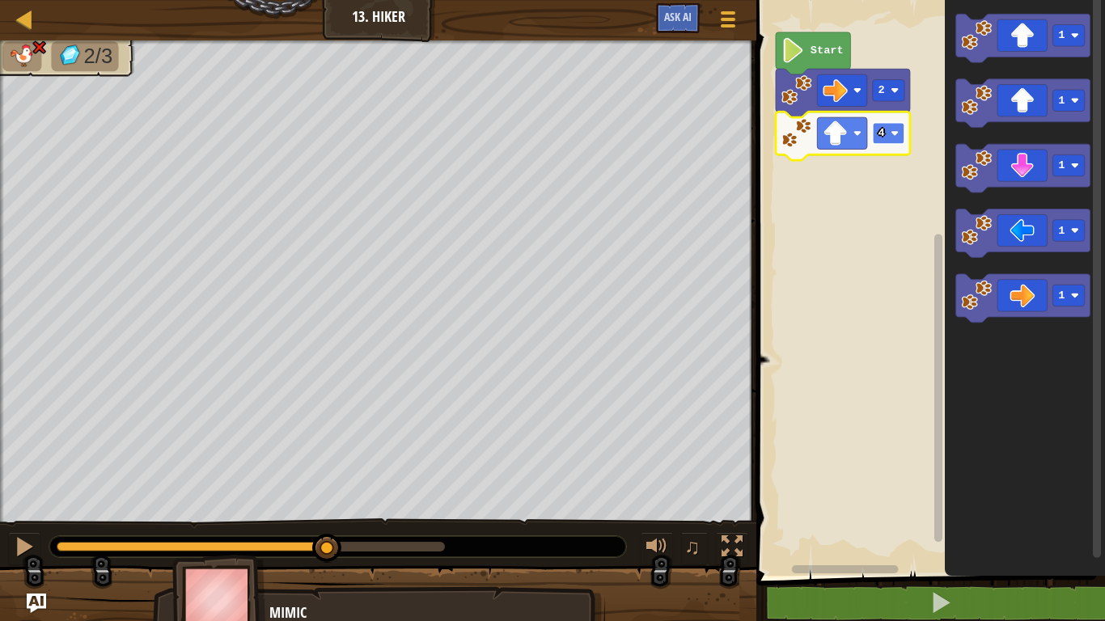
click at [889, 136] on rect "Blockly Workspace" at bounding box center [889, 134] width 32 height 22
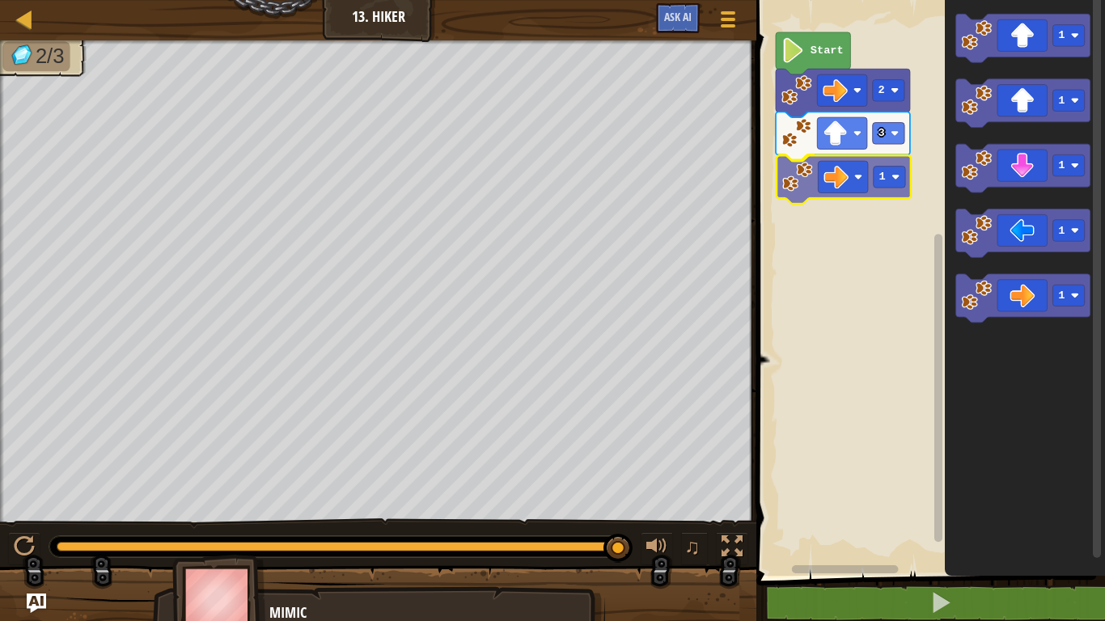
click at [816, 184] on div "Start 2 3 1 1 1 1 1 1 1" at bounding box center [927, 284] width 353 height 584
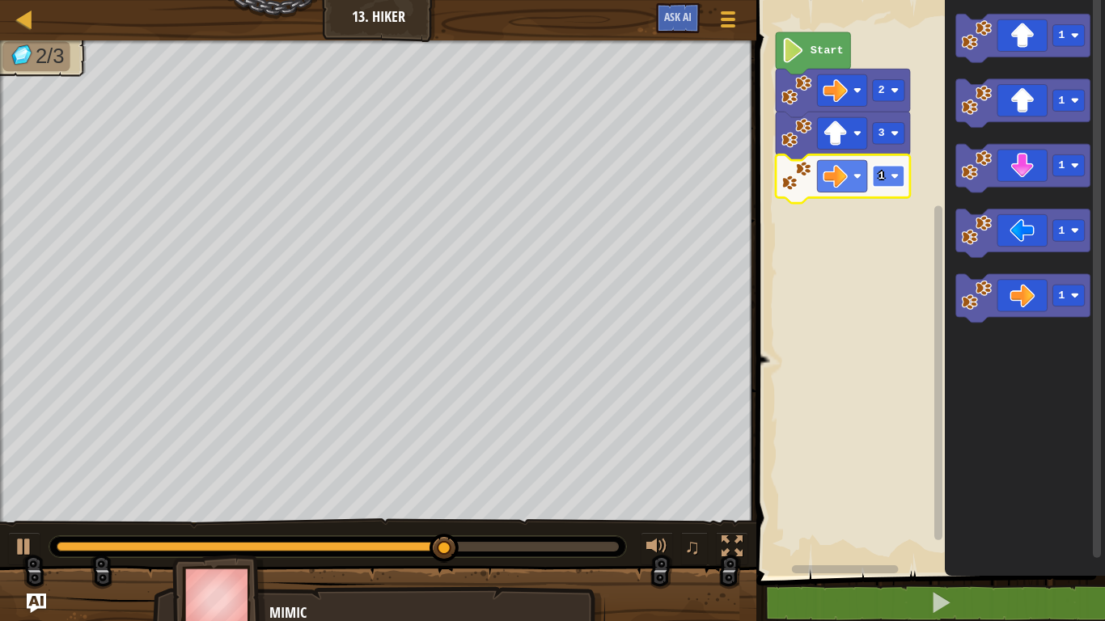
click at [889, 171] on rect "Blockly Workspace" at bounding box center [889, 177] width 32 height 22
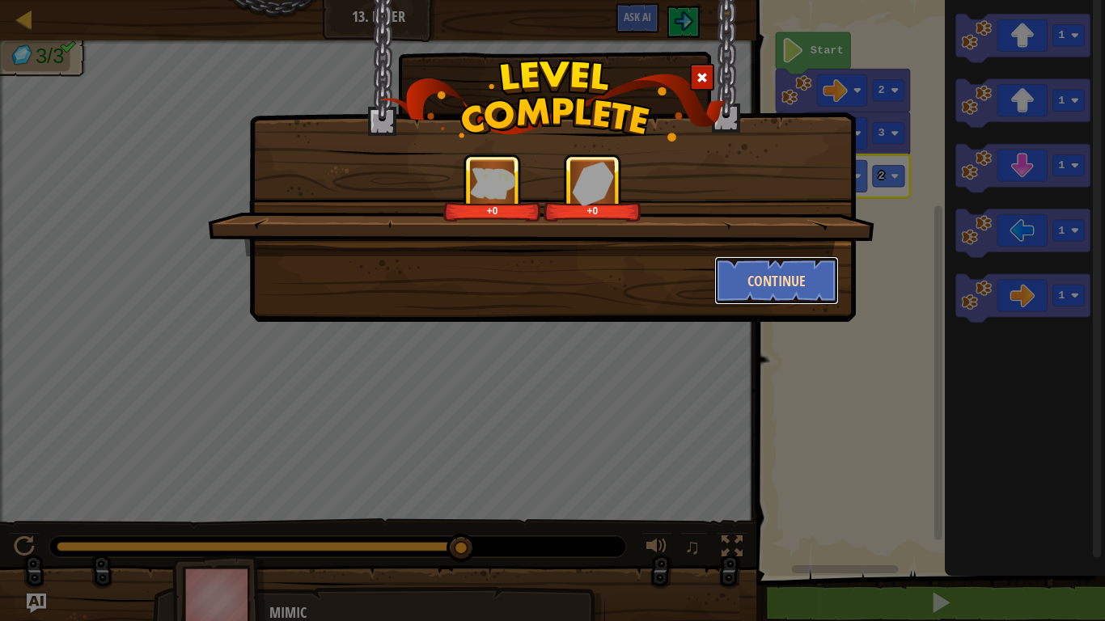
click at [762, 291] on button "Continue" at bounding box center [776, 280] width 125 height 49
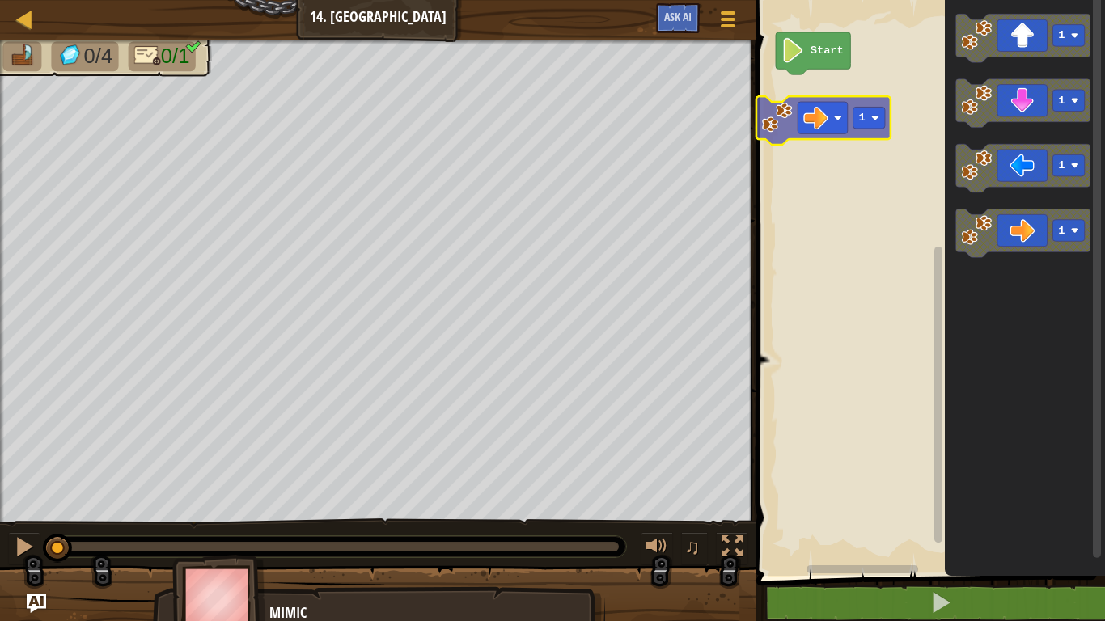
click at [828, 95] on div "Start 1 1 1 1 1" at bounding box center [927, 284] width 353 height 584
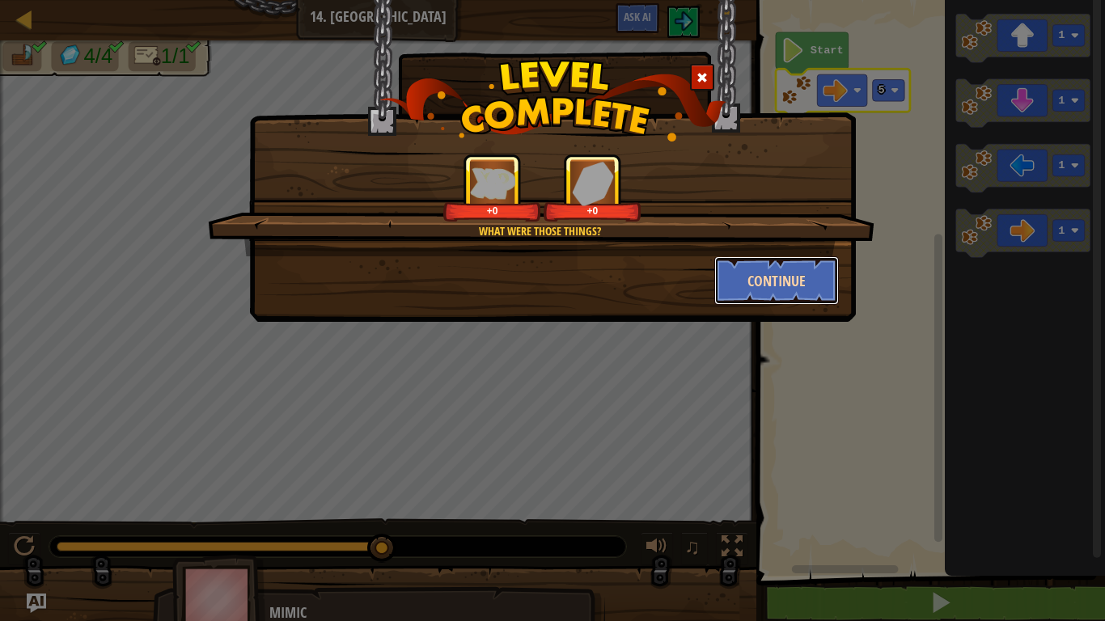
click at [728, 273] on button "Continue" at bounding box center [776, 280] width 125 height 49
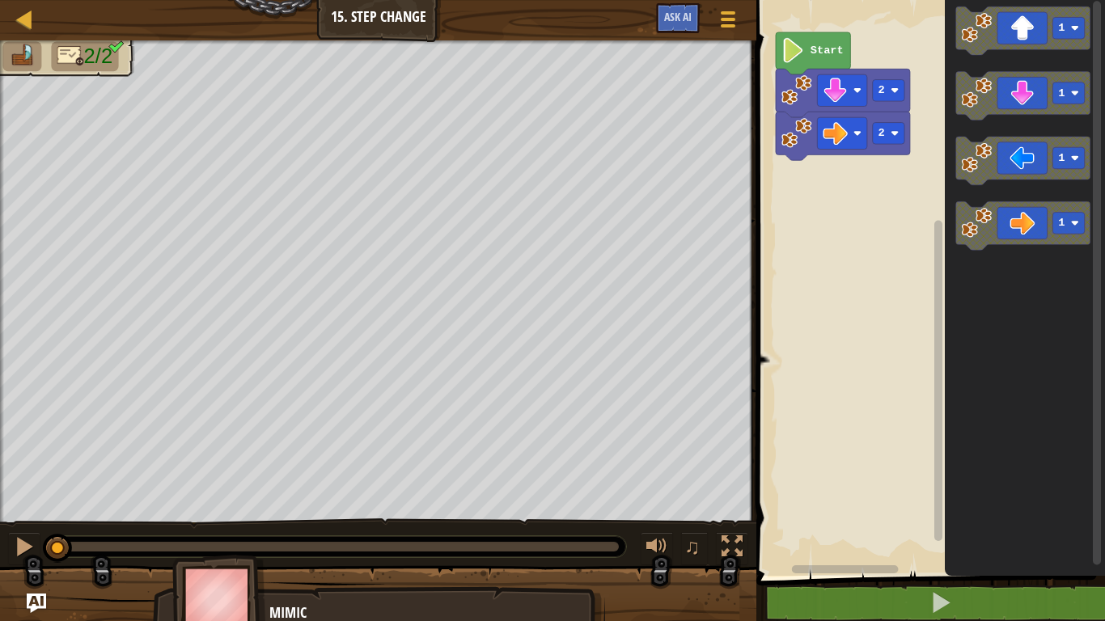
click at [908, 234] on div "2 2 Start 1 1 1 1" at bounding box center [927, 284] width 353 height 584
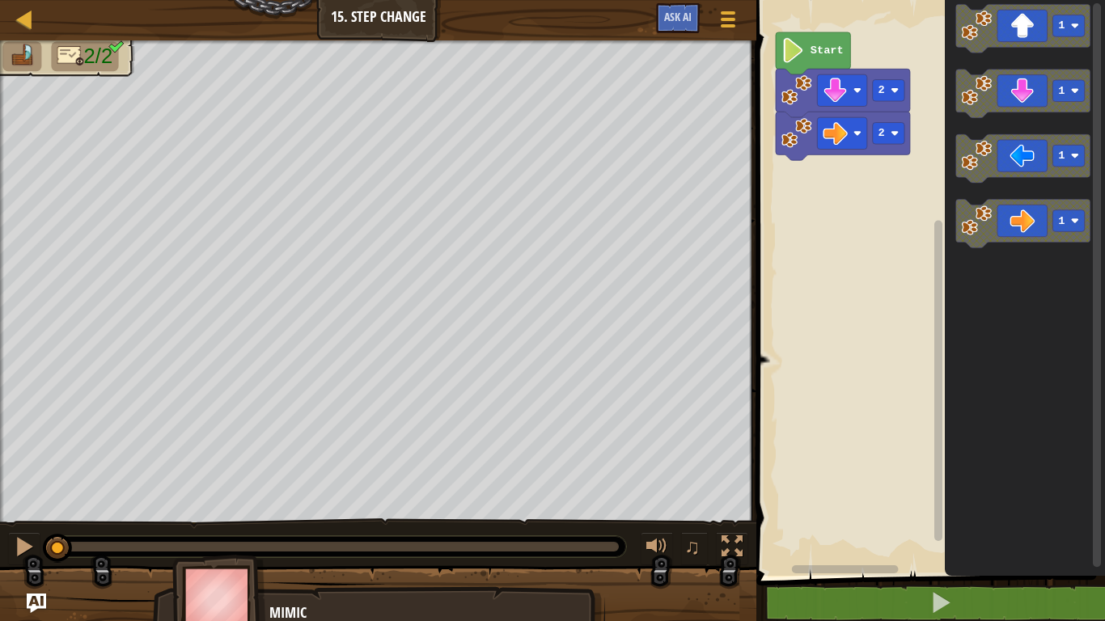
click at [954, 227] on icon "1 1 1 1" at bounding box center [1025, 284] width 160 height 584
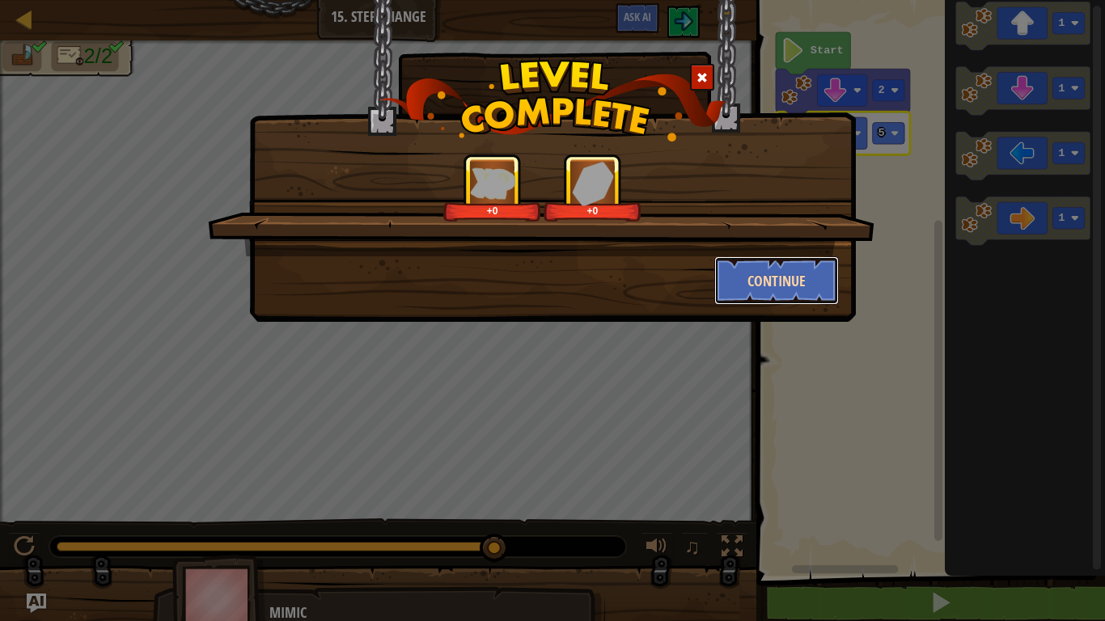
click at [804, 290] on button "Continue" at bounding box center [776, 280] width 125 height 49
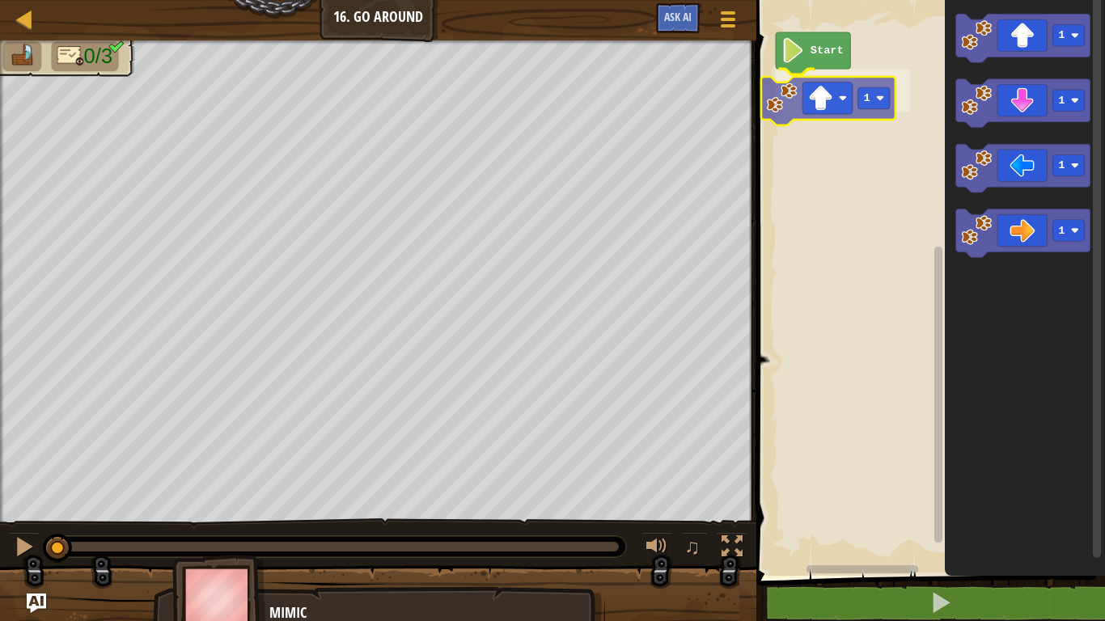
click at [819, 106] on div "Start 1 1 1 1 1 1" at bounding box center [927, 284] width 353 height 584
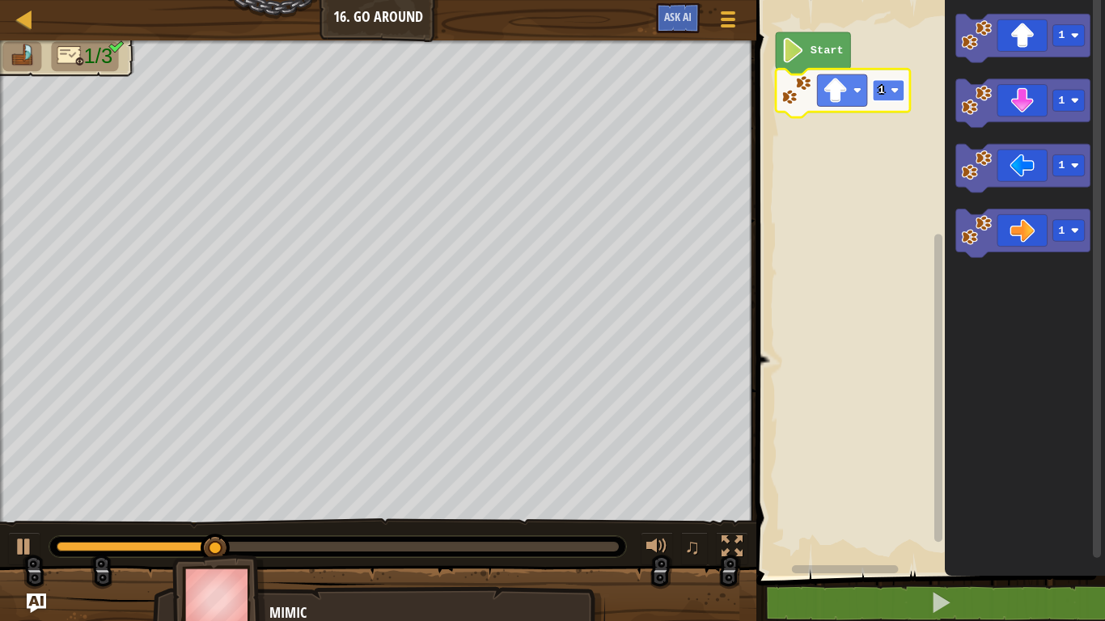
click at [886, 90] on rect "Blockly Workspace" at bounding box center [889, 91] width 32 height 22
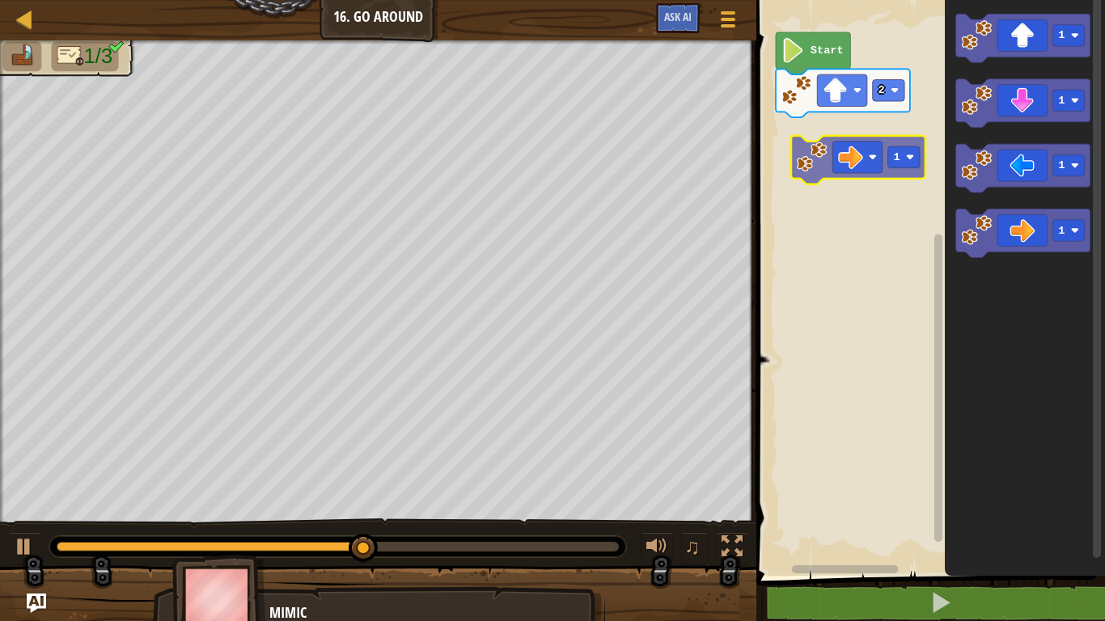
click at [801, 159] on div "Start 2 1 1 1 1 1" at bounding box center [927, 284] width 353 height 584
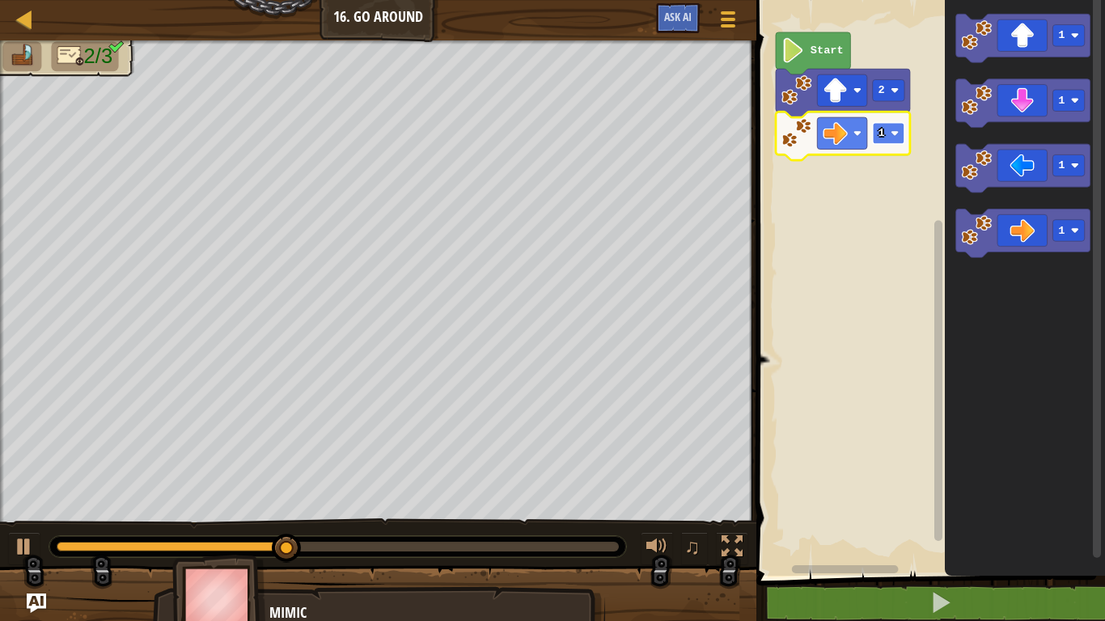
click at [889, 138] on rect "Blockly Workspace" at bounding box center [889, 134] width 32 height 22
click at [887, 143] on rect "Blockly Workspace" at bounding box center [889, 134] width 32 height 22
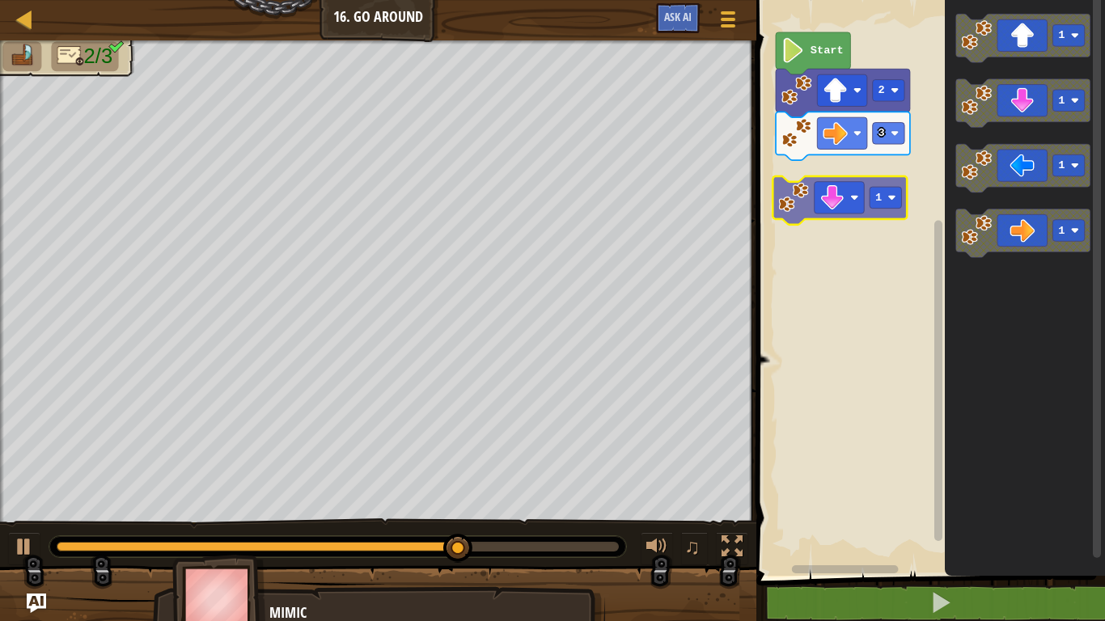
click at [826, 216] on div "Start 2 3 1 1 1 1 1" at bounding box center [927, 284] width 353 height 584
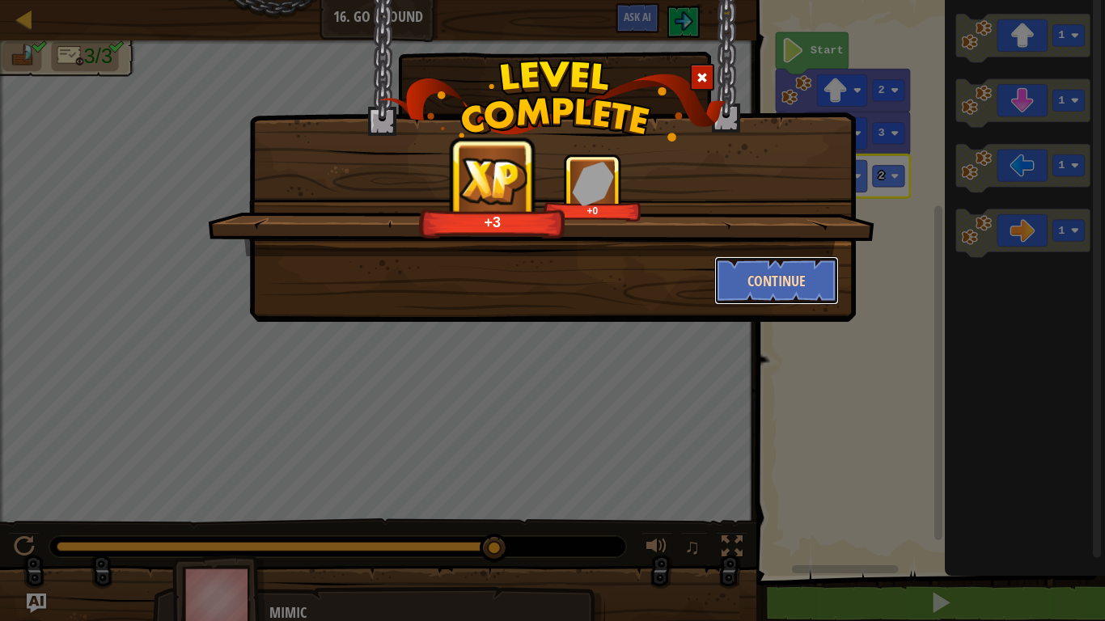
click at [797, 280] on button "Continue" at bounding box center [776, 280] width 125 height 49
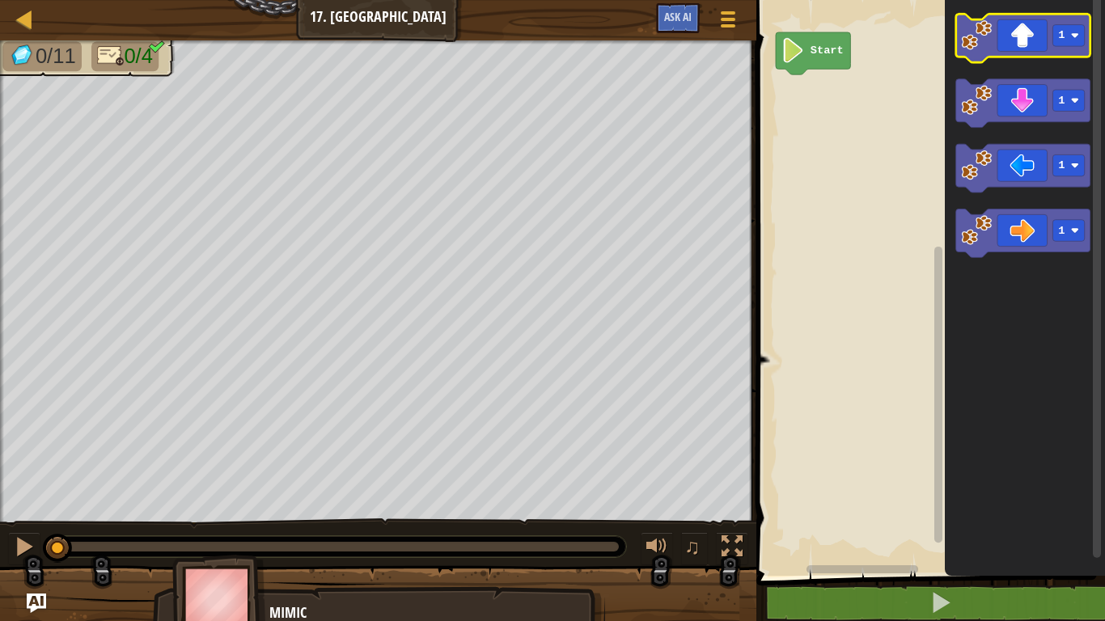
click at [1008, 45] on icon "Blockly Workspace" at bounding box center [1023, 38] width 134 height 49
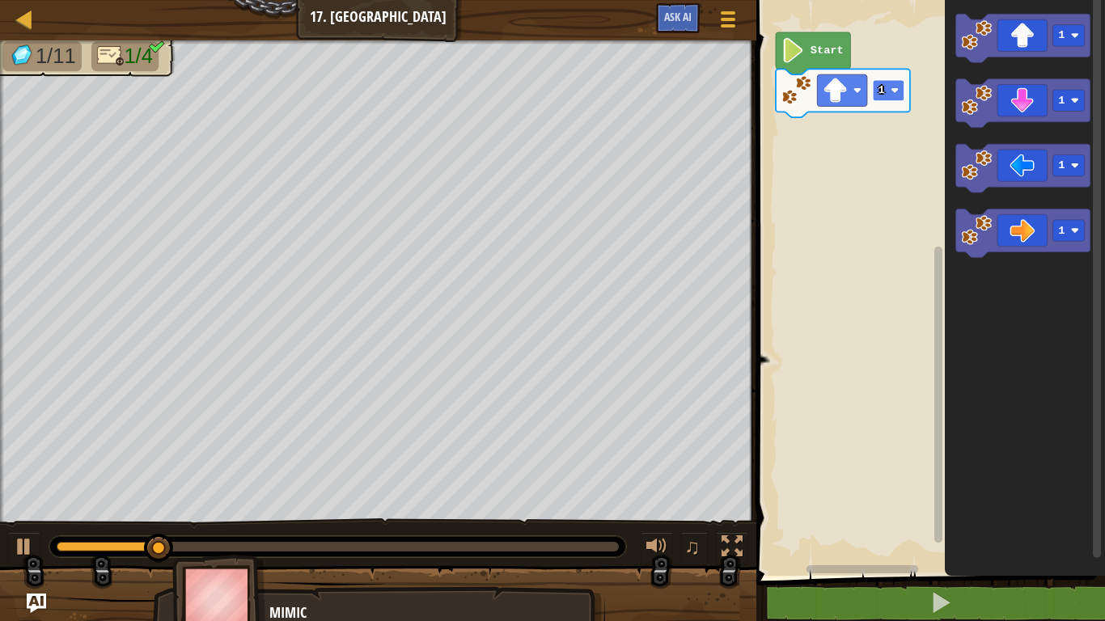
click at [880, 91] on text "1" at bounding box center [881, 90] width 6 height 12
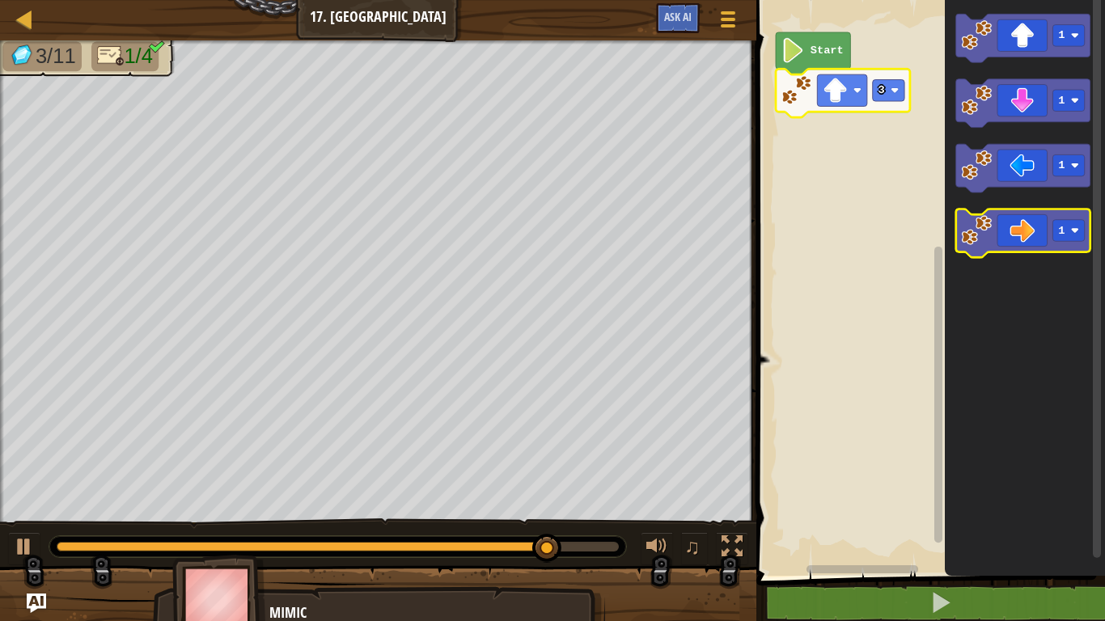
click at [993, 236] on icon "Blockly Workspace" at bounding box center [1023, 233] width 134 height 49
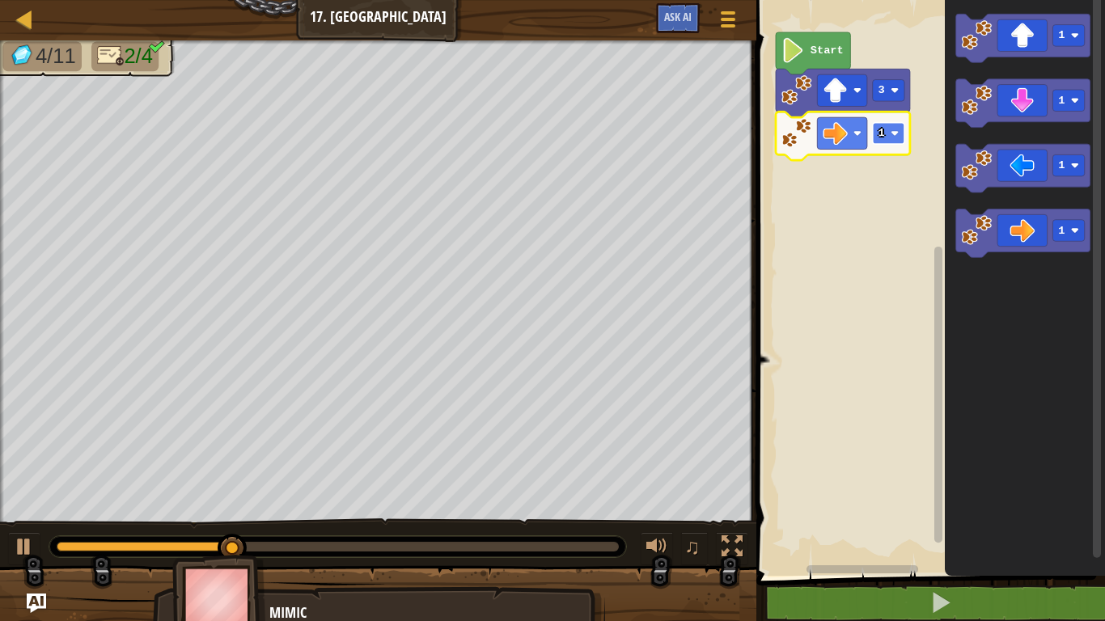
click at [879, 127] on text "1" at bounding box center [881, 133] width 6 height 12
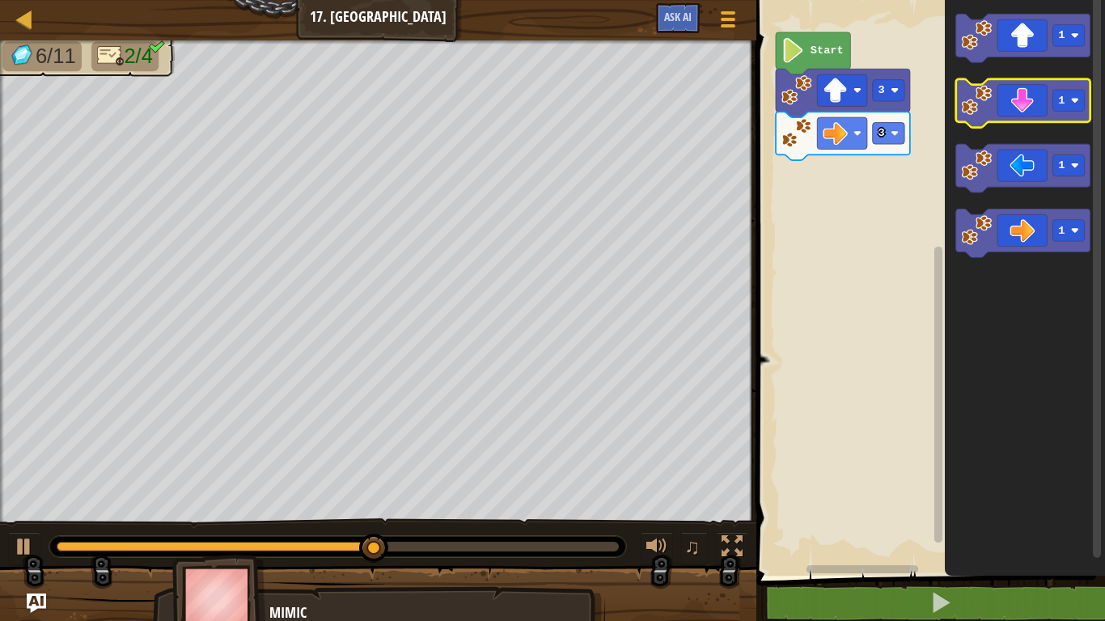
click at [1027, 108] on icon "Blockly Workspace" at bounding box center [1023, 103] width 134 height 49
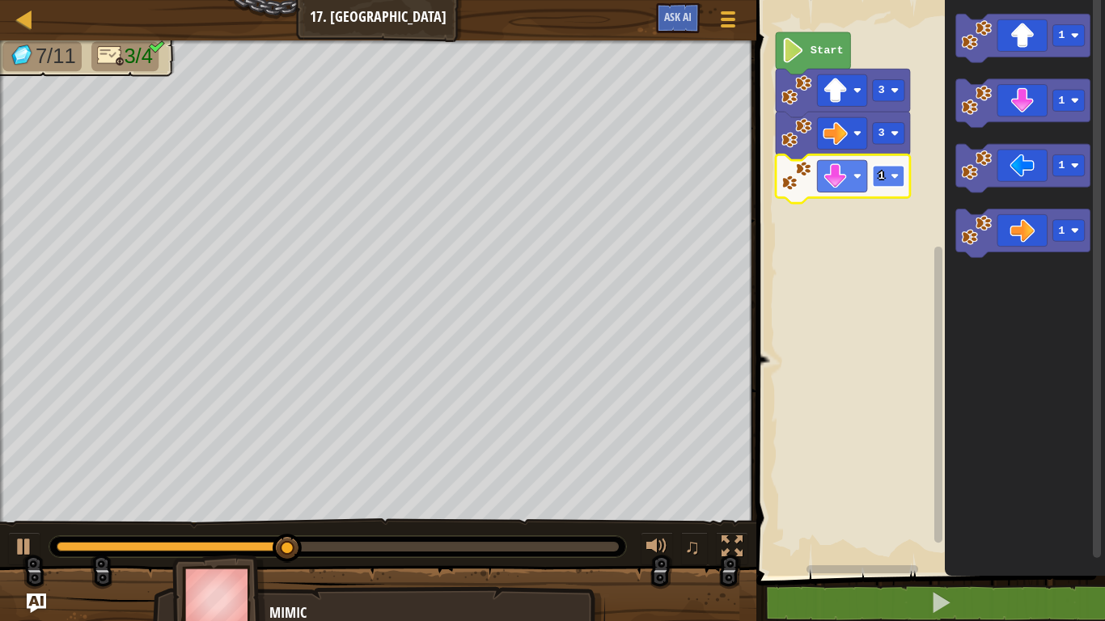
click at [892, 178] on image "Blockly Workspace" at bounding box center [894, 176] width 8 height 8
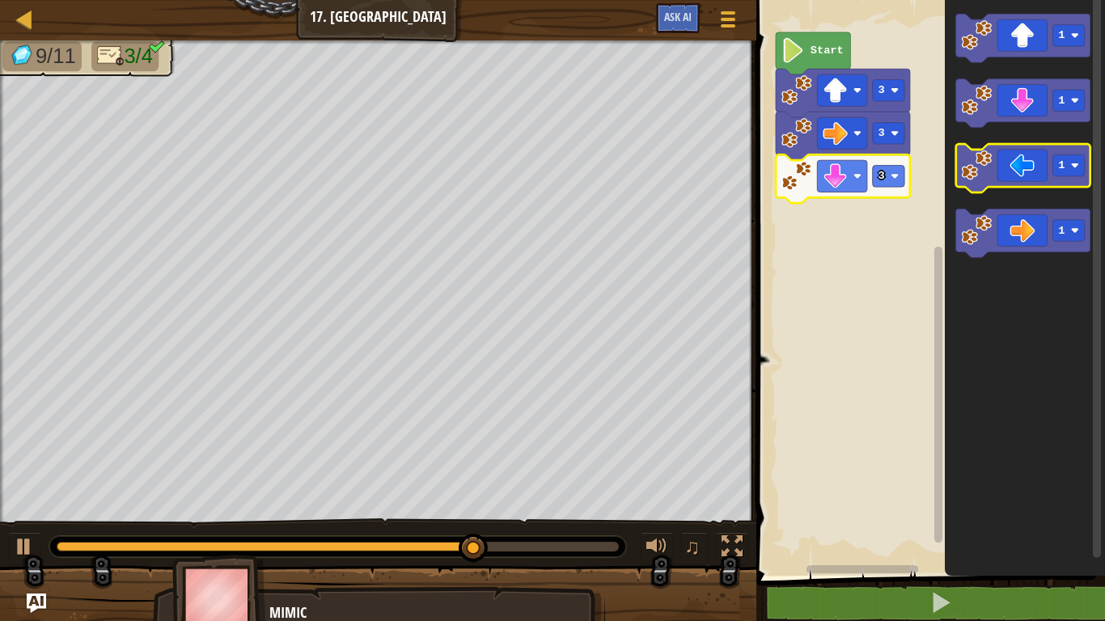
click at [1014, 176] on icon "Blockly Workspace" at bounding box center [1023, 168] width 134 height 49
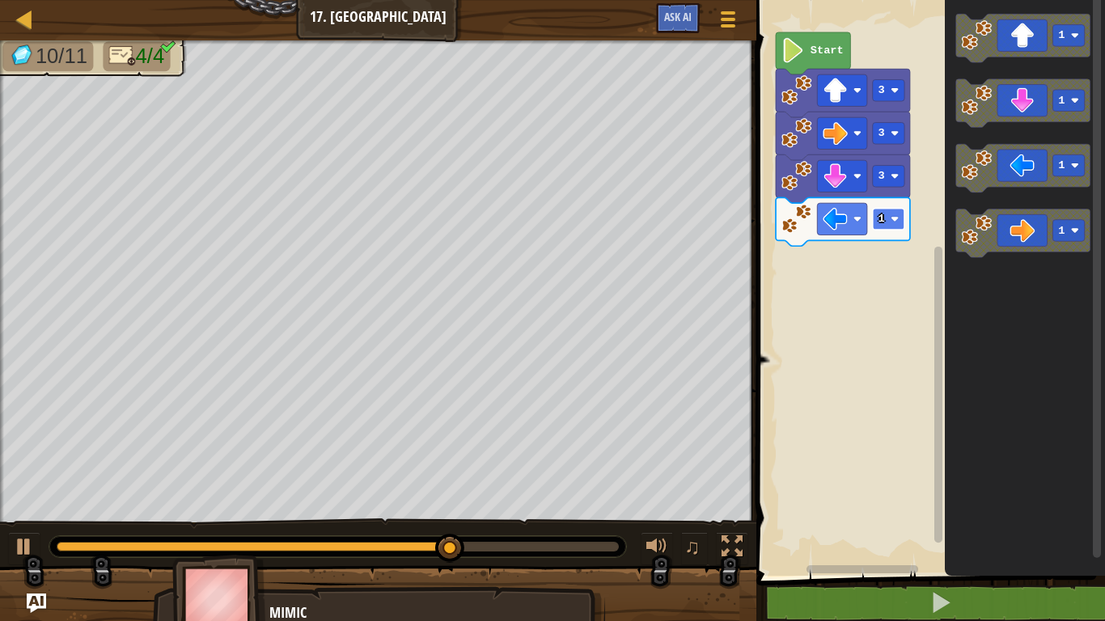
click at [877, 222] on rect "Blockly Workspace" at bounding box center [889, 220] width 32 height 22
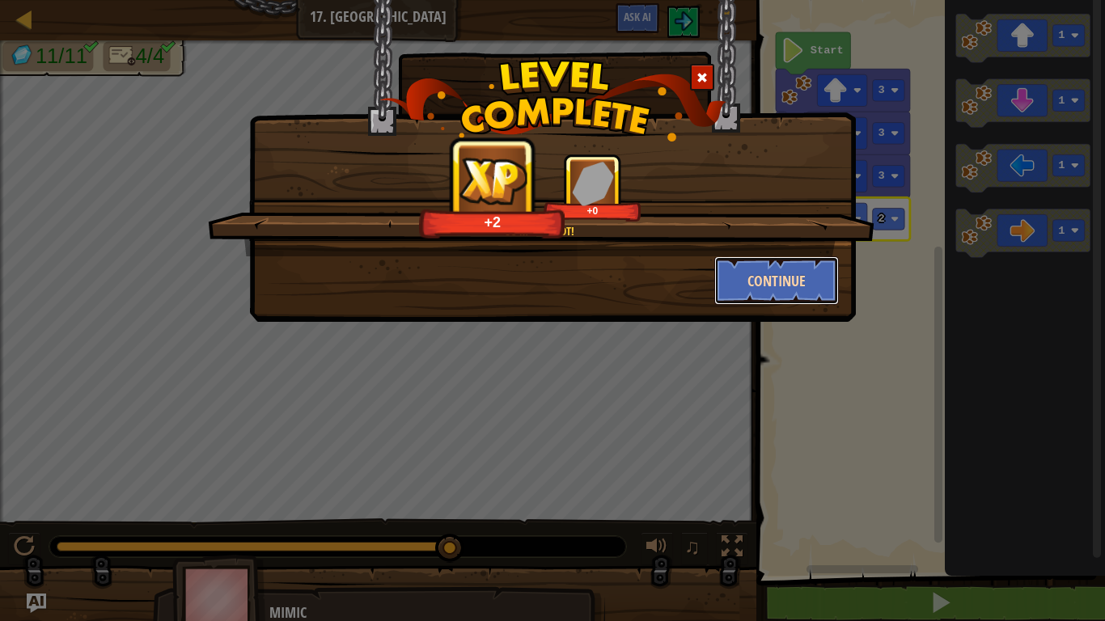
click at [777, 292] on button "Continue" at bounding box center [776, 280] width 125 height 49
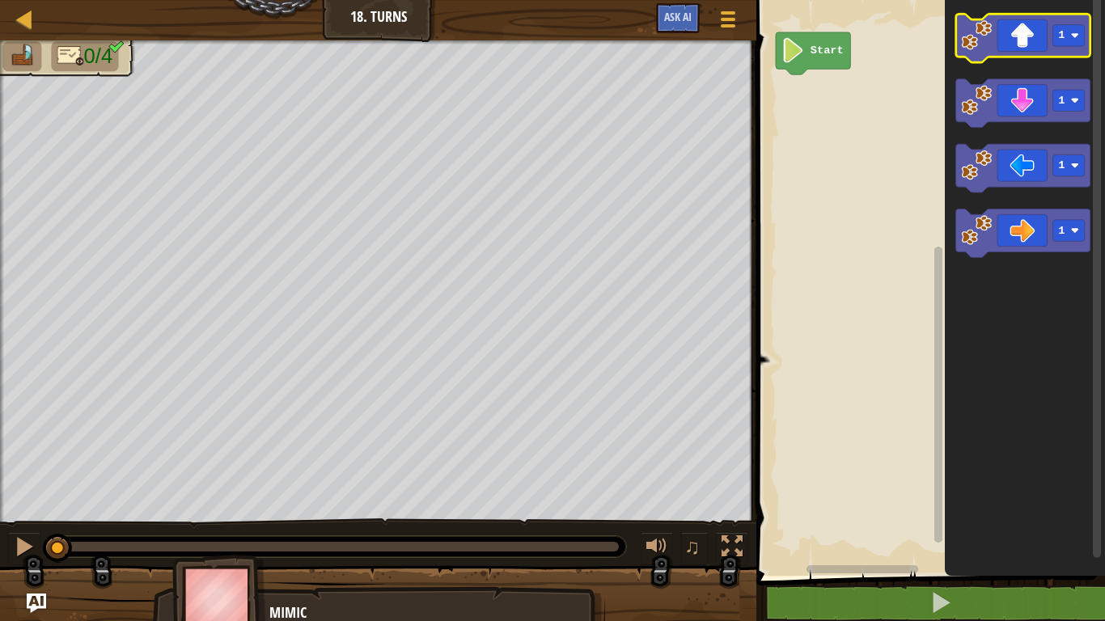
click at [1030, 53] on icon "Blockly Workspace" at bounding box center [1023, 38] width 134 height 49
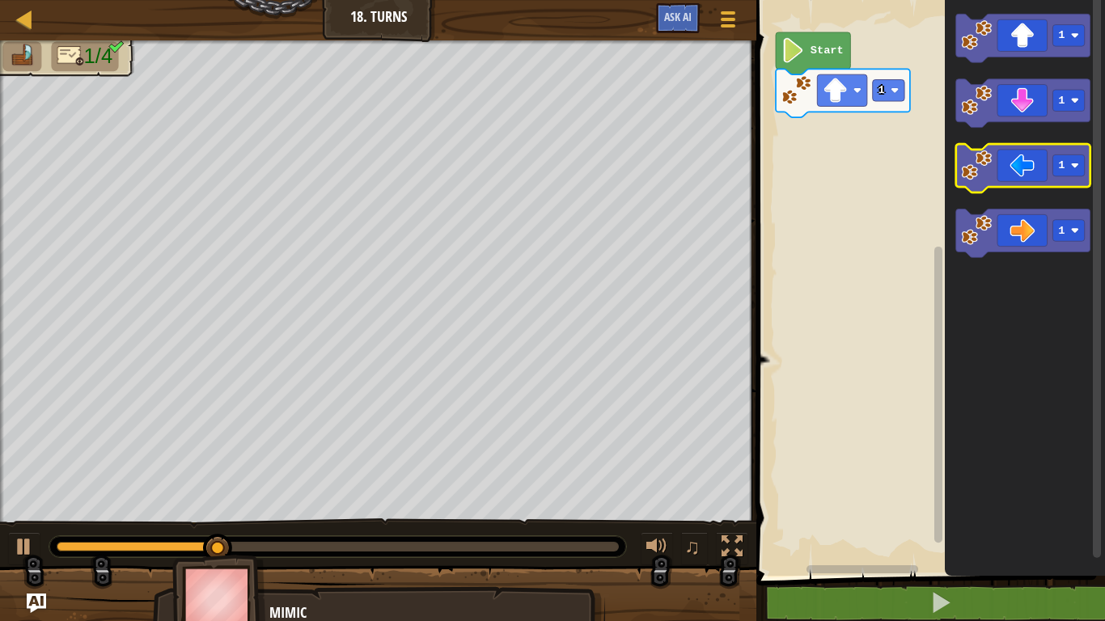
click at [1010, 154] on icon "Blockly Workspace" at bounding box center [1023, 168] width 134 height 49
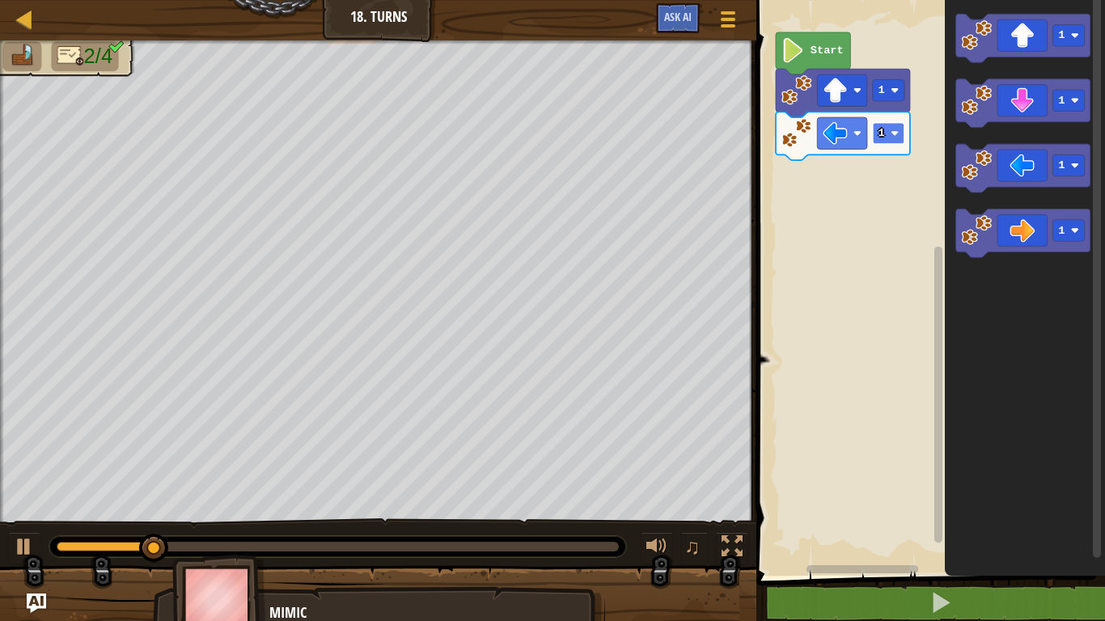
click at [894, 131] on image "Blockly Workspace" at bounding box center [894, 133] width 8 height 8
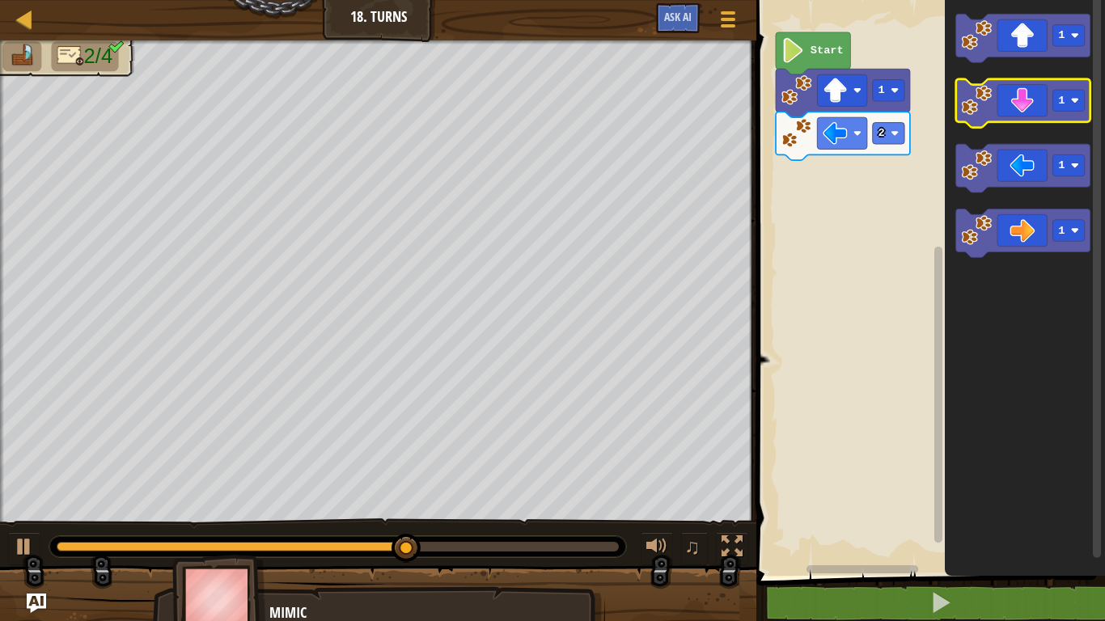
click at [1031, 116] on icon "Blockly Workspace" at bounding box center [1023, 103] width 134 height 49
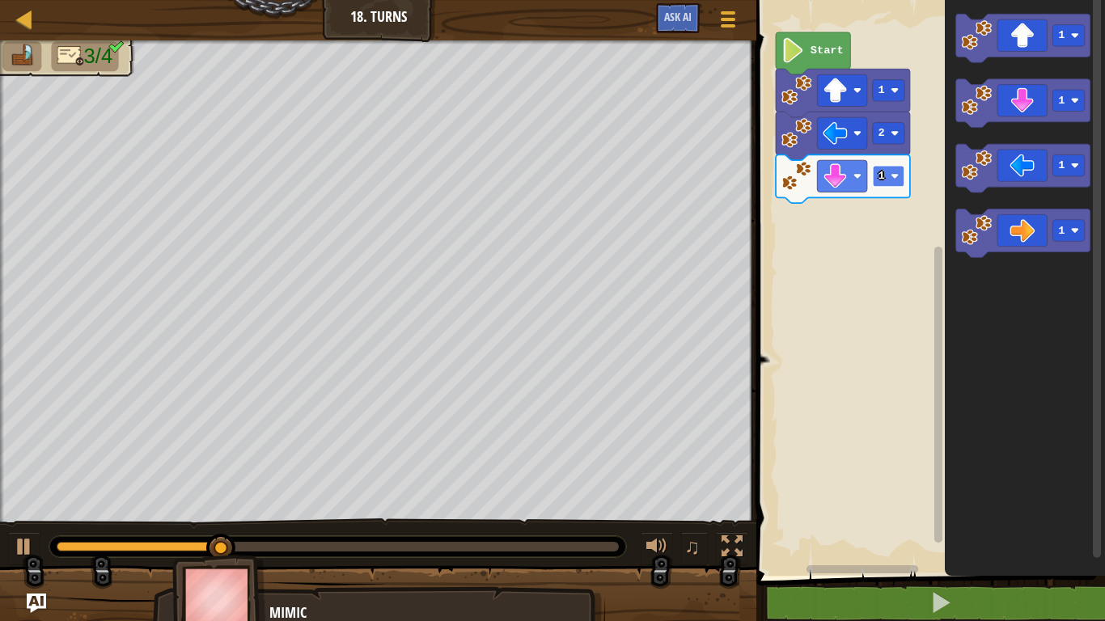
click at [887, 179] on rect "Blockly Workspace" at bounding box center [889, 177] width 32 height 22
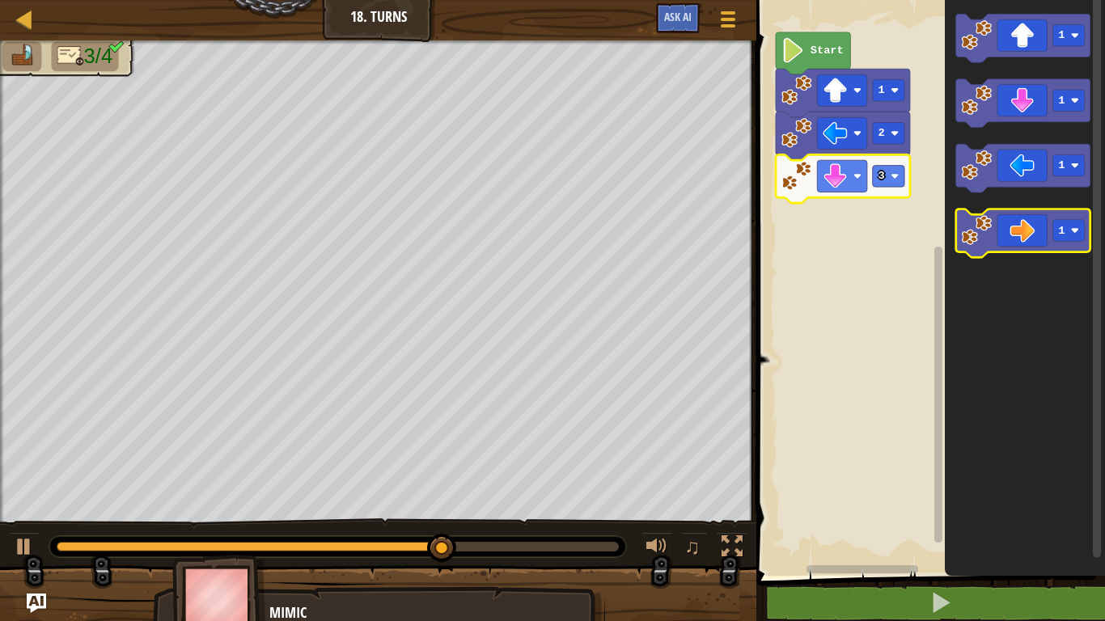
click at [1021, 241] on icon "Blockly Workspace" at bounding box center [1023, 233] width 134 height 49
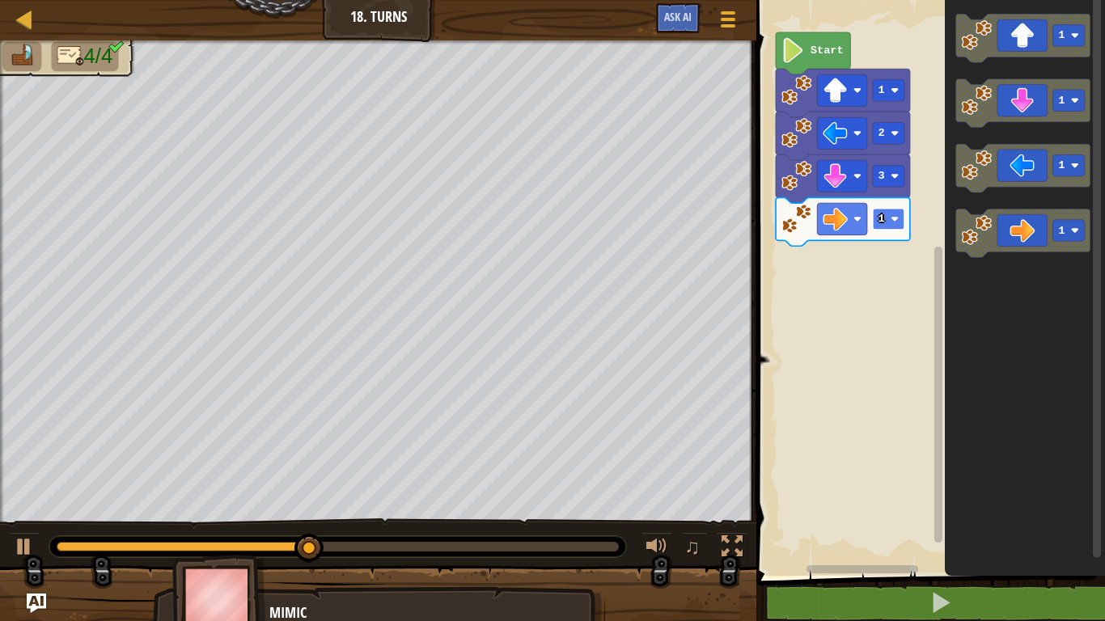
click at [892, 218] on image "Blockly Workspace" at bounding box center [894, 219] width 8 height 8
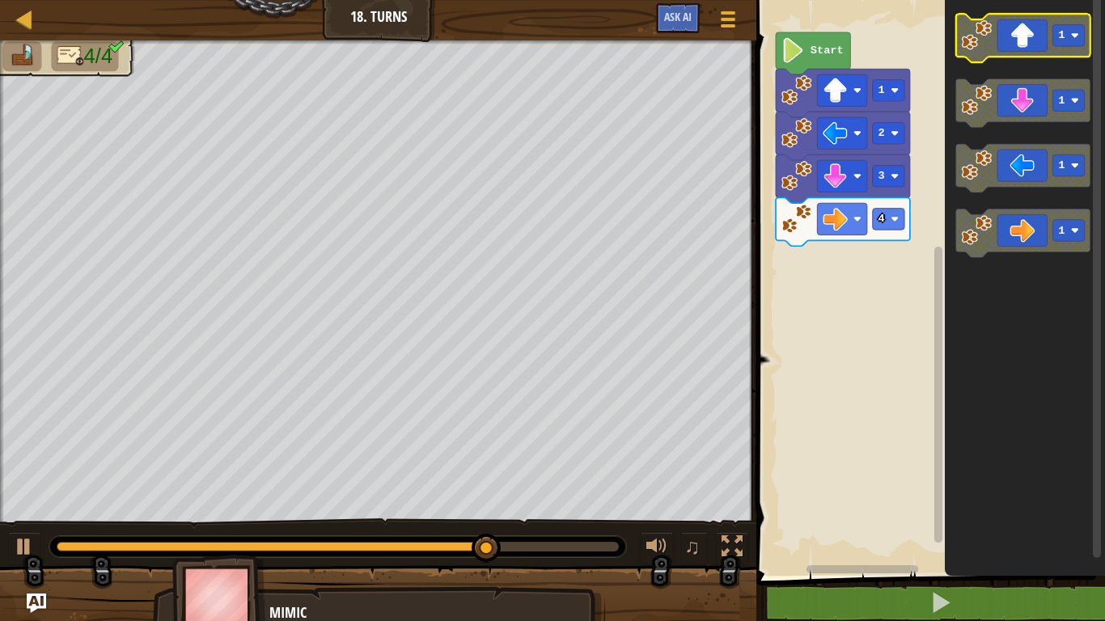
click at [1009, 53] on icon "Blockly Workspace" at bounding box center [1023, 38] width 134 height 49
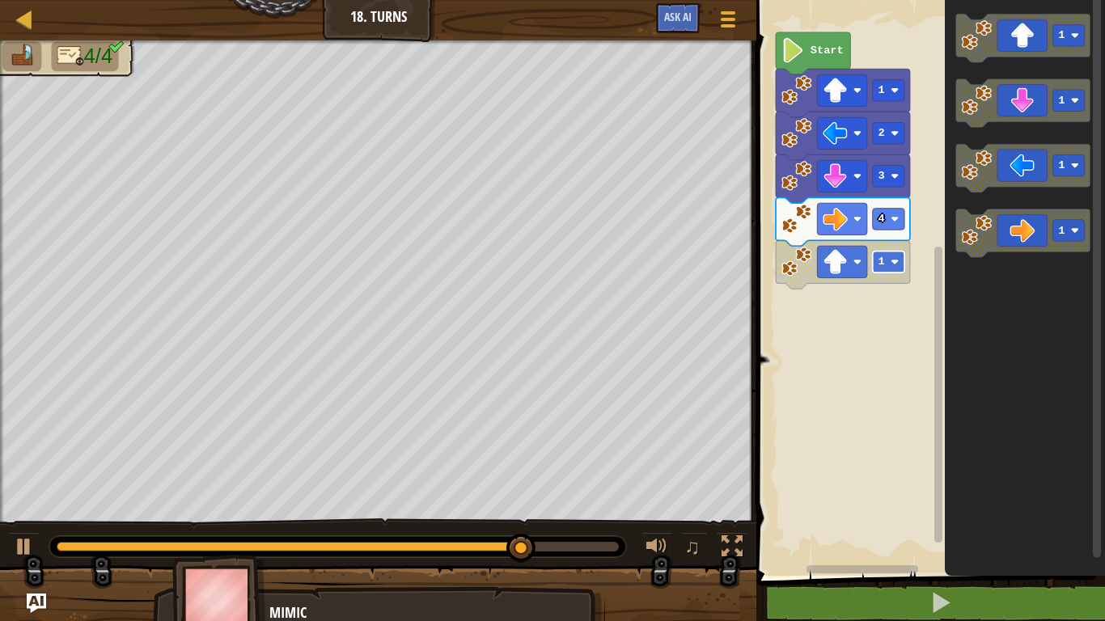
click at [895, 268] on rect "Blockly Workspace" at bounding box center [889, 263] width 32 height 22
click at [823, 270] on image "Blockly Workspace" at bounding box center [835, 262] width 25 height 25
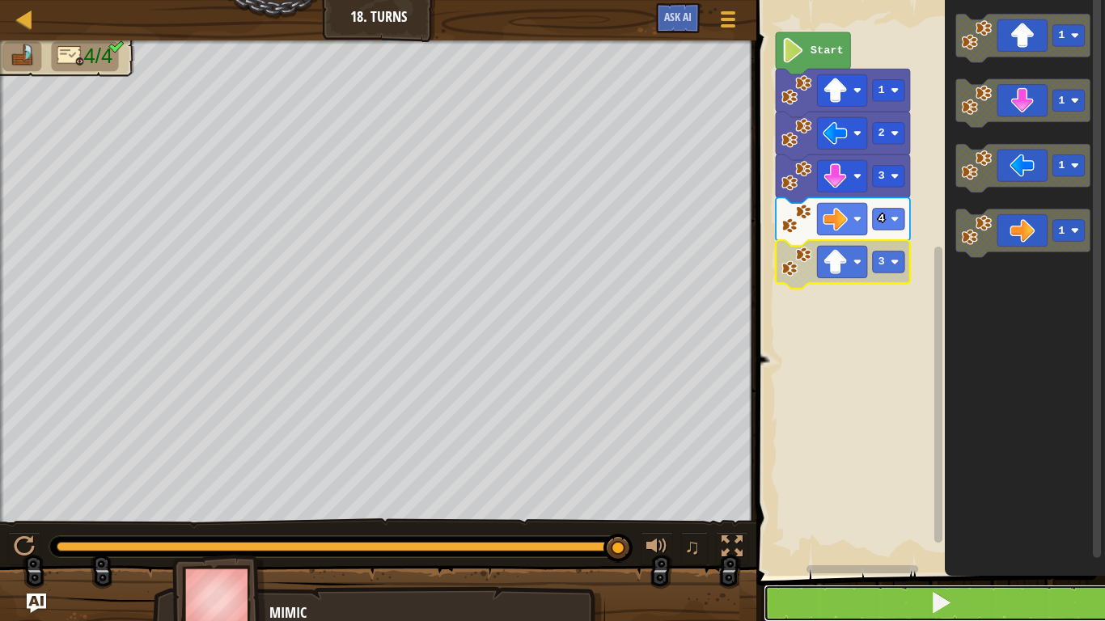
click at [892, 586] on button at bounding box center [939, 603] width 353 height 37
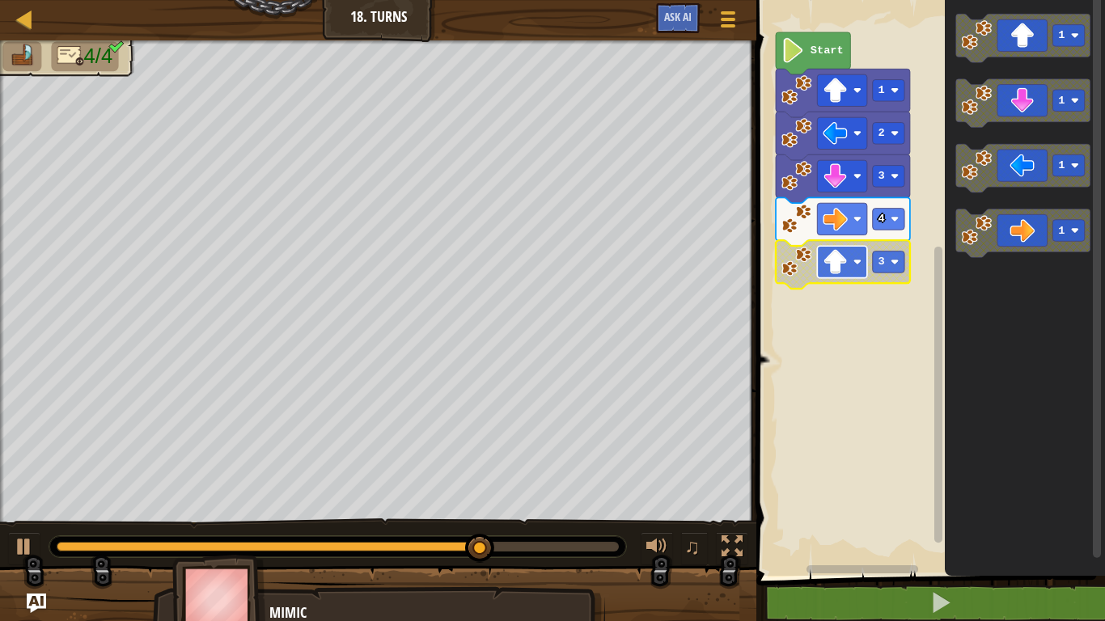
click at [837, 270] on image "Blockly Workspace" at bounding box center [835, 262] width 25 height 25
click at [839, 268] on image "Blockly Workspace" at bounding box center [835, 262] width 25 height 25
click at [782, 284] on rect "Blockly Workspace" at bounding box center [927, 284] width 353 height 584
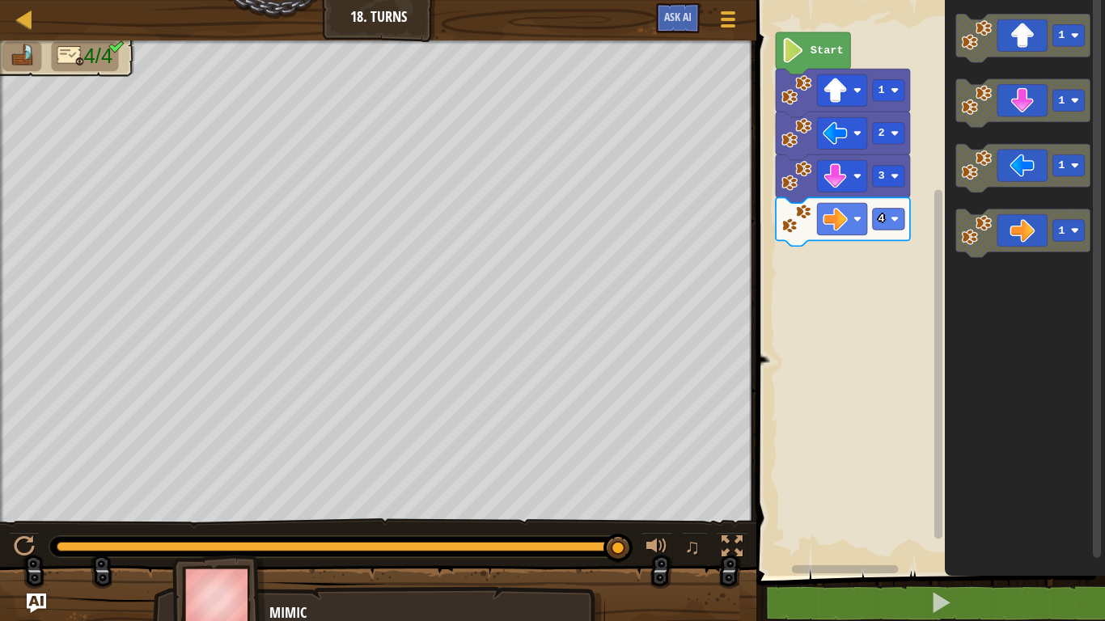
click at [920, 212] on div "Start 1 2 3 4 1 1 1 1" at bounding box center [927, 284] width 353 height 584
click at [962, 36] on image "Blockly Workspace" at bounding box center [977, 35] width 31 height 31
